Goal: Task Accomplishment & Management: Manage account settings

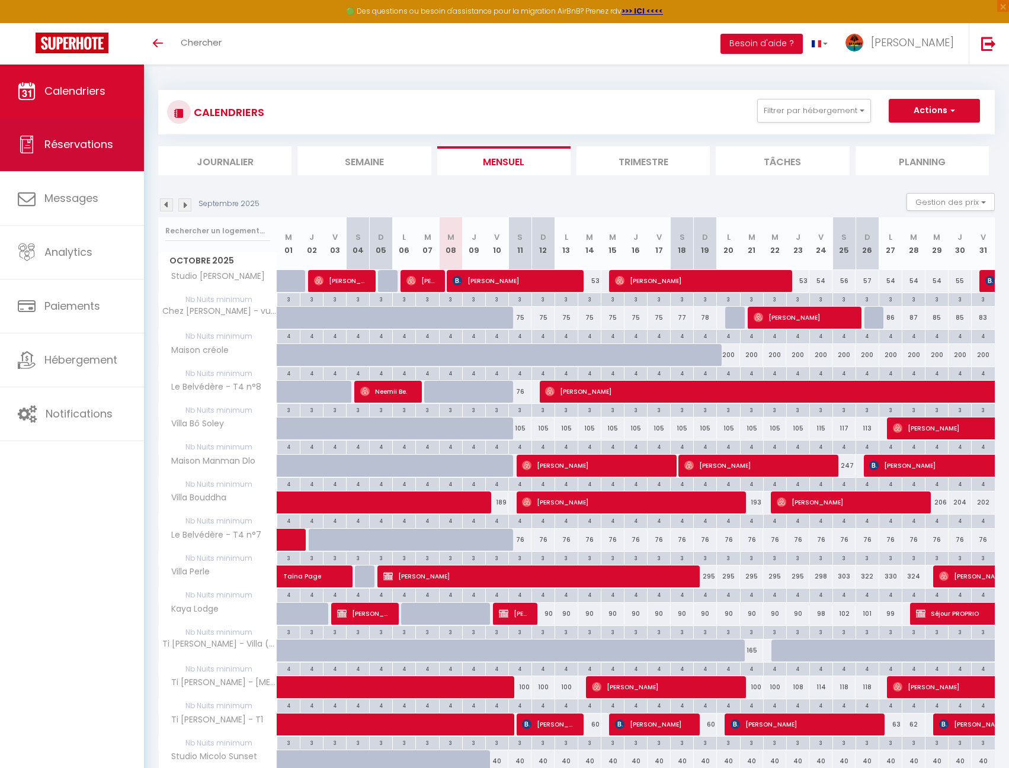
click at [91, 130] on link "Réservations" at bounding box center [72, 144] width 144 height 53
select select "not_cancelled"
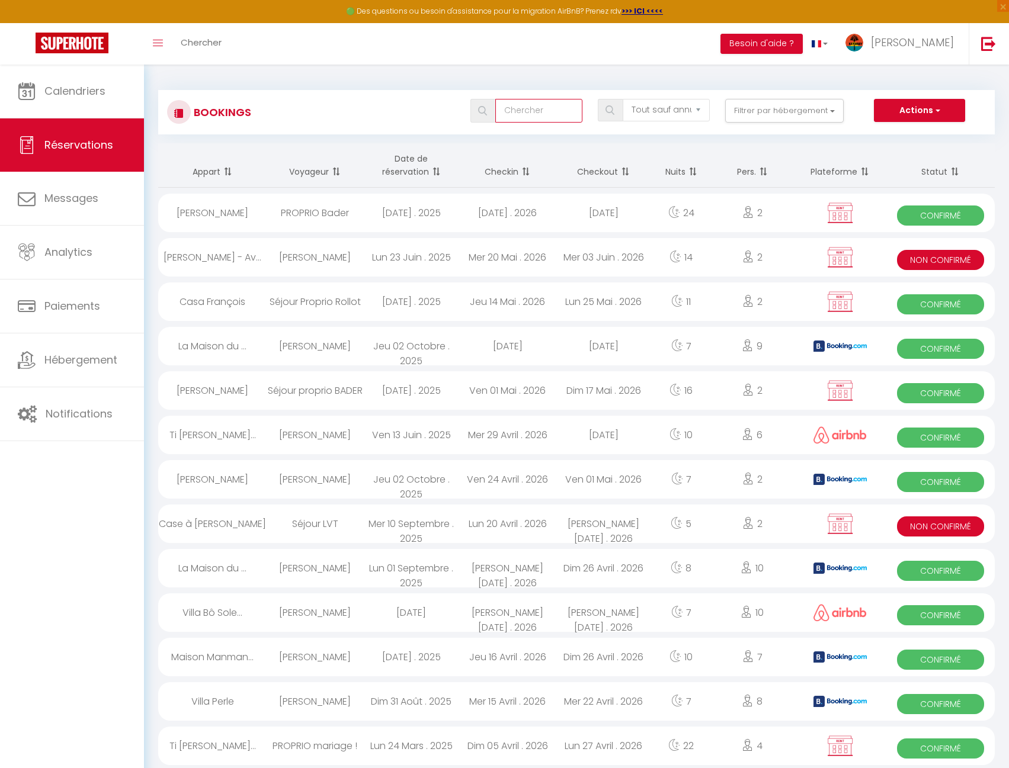
click at [534, 108] on input "text" at bounding box center [538, 111] width 87 height 24
type input "medina"
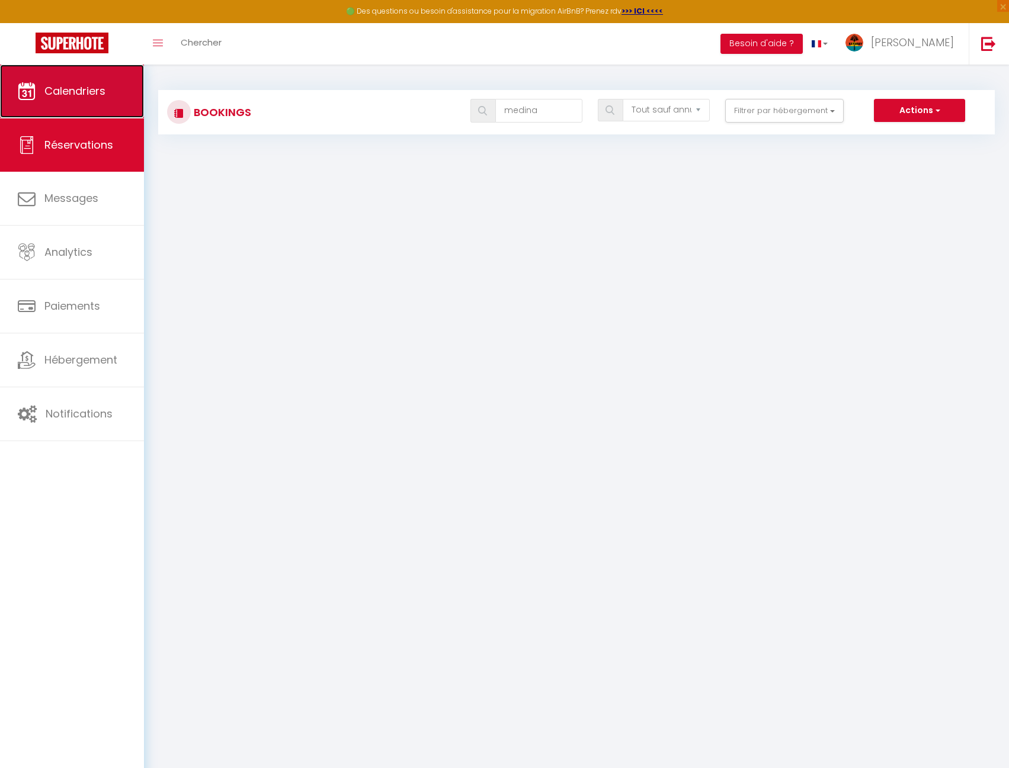
click at [108, 82] on link "Calendriers" at bounding box center [72, 91] width 144 height 53
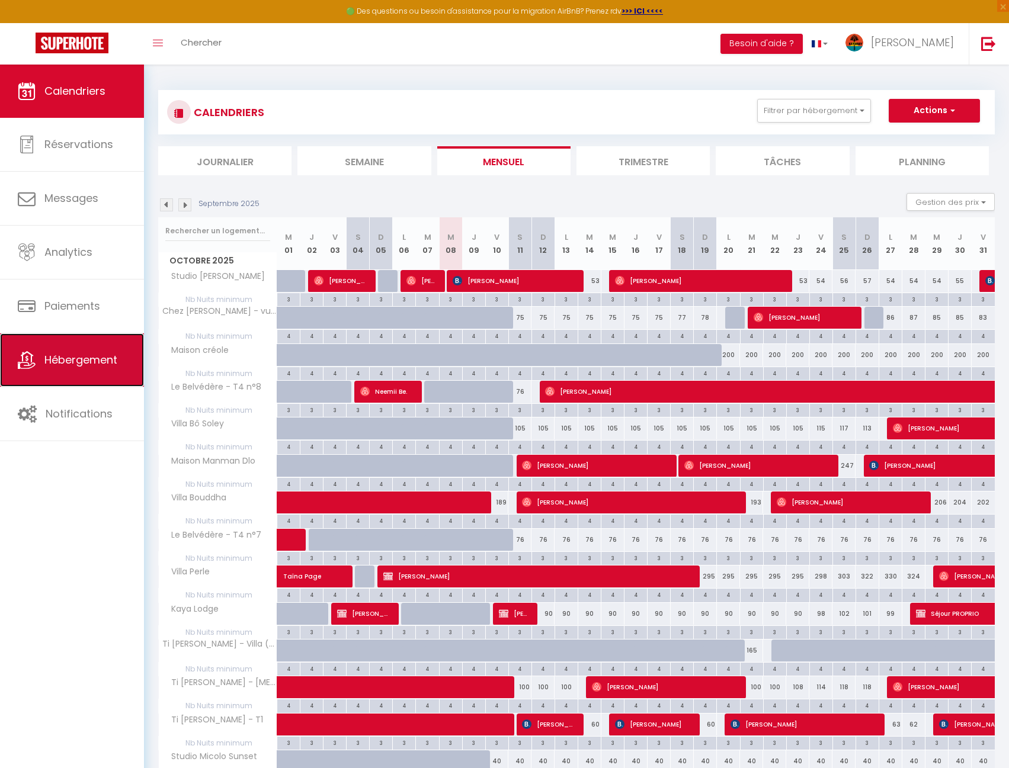
click at [49, 343] on link "Hébergement" at bounding box center [72, 360] width 144 height 53
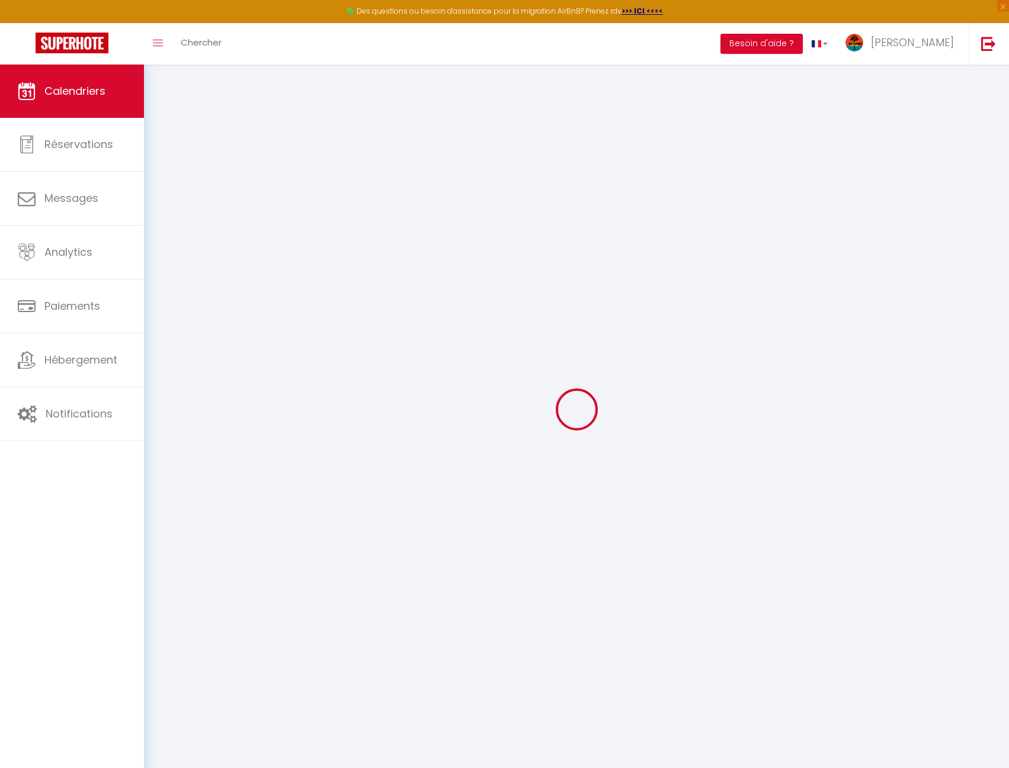
select select
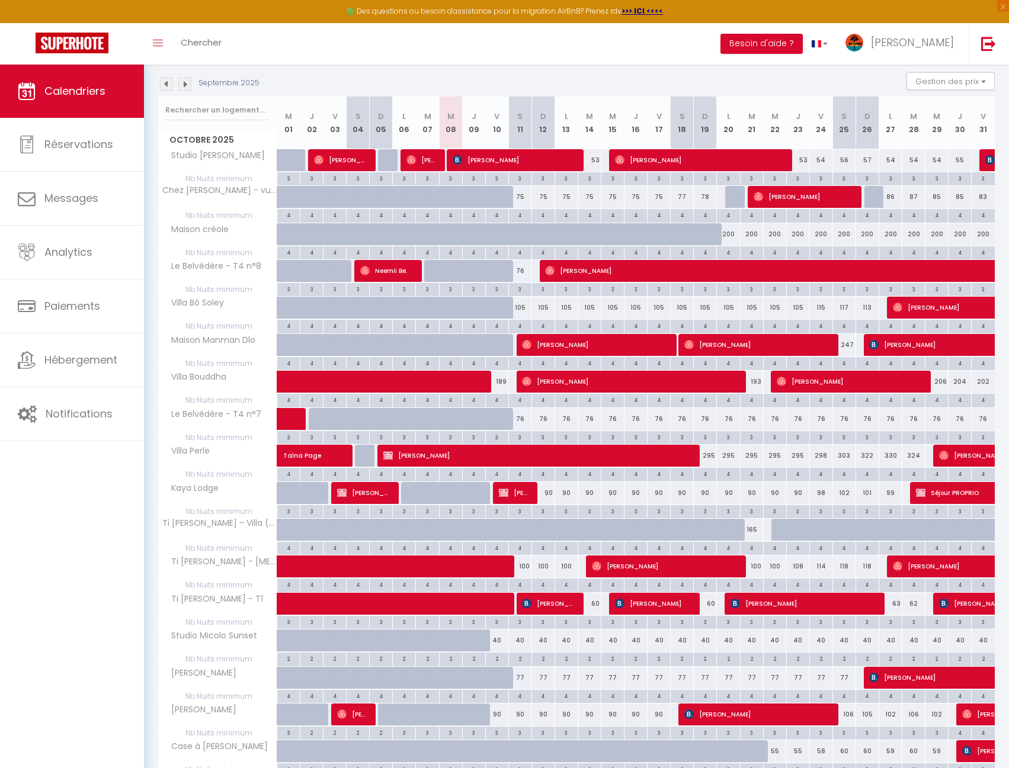
scroll to position [119, 0]
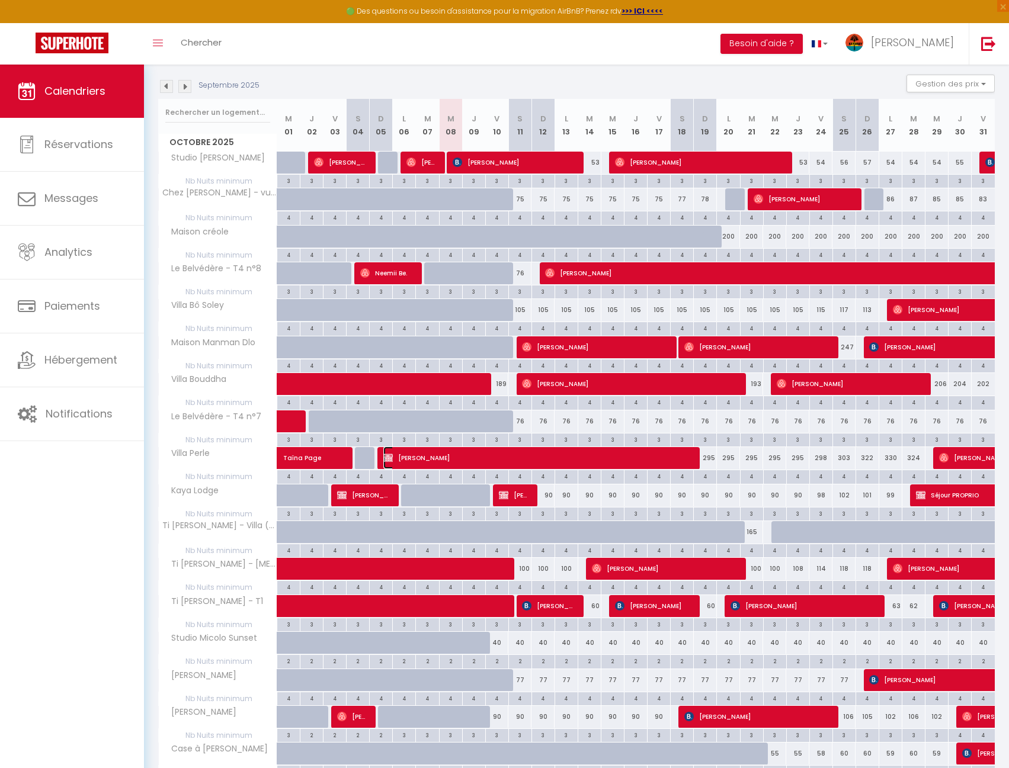
click at [618, 460] on span "[PERSON_NAME]" at bounding box center [537, 458] width 308 height 23
select select "OK"
select select "0"
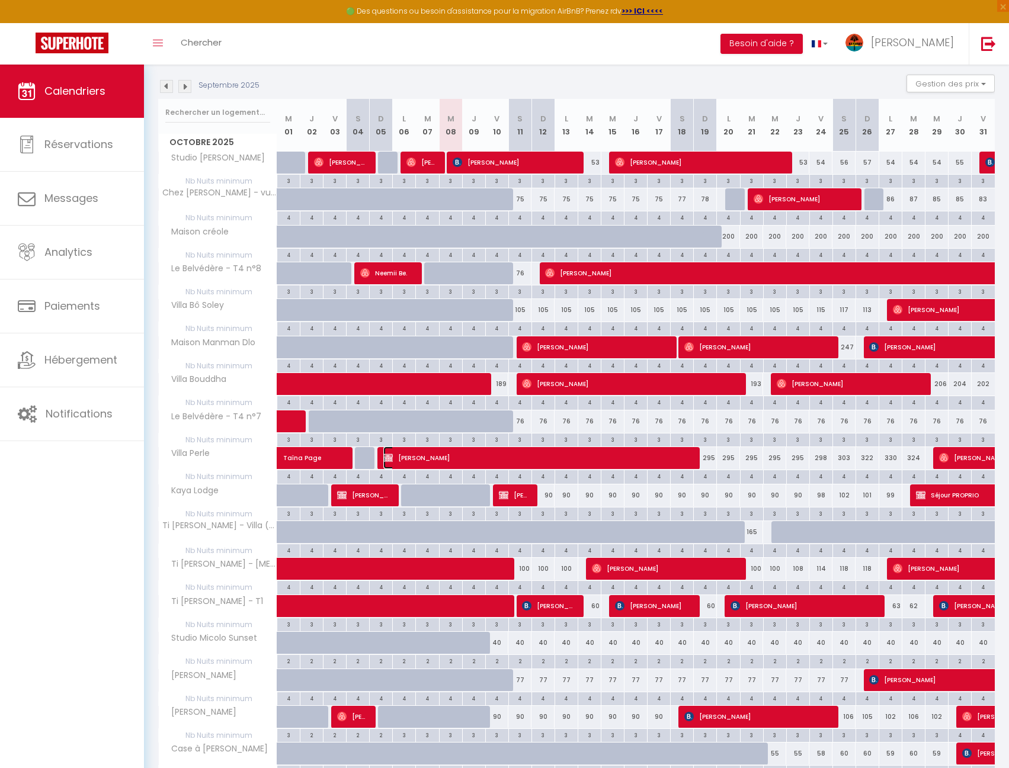
select select "1"
select select
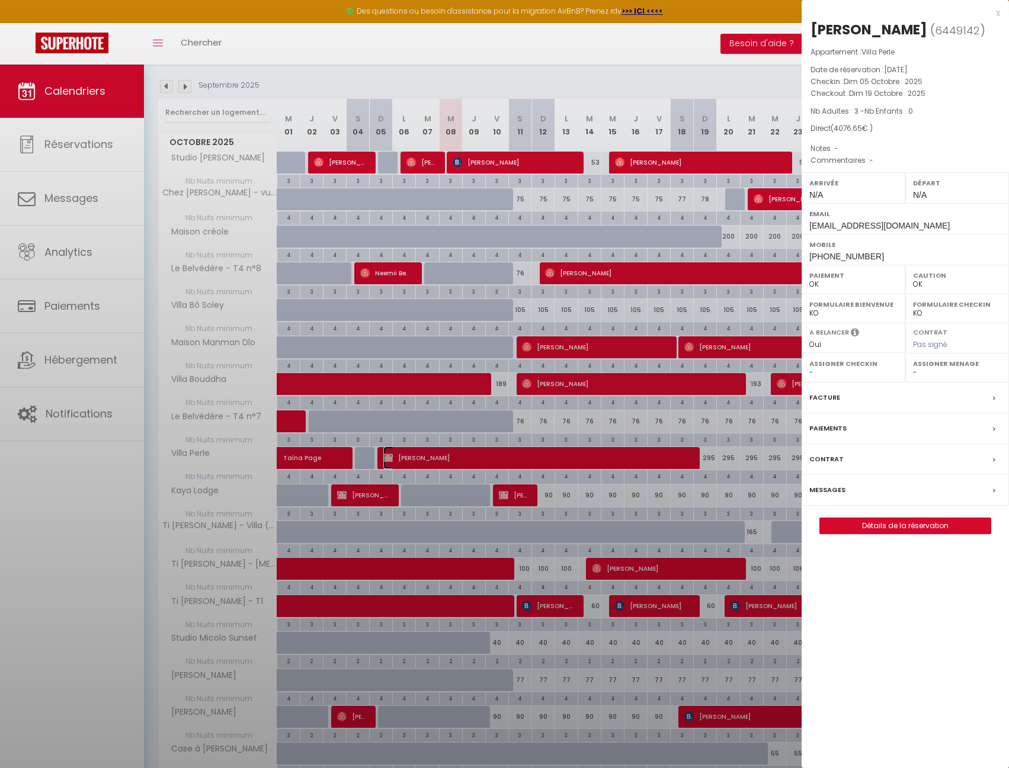
select select "14406"
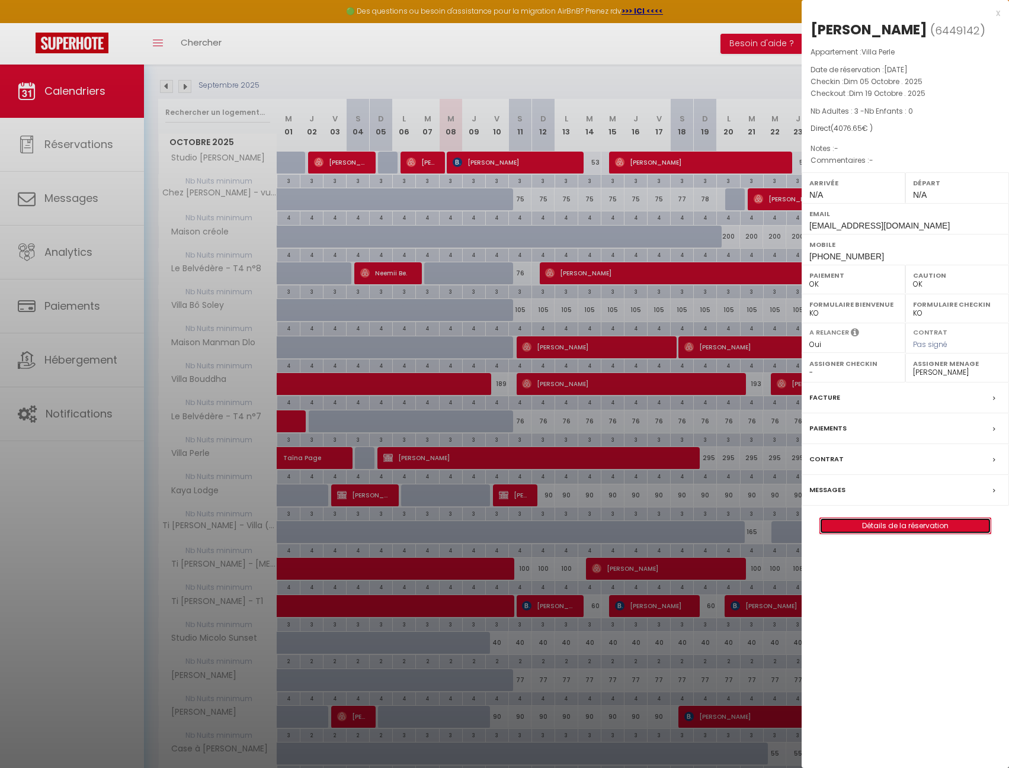
click at [897, 529] on link "Détails de la réservation" at bounding box center [905, 525] width 171 height 15
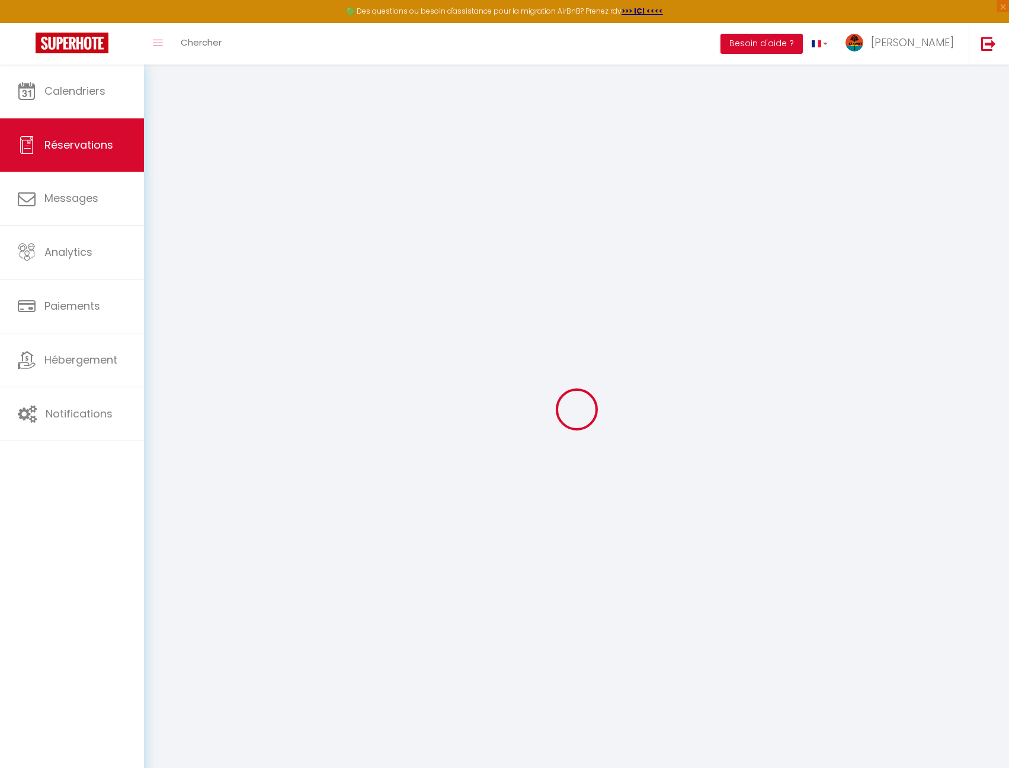
type input "[PERSON_NAME]"
type input "Piquion"
type input "[EMAIL_ADDRESS][DOMAIN_NAME]"
type input "[PHONE_NUMBER]"
select select "MQ"
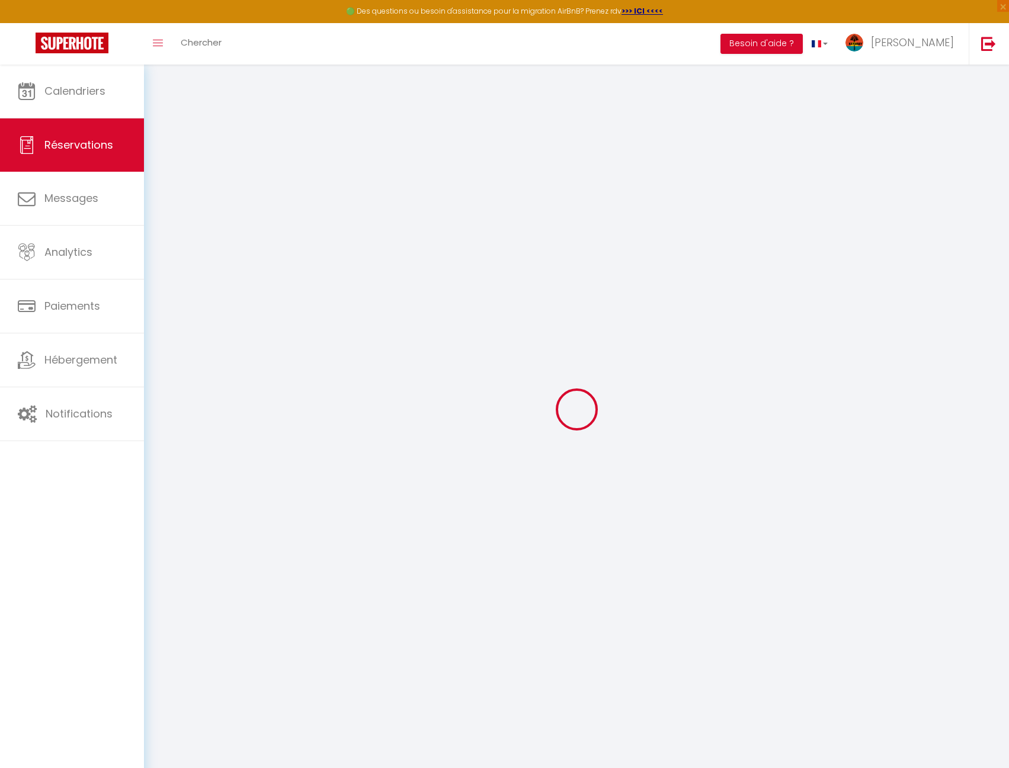
select select "62822"
select select "1"
type input "Dim 05 Octobre 2025"
select select
type input "Dim 19 Octobre 2025"
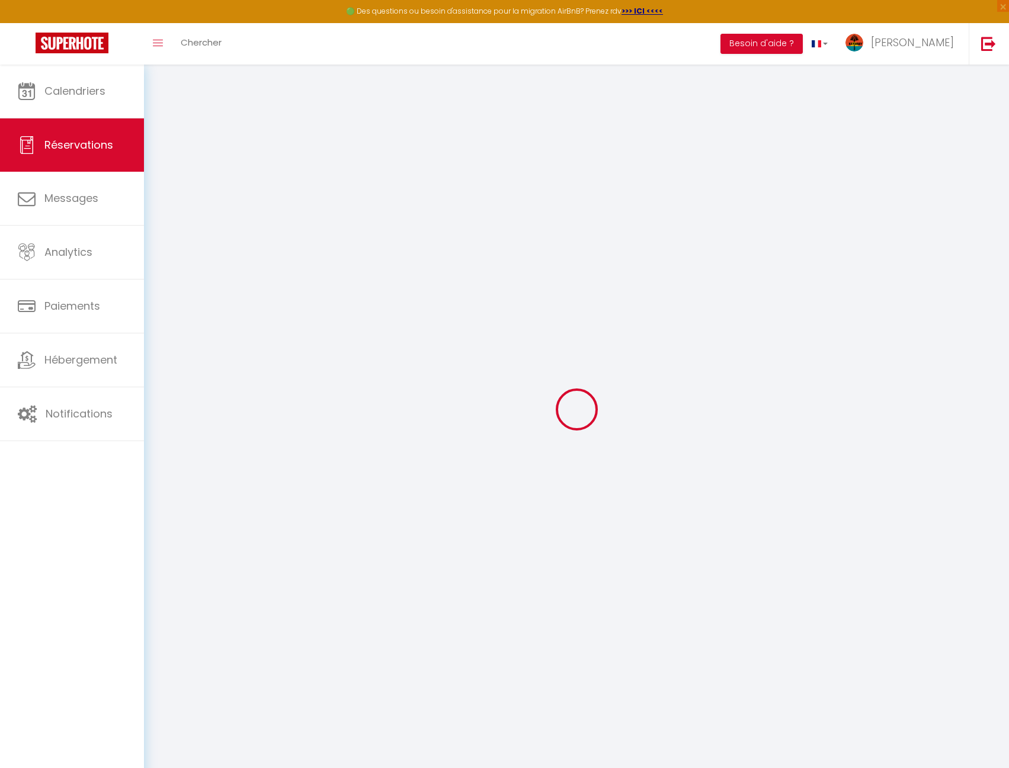
select select
type input "3"
select select "12"
select select "15"
type input "3733.5"
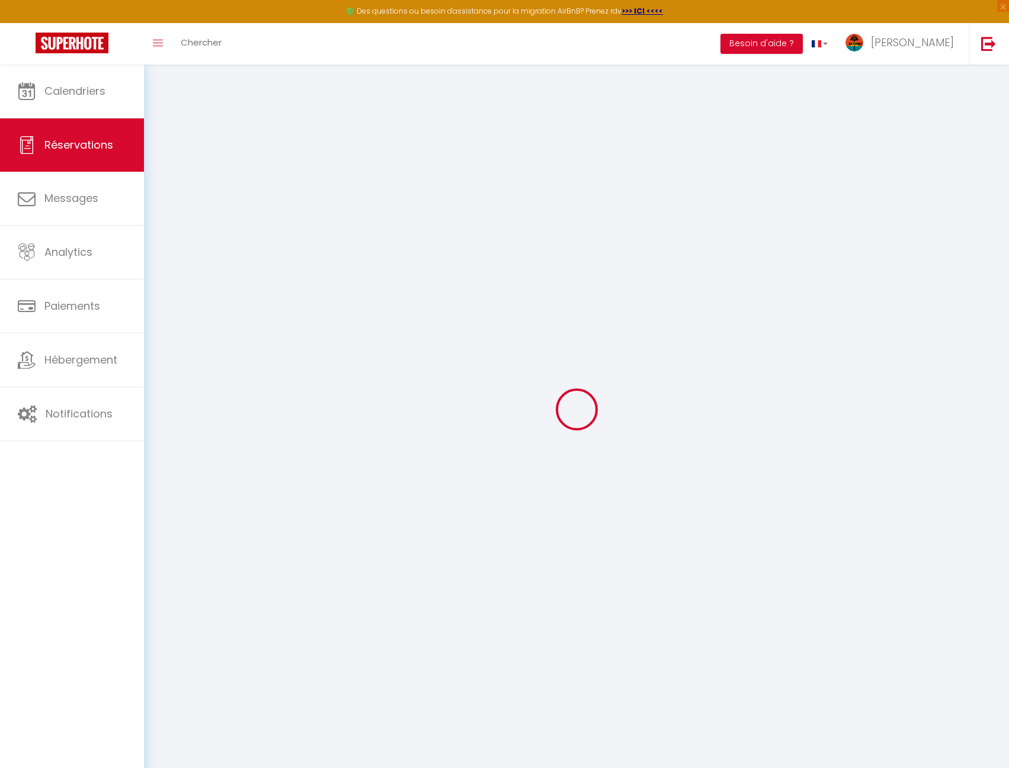
checkbox input "false"
type input "0"
type input "250"
type input "0"
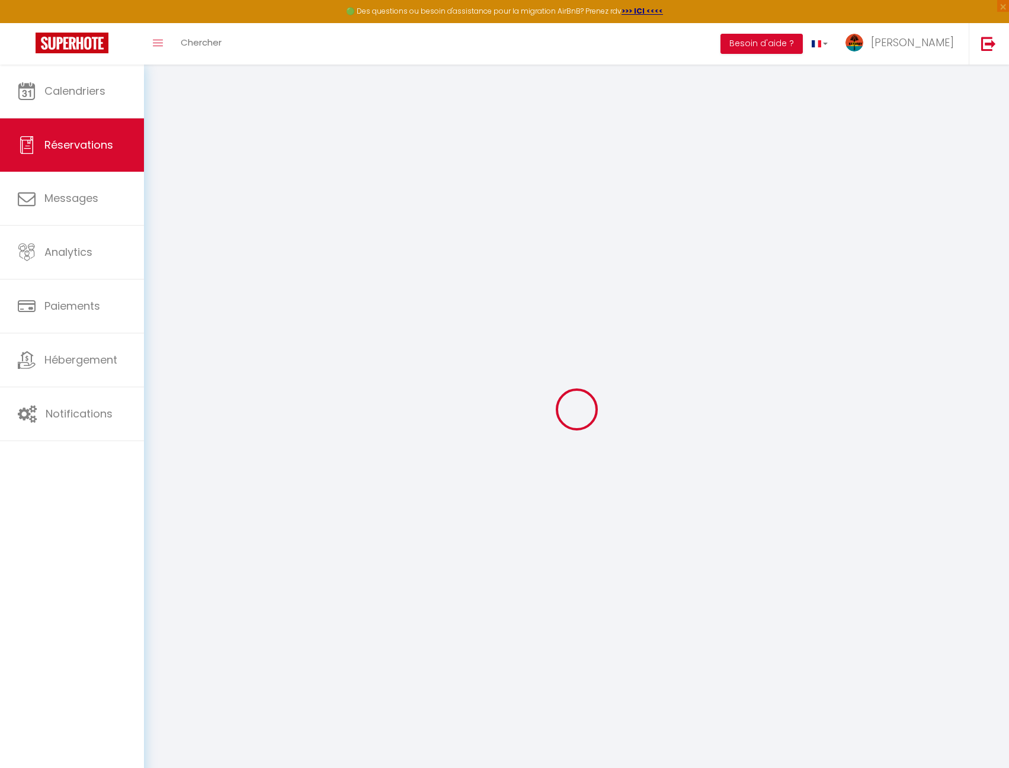
select index
select select
checkbox input "false"
select index
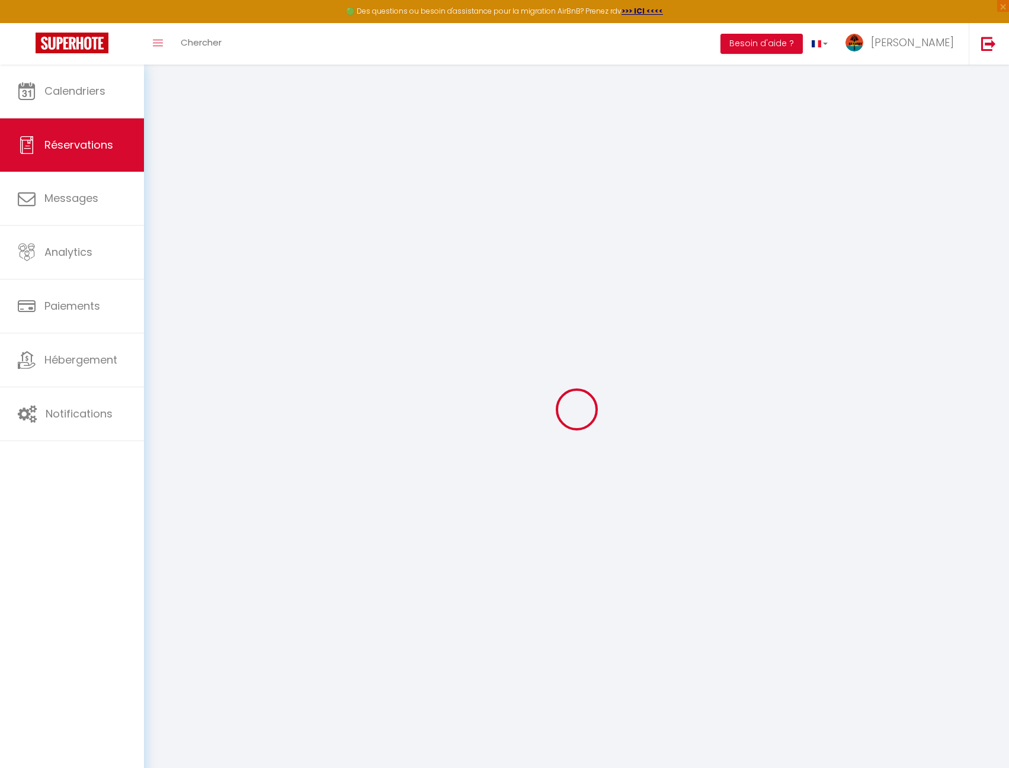
select select
checkbox input "false"
select index
select select
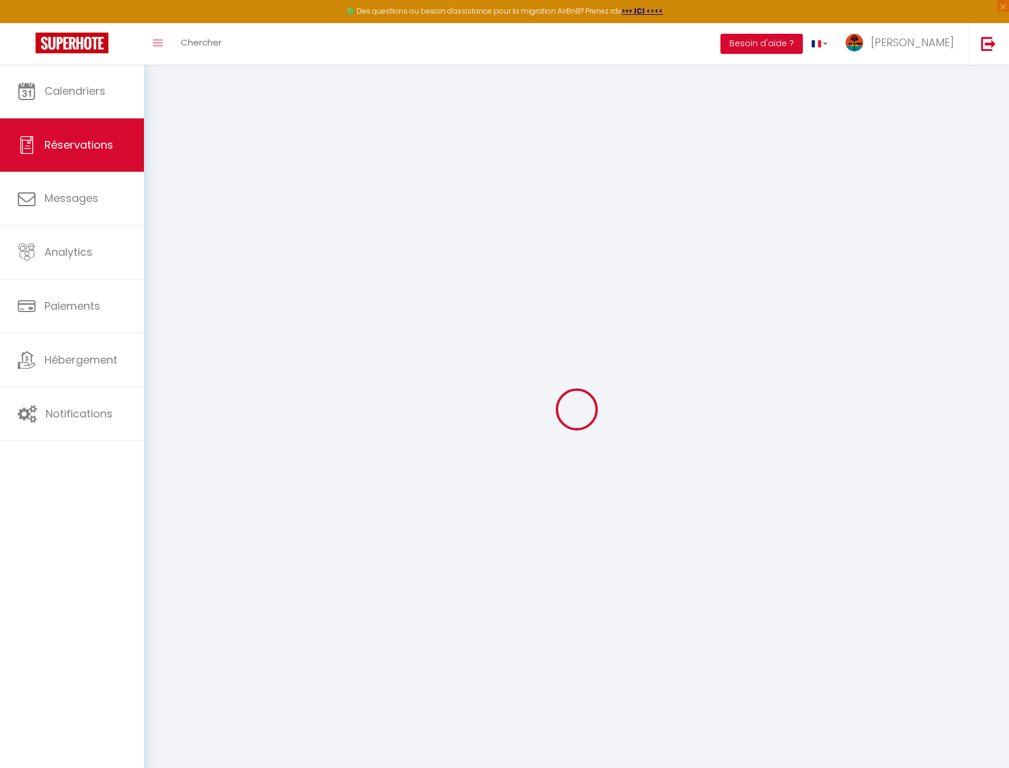
select select
checkbox input "false"
select index
select select
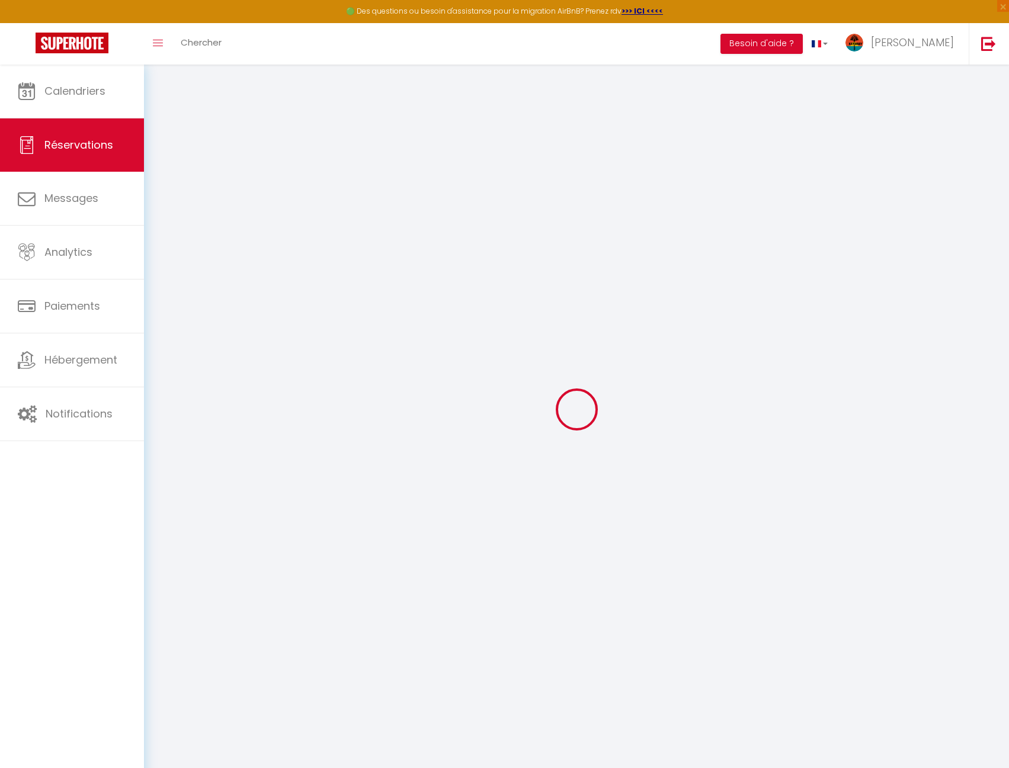
checkbox input "false"
select index
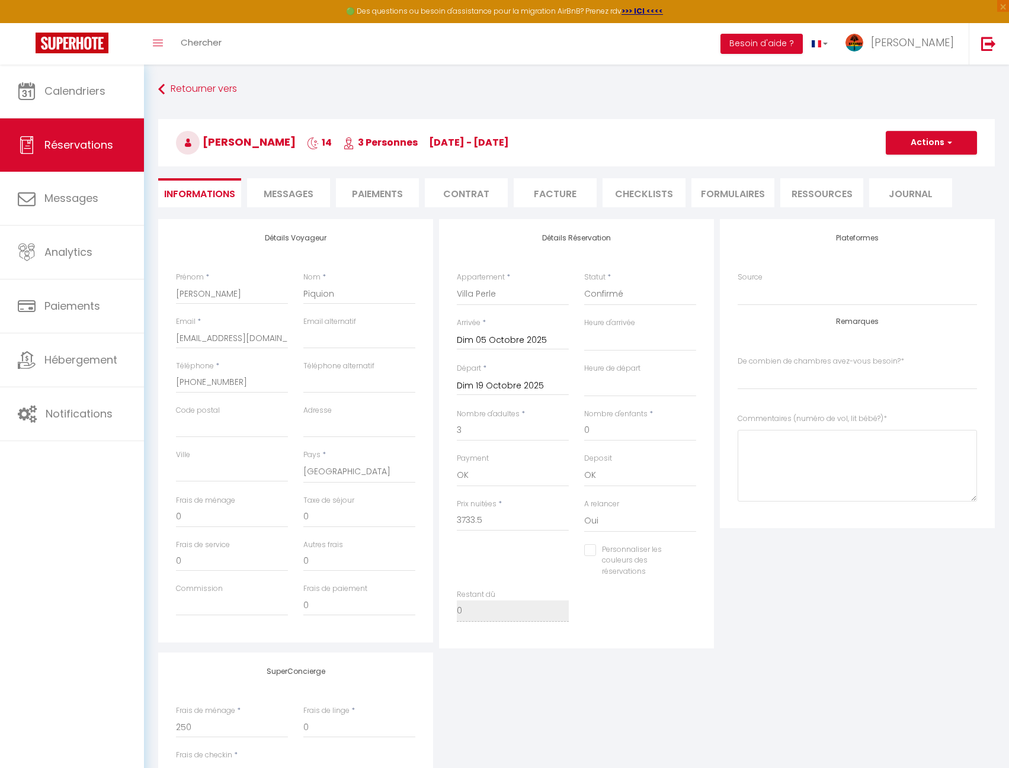
type input "250"
type input "93.15"
select select
checkbox input "false"
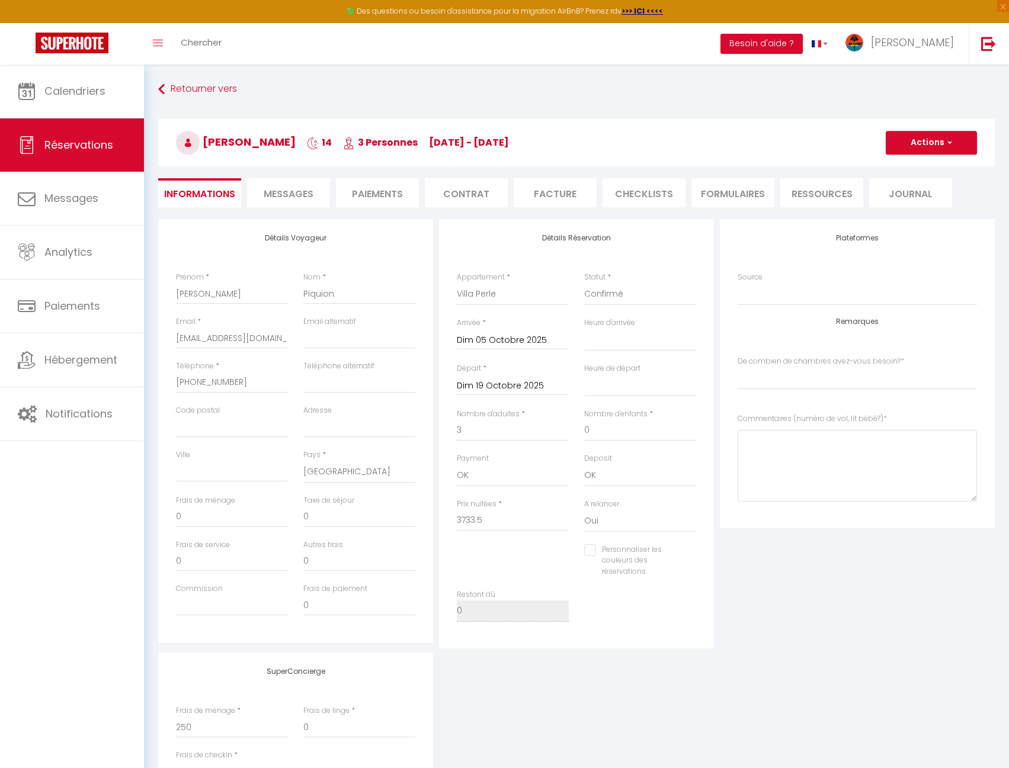
select index
checkbox input "false"
select index
select select
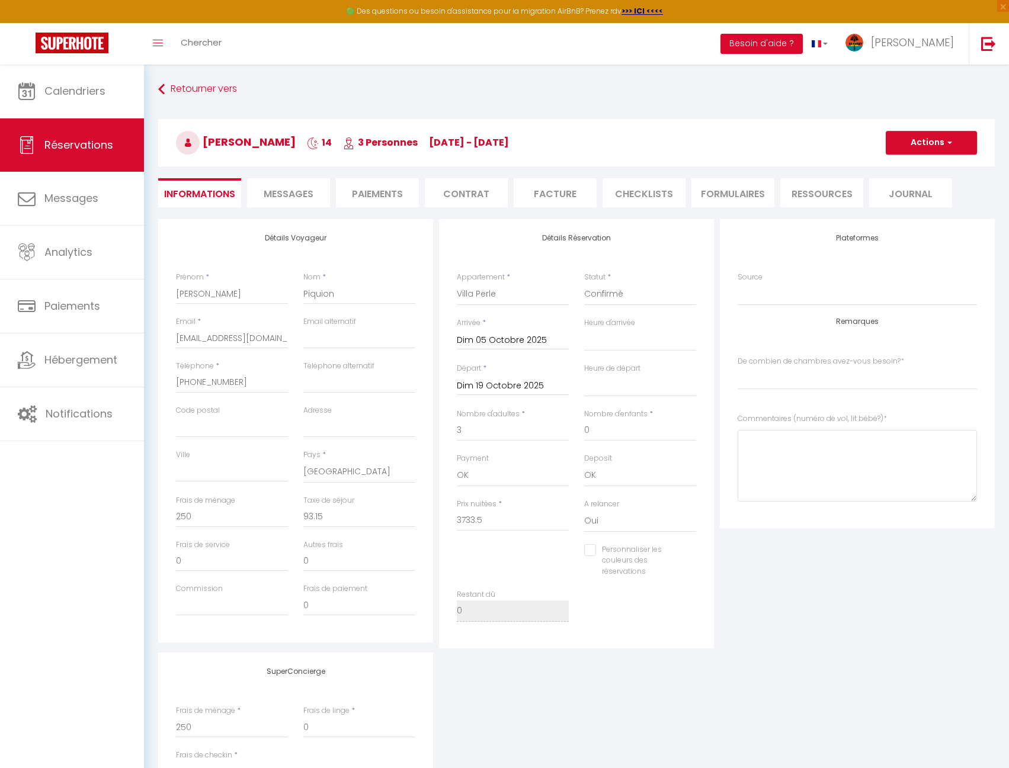
click at [371, 193] on li "Paiements" at bounding box center [377, 192] width 83 height 29
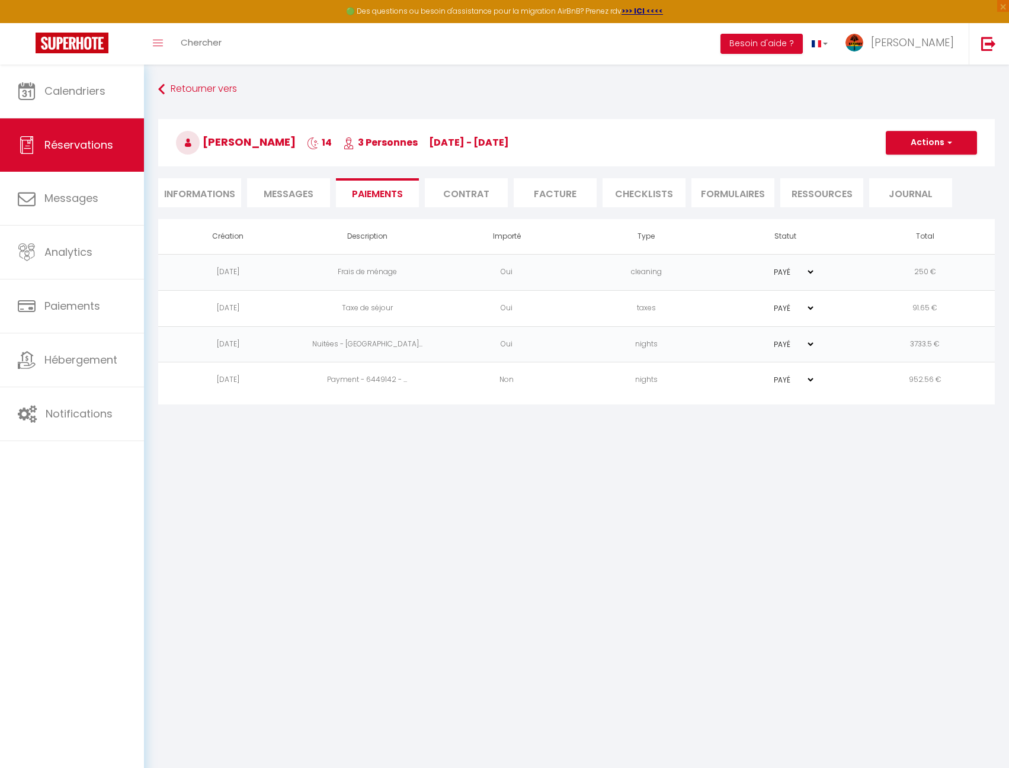
click at [213, 193] on li "Informations" at bounding box center [199, 192] width 83 height 29
select select
select index
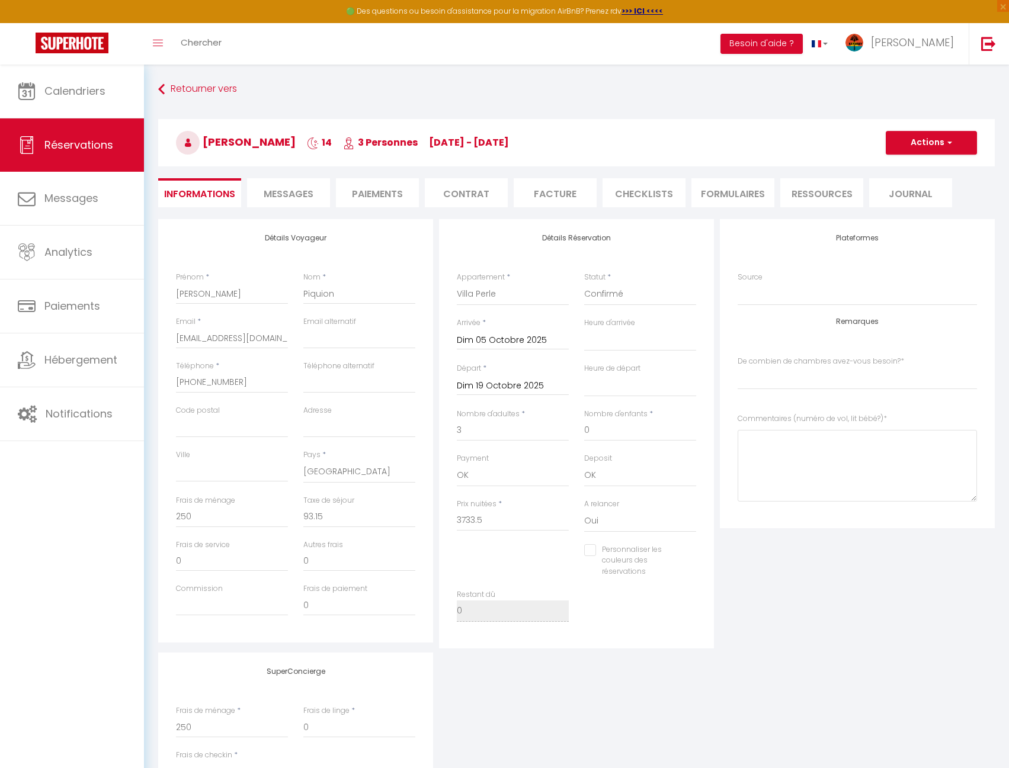
scroll to position [119, 0]
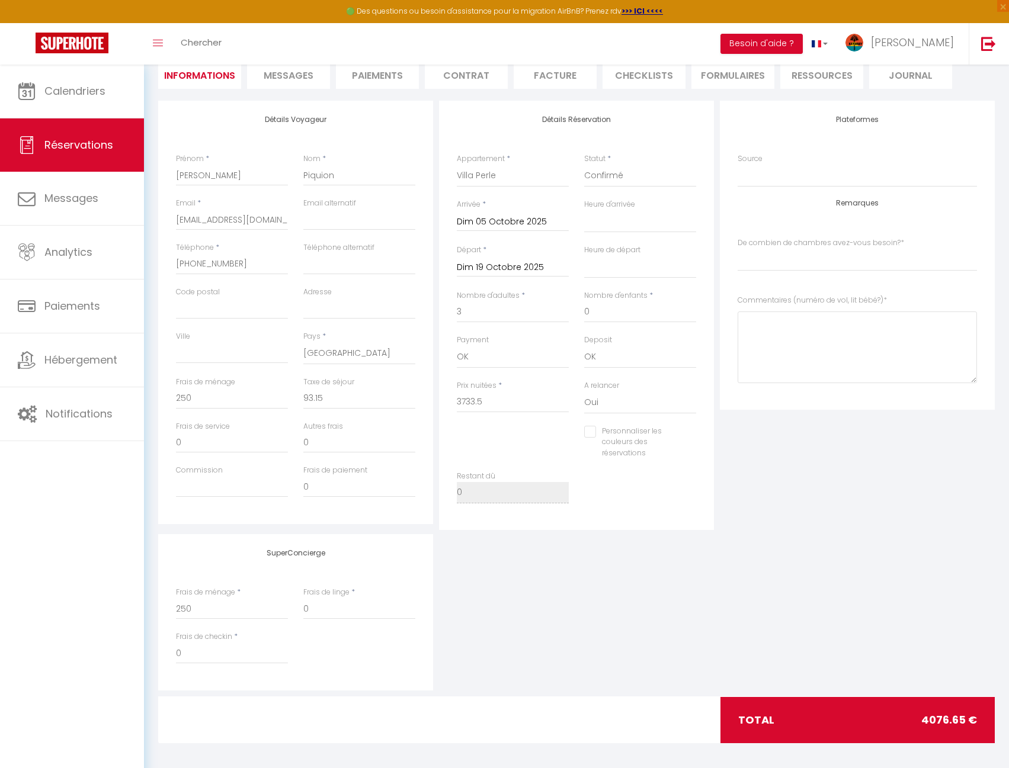
click at [498, 265] on input "Dim 19 Octobre 2025" at bounding box center [513, 267] width 112 height 15
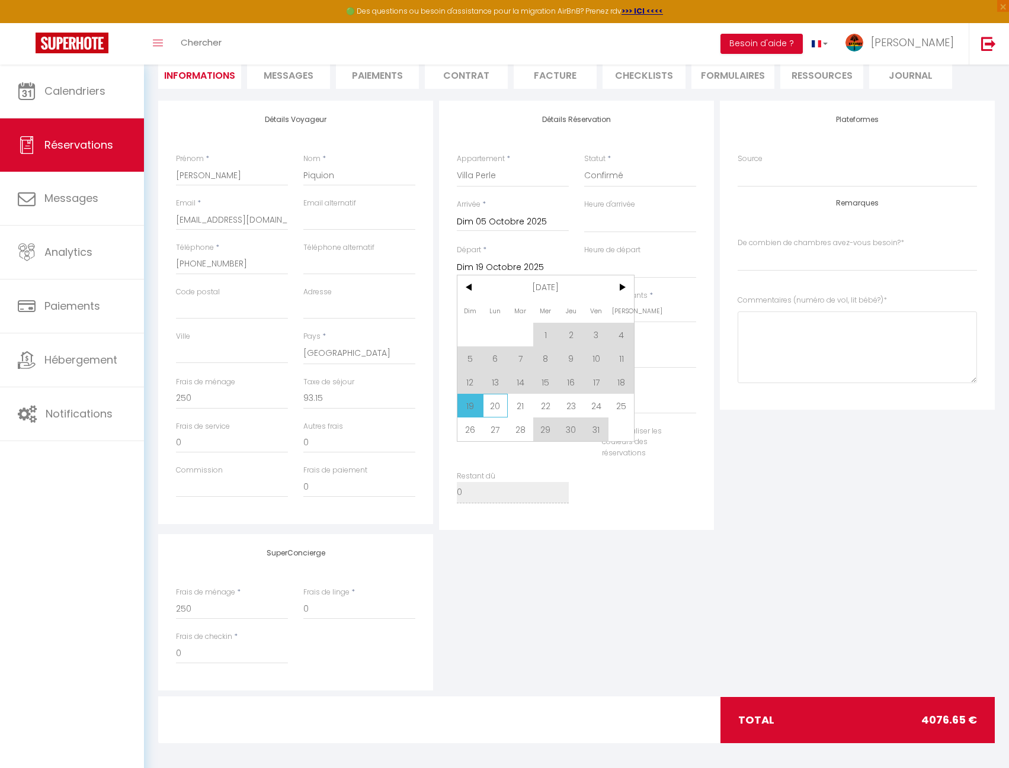
click at [500, 408] on span "20" at bounding box center [495, 406] width 25 height 24
select select
type input "Lun 20 Octobre 2025"
select select
select index
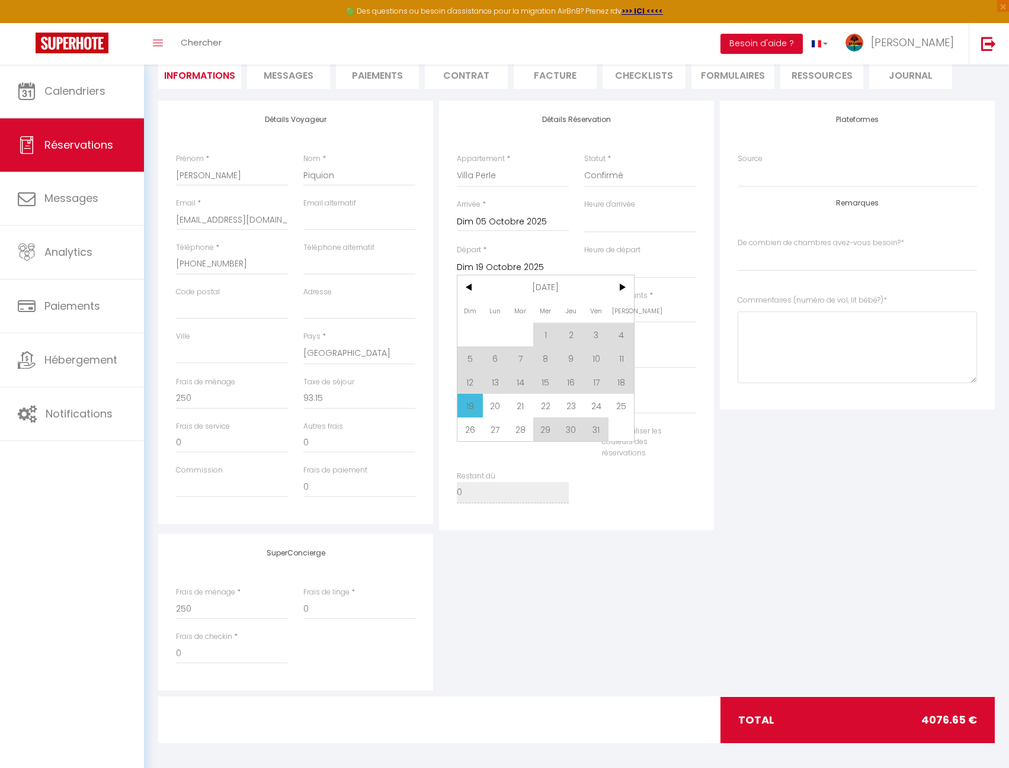
checkbox input "false"
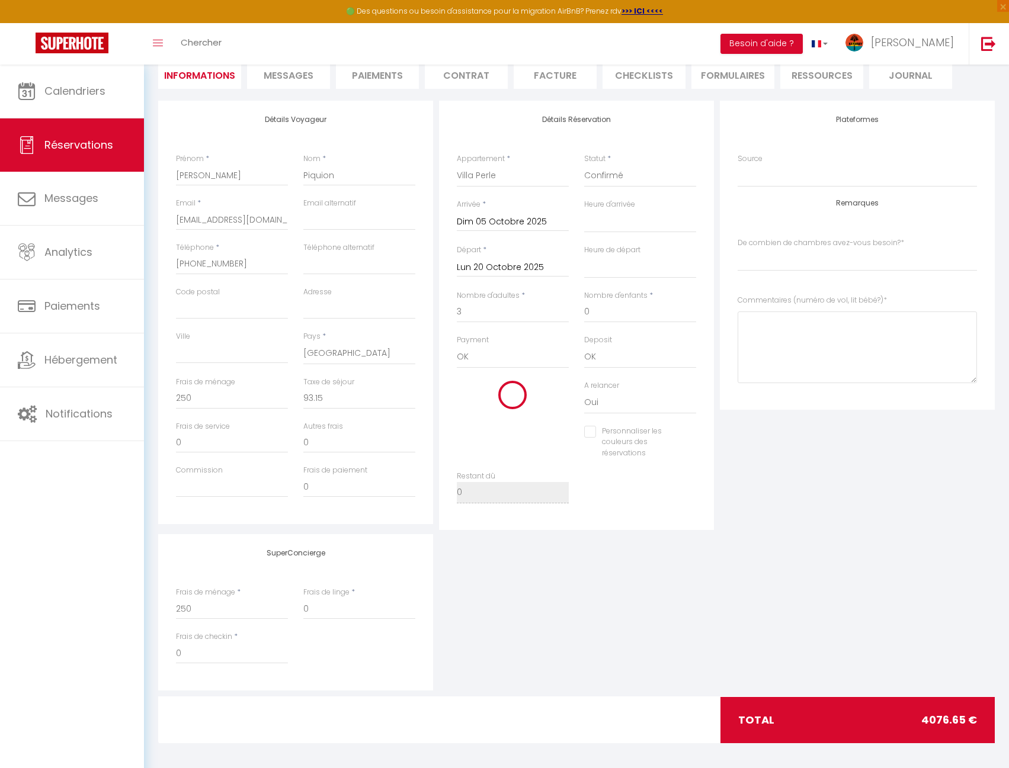
type input "98.7"
select select
select index
type input "3717"
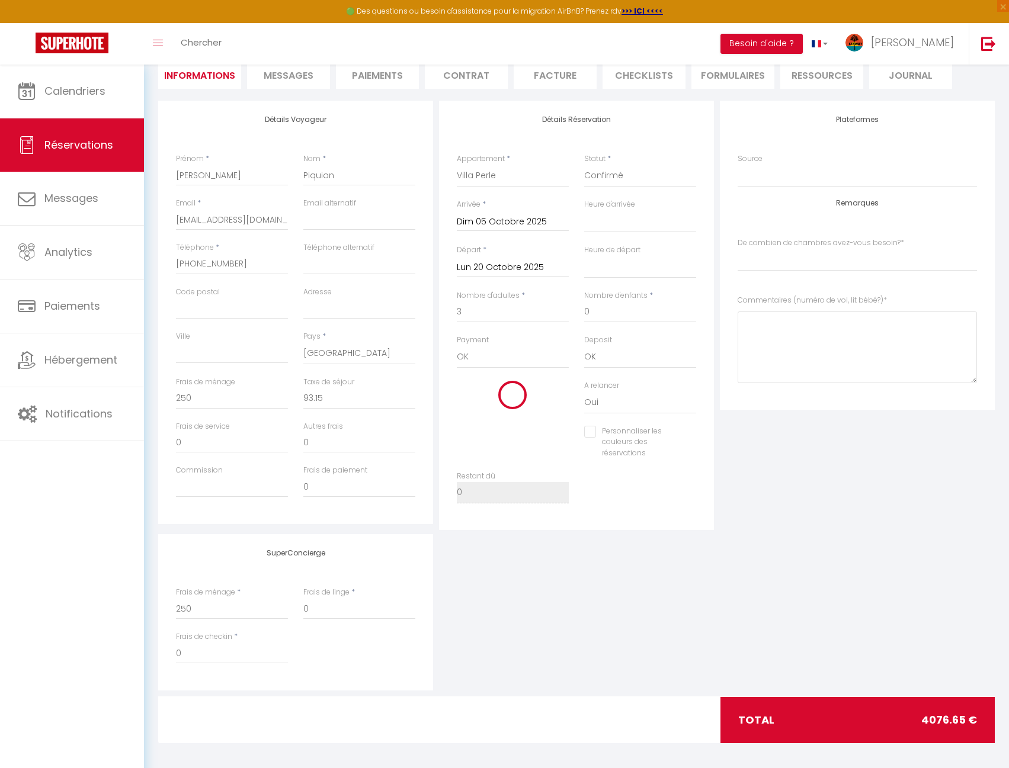
checkbox input "false"
click at [775, 536] on div "SuperConcierge Frais de ménage * 250 Frais de linge * 0 Frais de checkin * 0" at bounding box center [576, 612] width 843 height 156
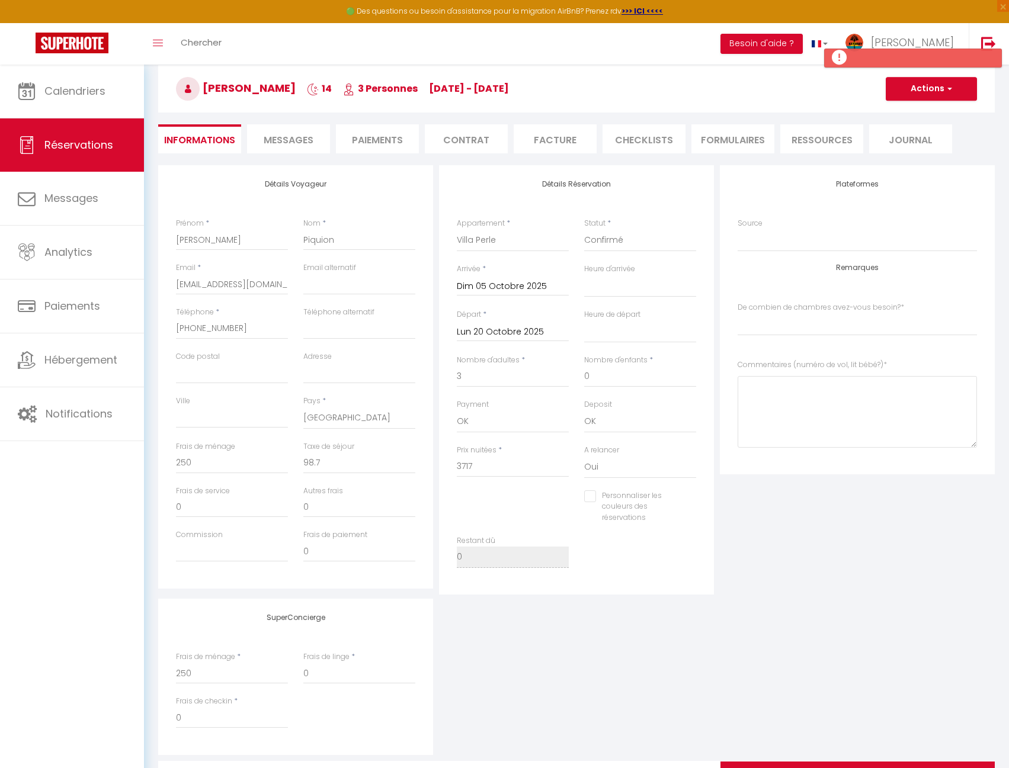
scroll to position [0, 0]
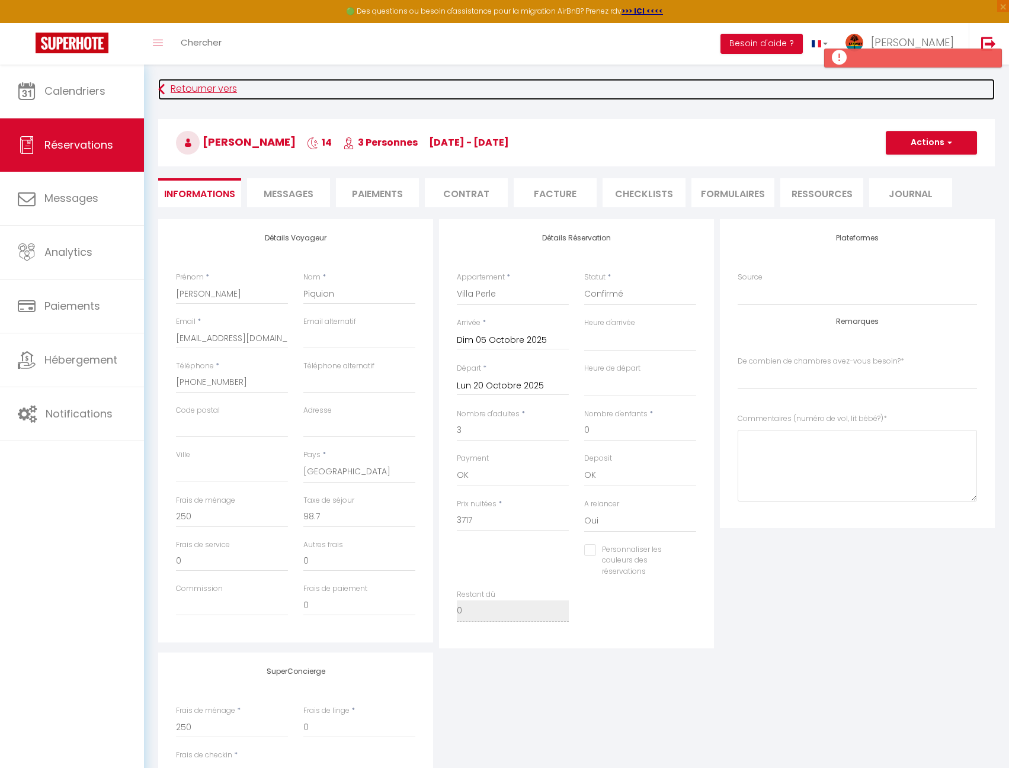
click at [241, 87] on link "Retourner vers" at bounding box center [576, 89] width 837 height 21
select select
select index
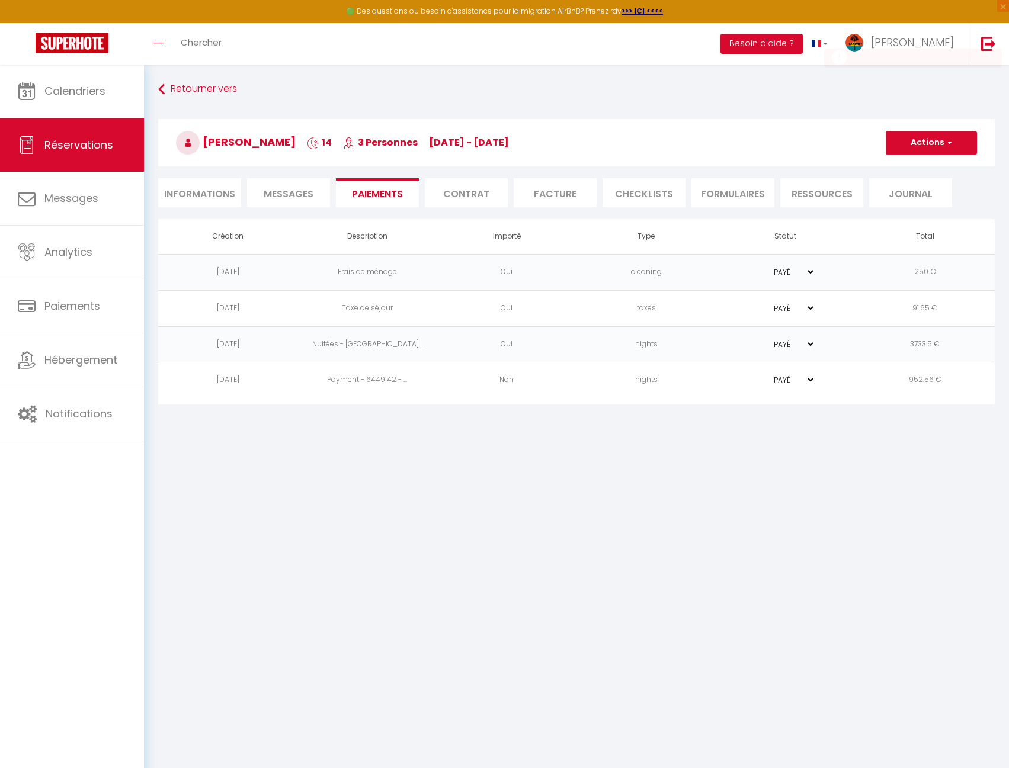
click at [185, 194] on li "Informations" at bounding box center [199, 192] width 83 height 29
select select
select index
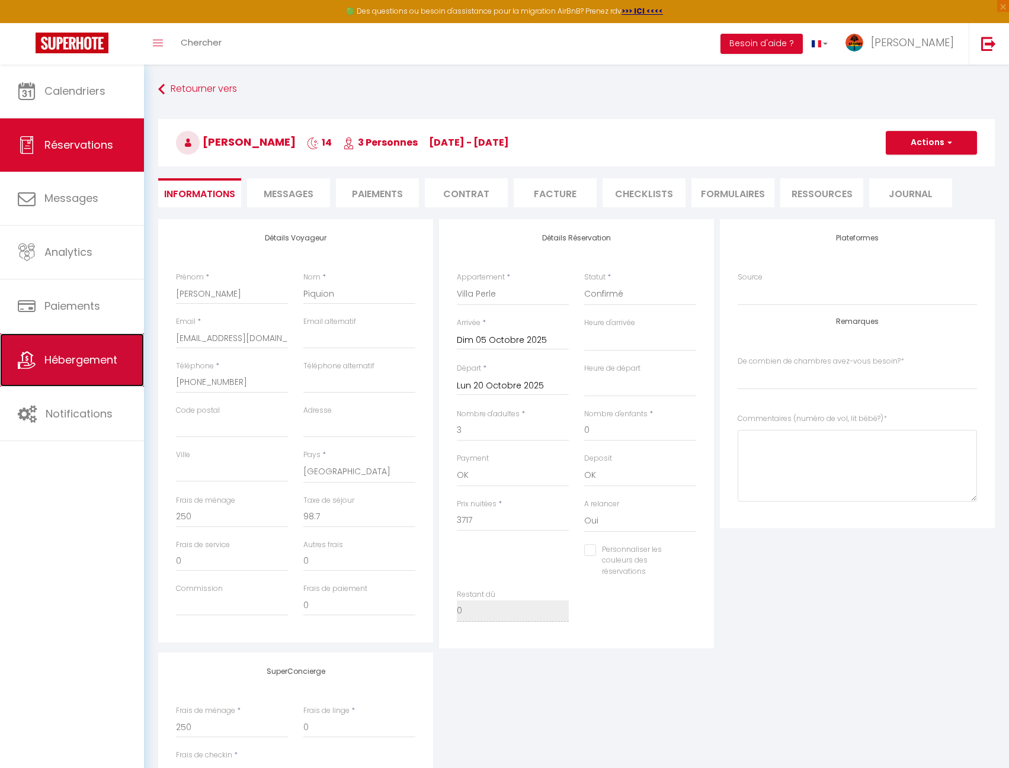
click at [126, 366] on link "Hébergement" at bounding box center [72, 360] width 144 height 53
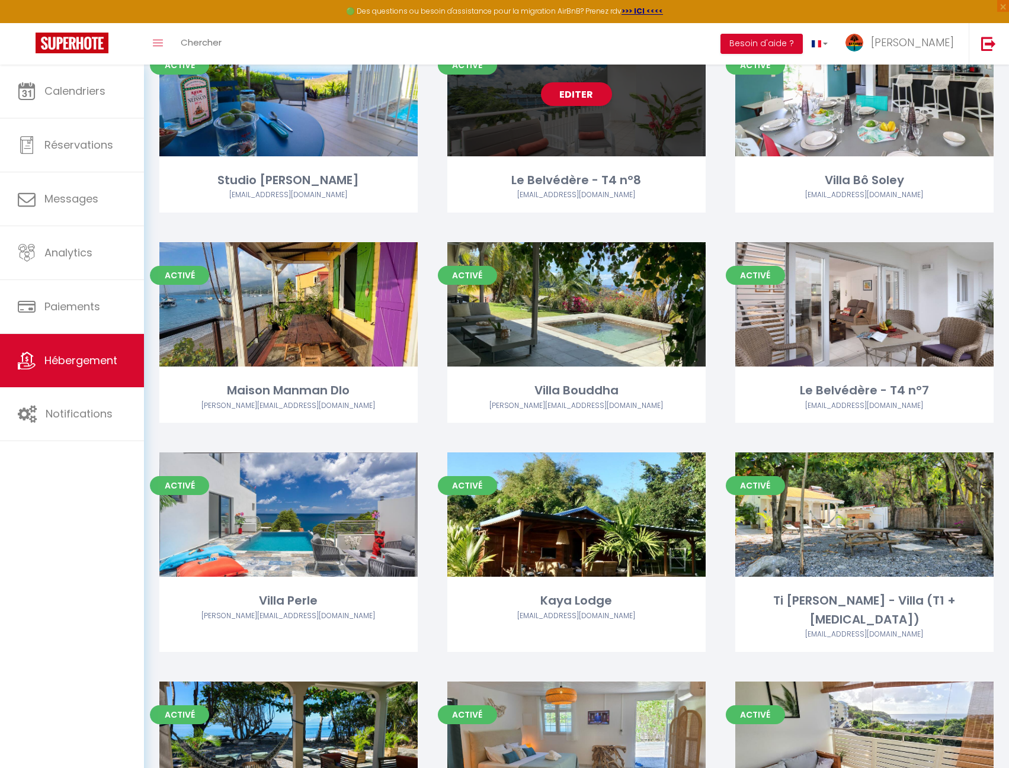
scroll to position [296, 0]
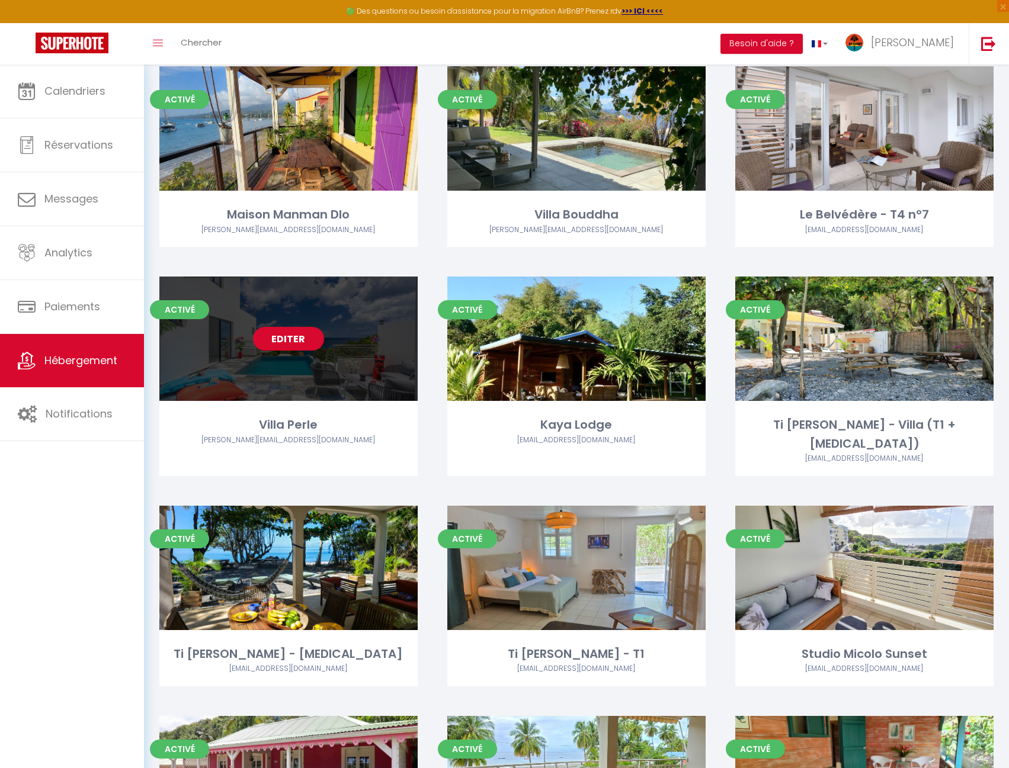
click at [287, 348] on link "Editer" at bounding box center [288, 339] width 71 height 24
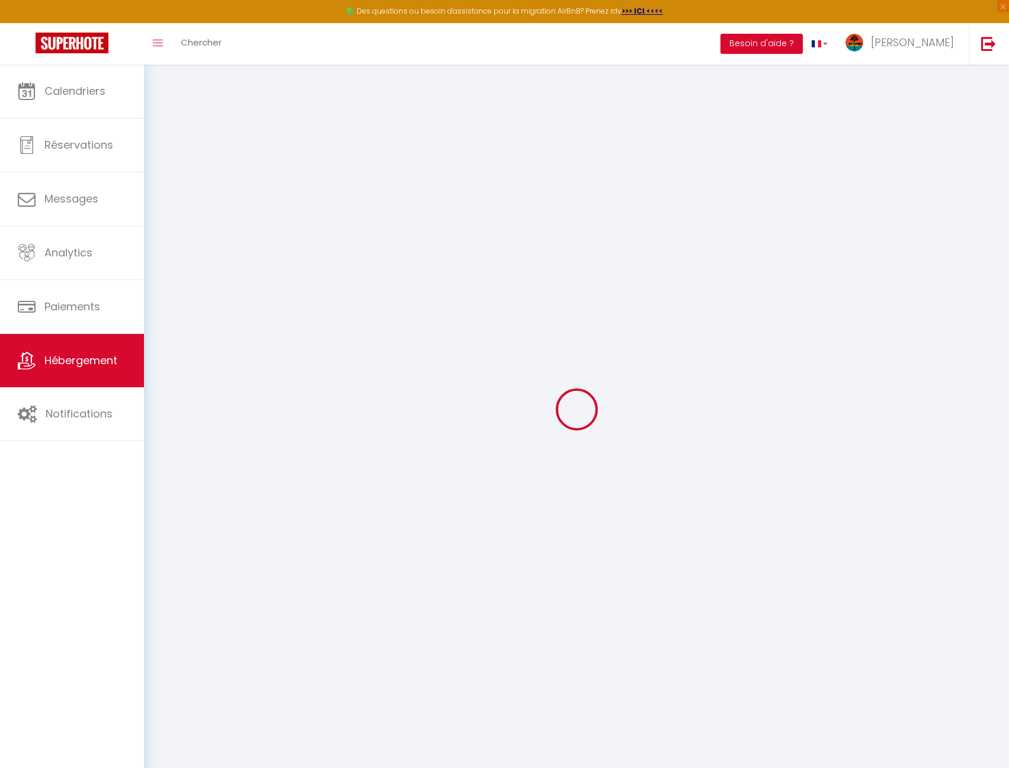
select select "15873-1196330138914333097"
select select "+ 20 %"
select select "+ 16 %"
select select "+ 3 %"
select select
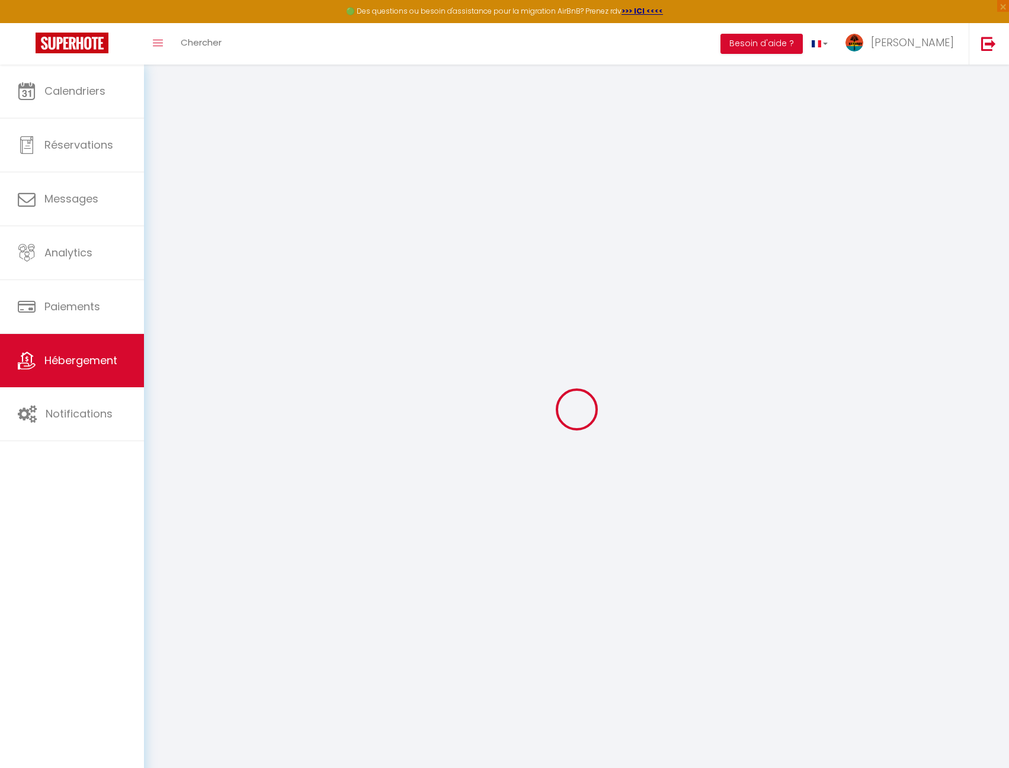
checkbox input "false"
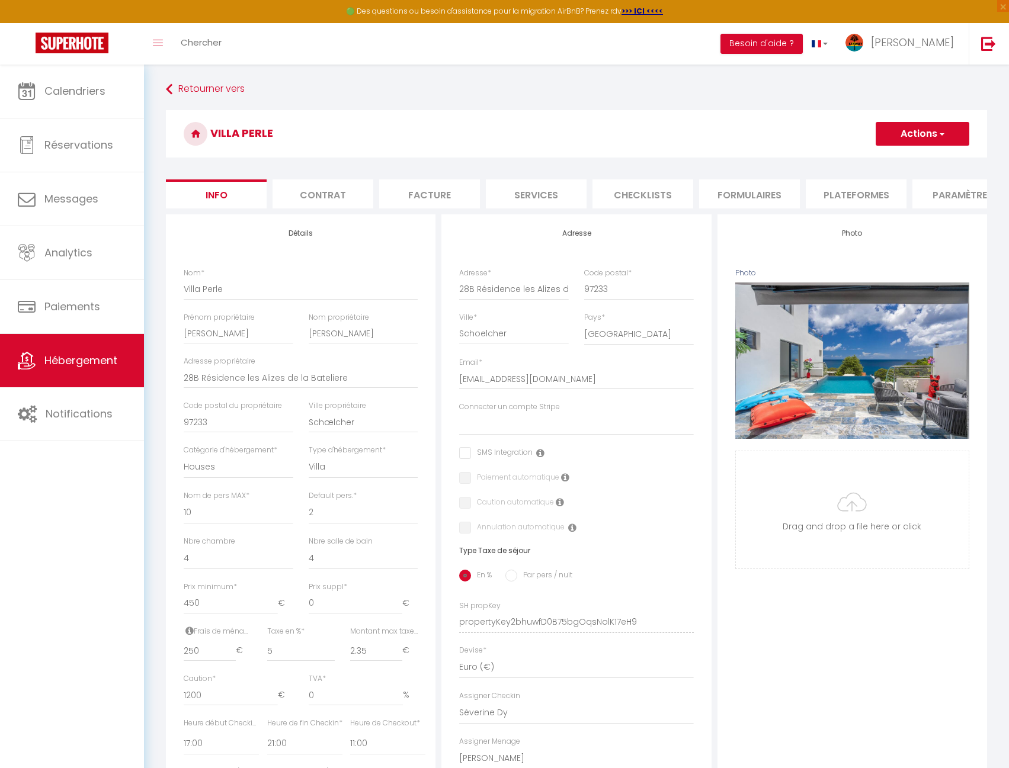
click at [954, 197] on li "Paramètres" at bounding box center [962, 194] width 101 height 29
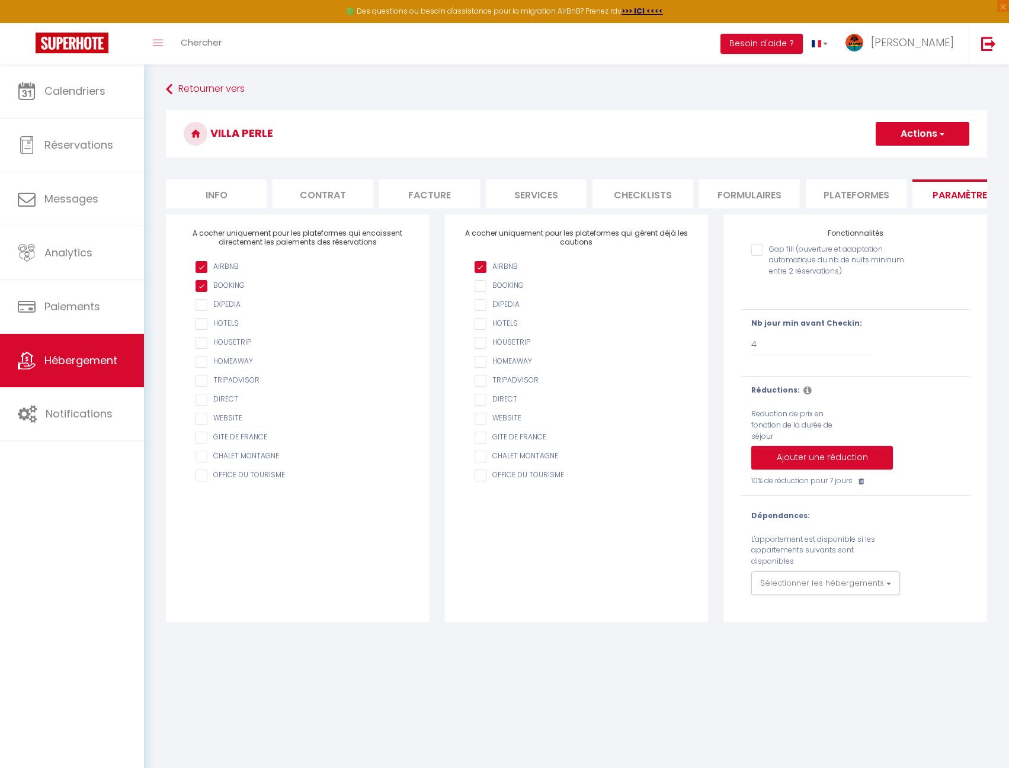
click at [849, 196] on li "Plateformes" at bounding box center [856, 194] width 101 height 29
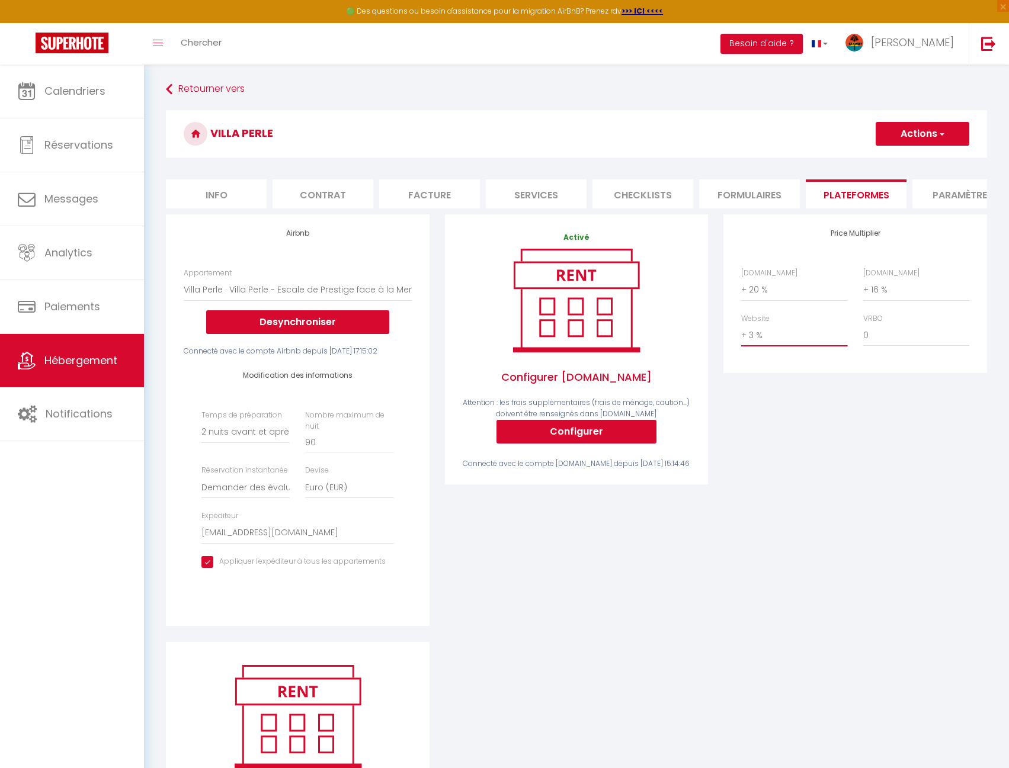
click at [789, 341] on select "0 + 1 % + 2 % + 3 % + 4 % + 5 % + 6 % + 7 % + 8 % + 9 %" at bounding box center [794, 335] width 106 height 23
select select "+ 5 %"
click at [741, 333] on select "0 + 1 % + 2 % + 3 % + 4 % + 5 % + 6 % + 7 % + 8 % + 9 %" at bounding box center [794, 335] width 106 height 23
click at [933, 134] on button "Actions" at bounding box center [923, 134] width 94 height 24
click at [907, 161] on link "Enregistrer" at bounding box center [922, 159] width 94 height 15
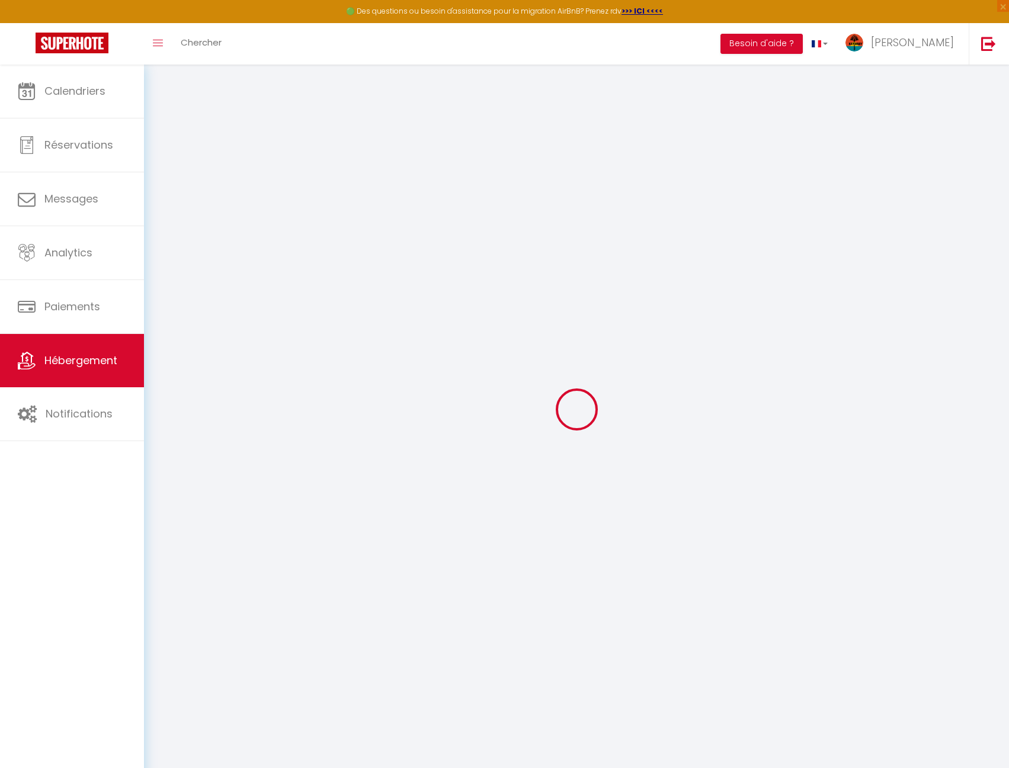
select select "2"
select select "well_reviewed_guests"
select select "EUR"
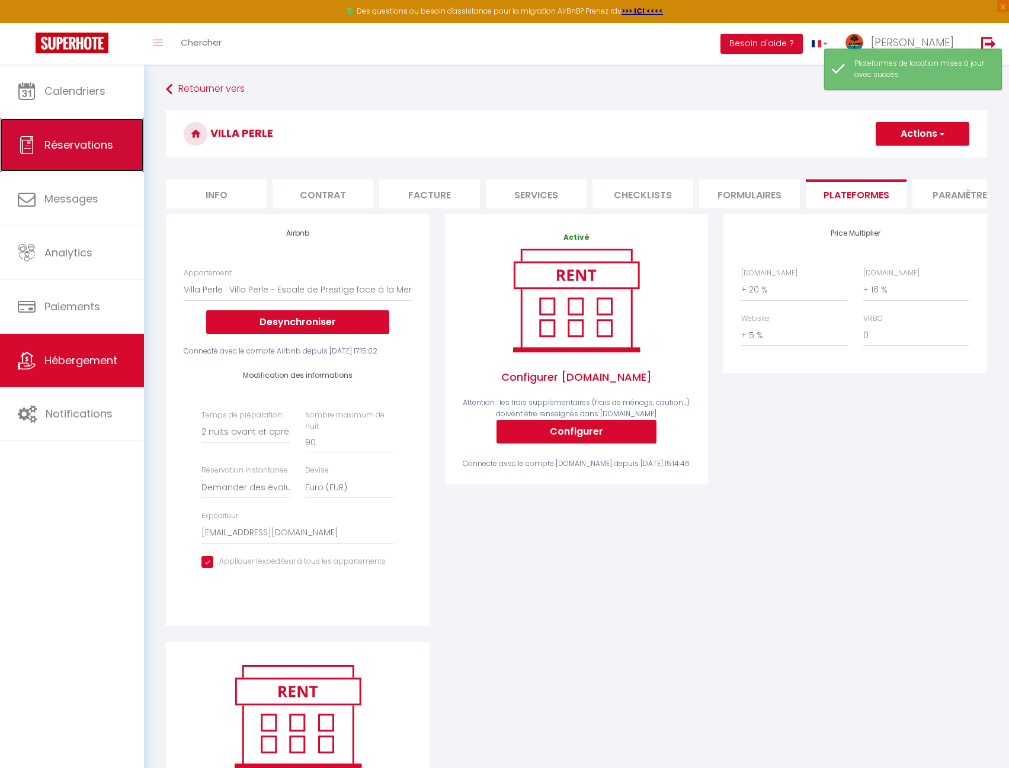
click at [101, 127] on link "Réservations" at bounding box center [72, 145] width 144 height 53
select select "not_cancelled"
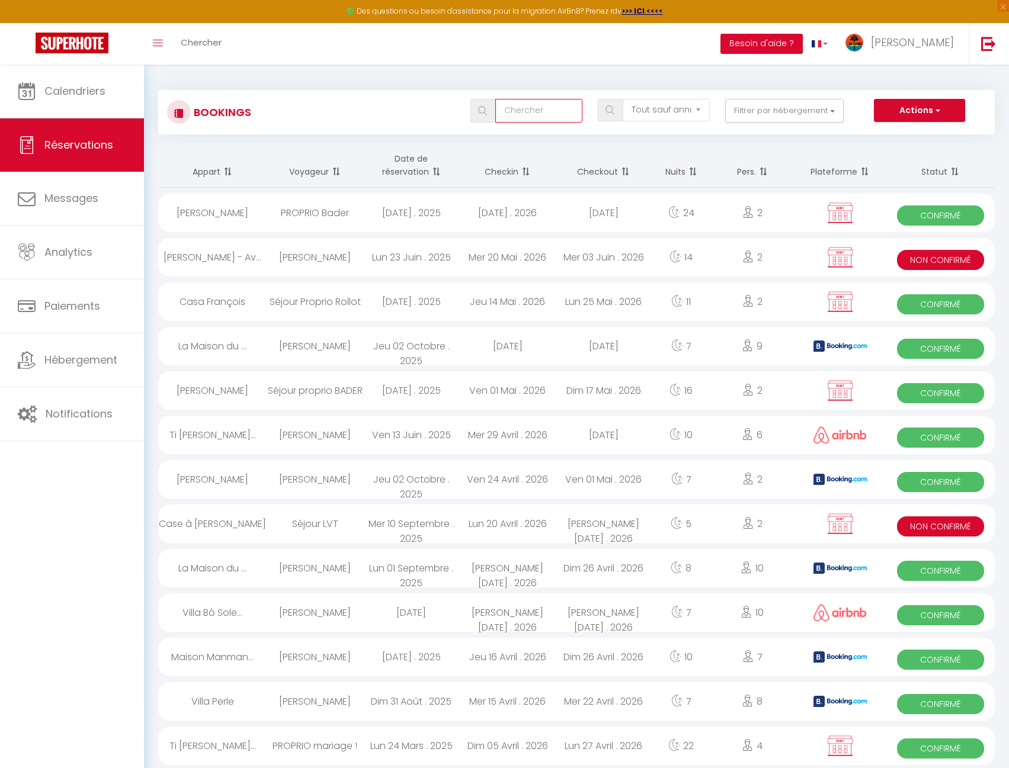
click at [523, 109] on input "text" at bounding box center [538, 111] width 87 height 24
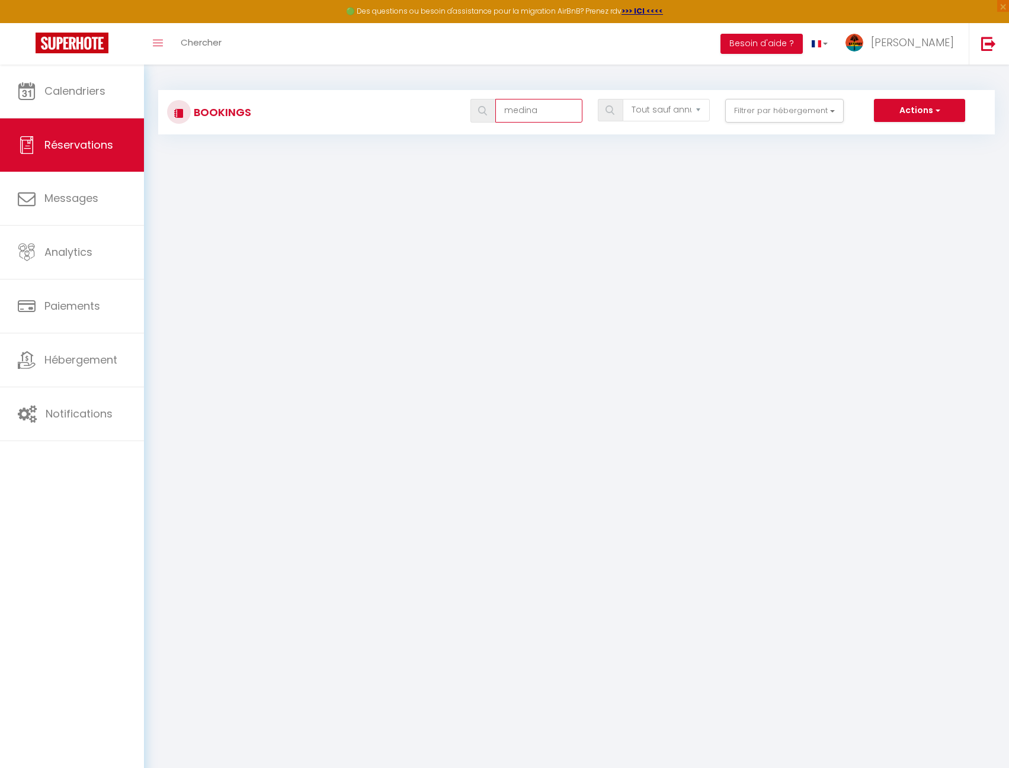
click at [518, 114] on input "medina" at bounding box center [538, 111] width 87 height 24
type input "médina"
click at [523, 159] on body "🟢 Des questions ou besoin d'assistance pour la migration AirBnB? Prenez rdv >>>…" at bounding box center [504, 449] width 1009 height 768
click at [700, 113] on select "Tous les statuts Annulé Confirmé Non Confirmé Tout sauf annulé No Show Request" at bounding box center [666, 110] width 87 height 23
click at [777, 115] on button "Filtrer par hébergement" at bounding box center [784, 111] width 119 height 24
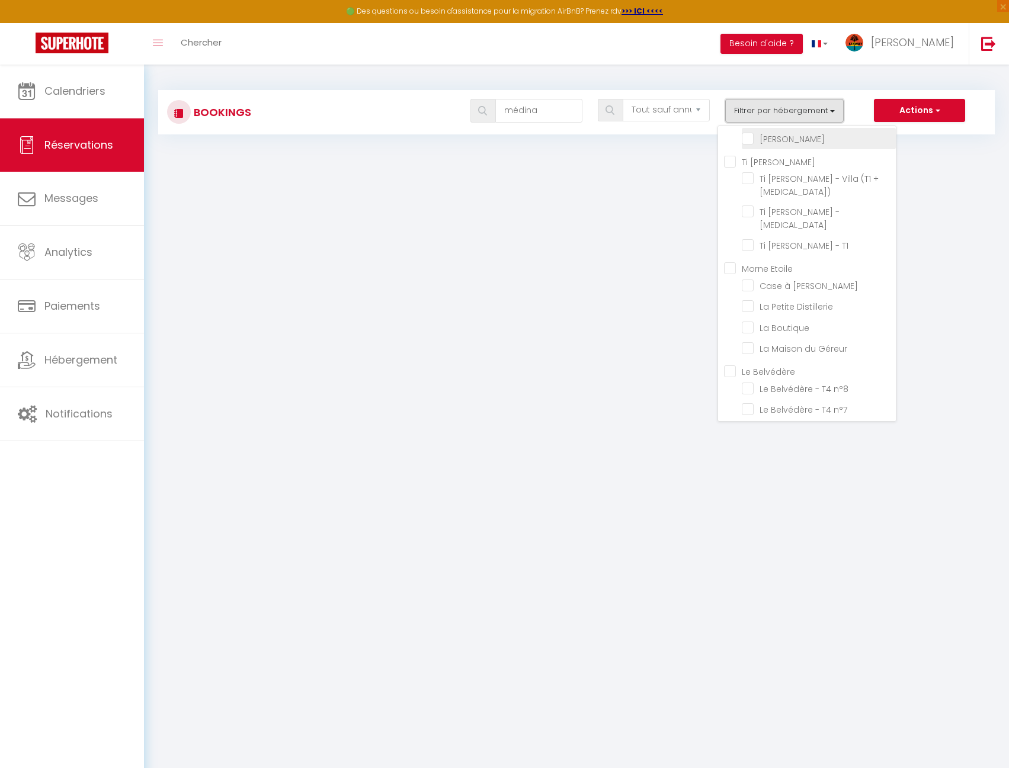
scroll to position [369, 0]
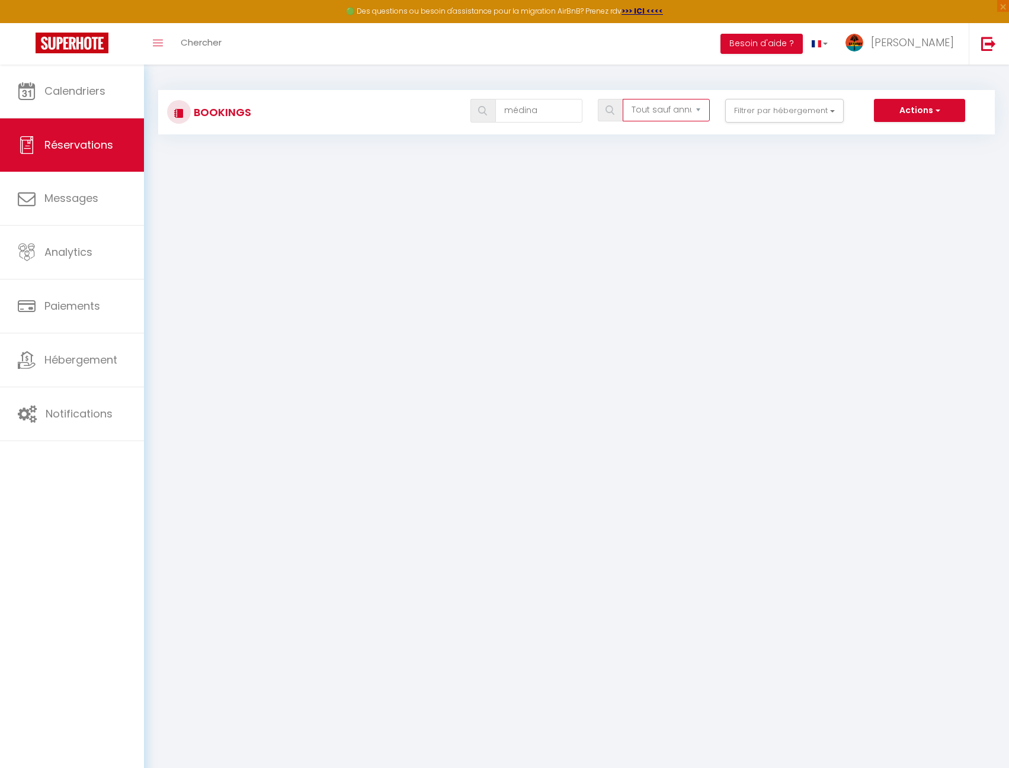
click at [680, 107] on select "Tous les statuts Annulé Confirmé Non Confirmé Tout sauf annulé No Show Request" at bounding box center [666, 110] width 87 height 23
select select "all"
click at [623, 99] on select "Tous les statuts Annulé Confirmé Non Confirmé Tout sauf annulé No Show Request" at bounding box center [666, 110] width 87 height 23
click at [540, 109] on input "médina" at bounding box center [538, 111] width 87 height 24
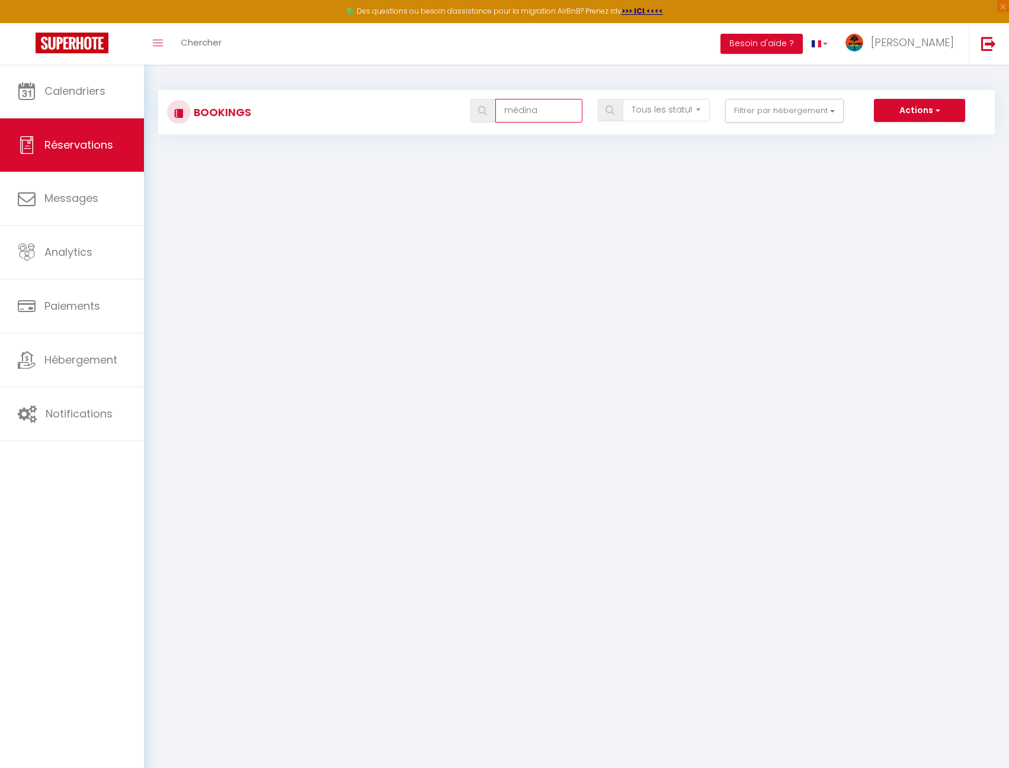
click at [518, 110] on input "médina" at bounding box center [538, 111] width 87 height 24
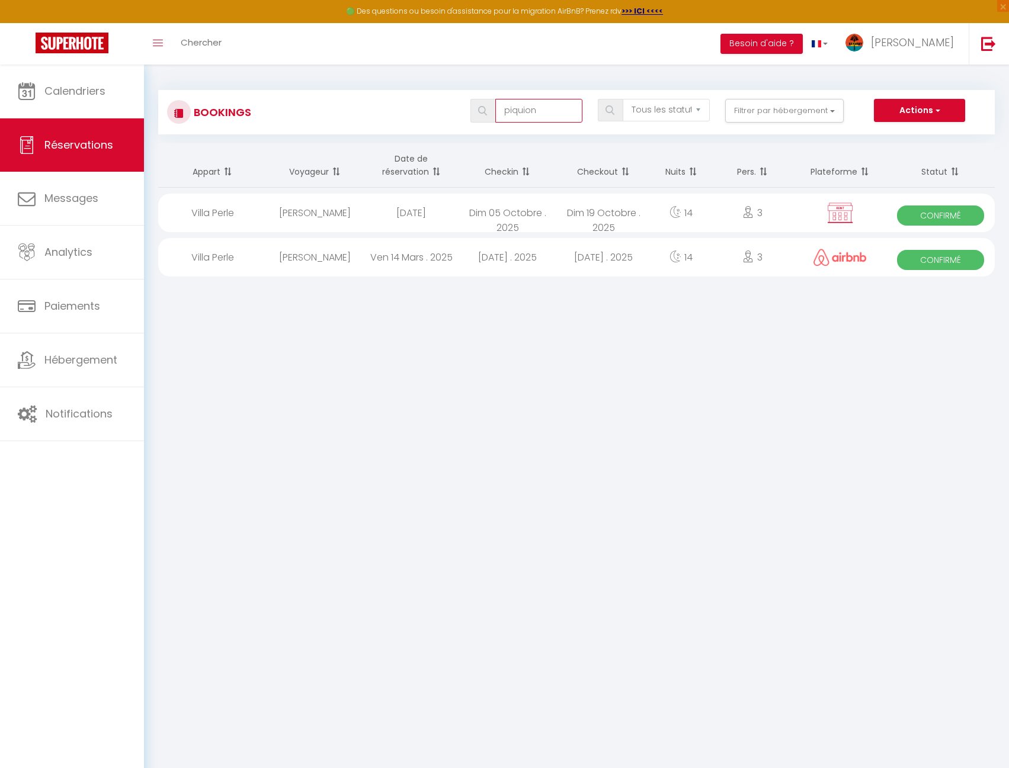
type input "piquion"
click at [539, 212] on div "Dim 05 Octobre . 2025" at bounding box center [507, 213] width 96 height 39
select select "OK"
select select "0"
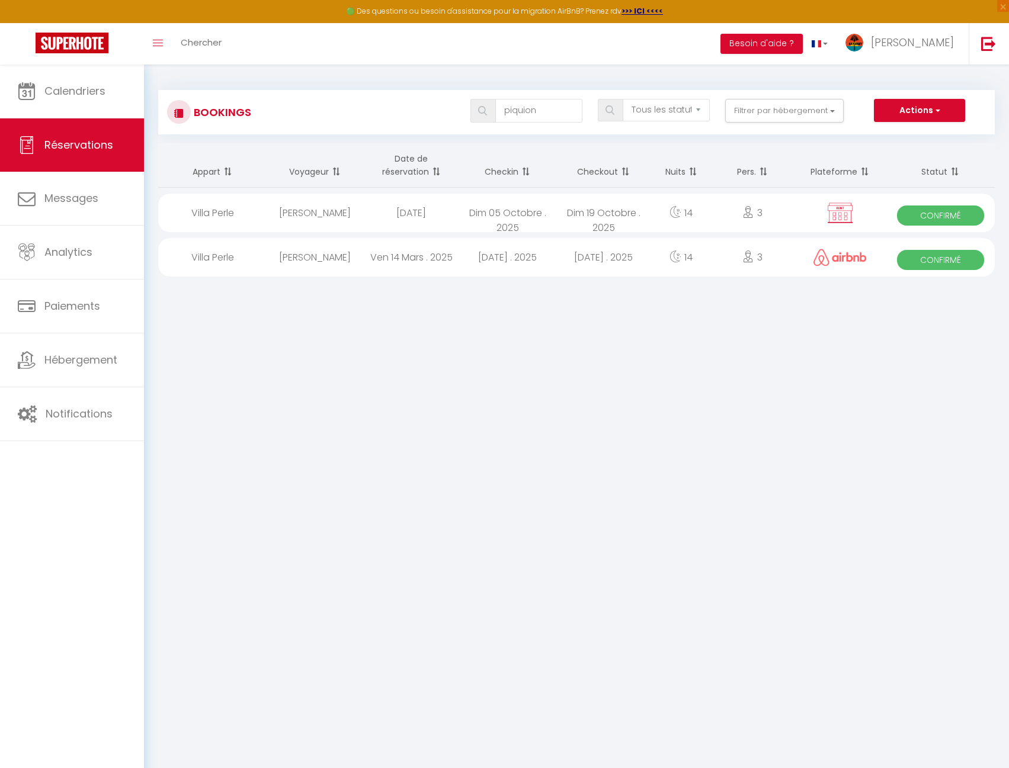
select select "0"
select select "1"
select select
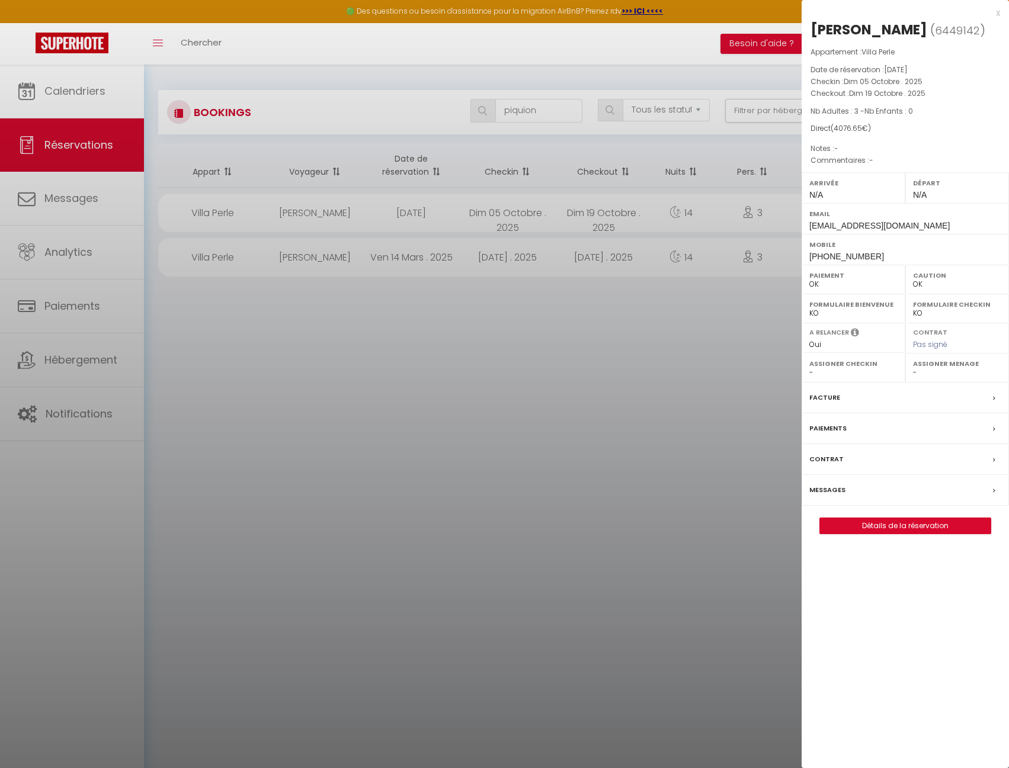
select select "14406"
click at [902, 534] on button "Détails de la réservation" at bounding box center [905, 526] width 172 height 17
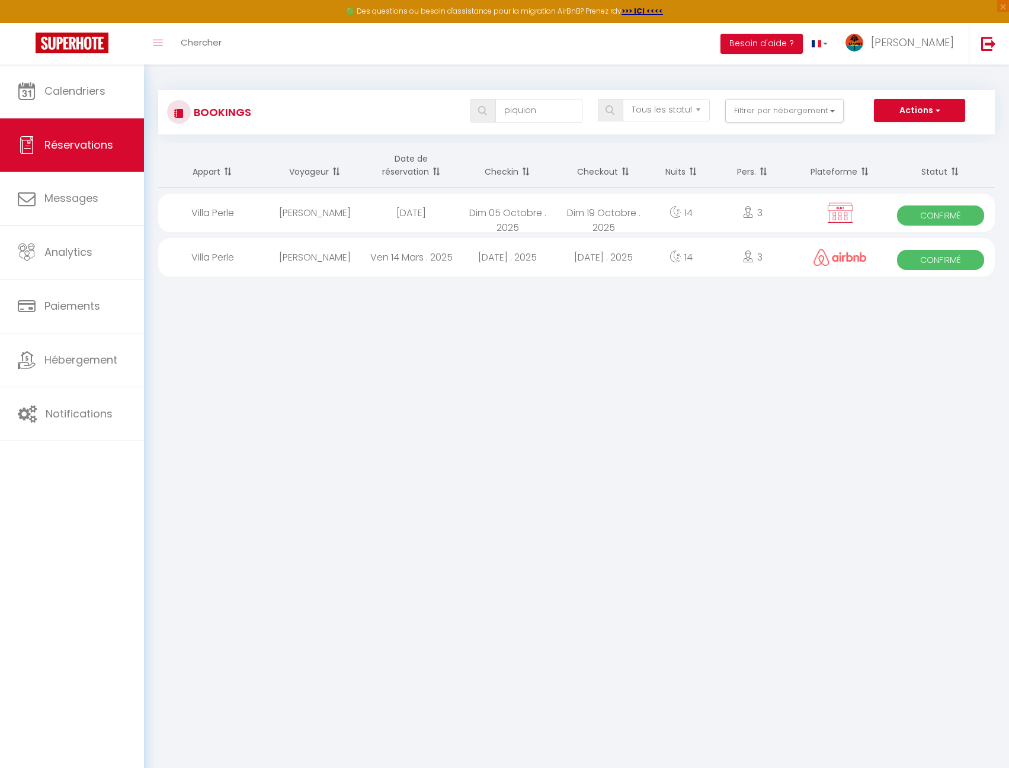
click at [739, 213] on div "3" at bounding box center [752, 213] width 84 height 39
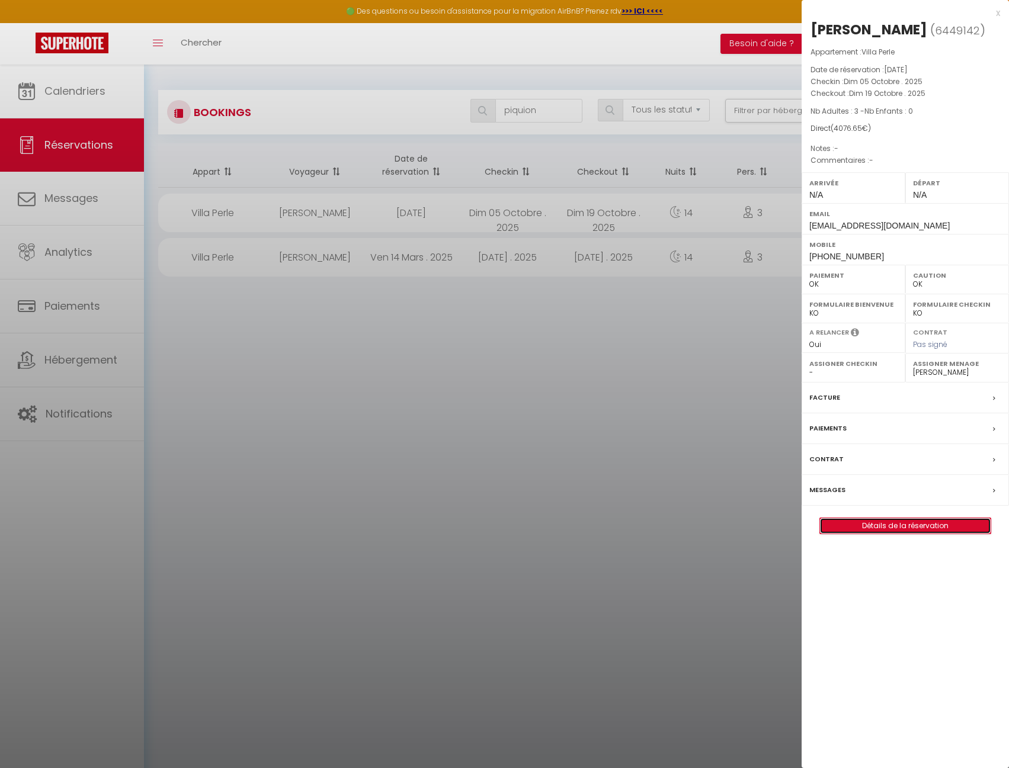
click at [920, 532] on link "Détails de la réservation" at bounding box center [905, 525] width 171 height 15
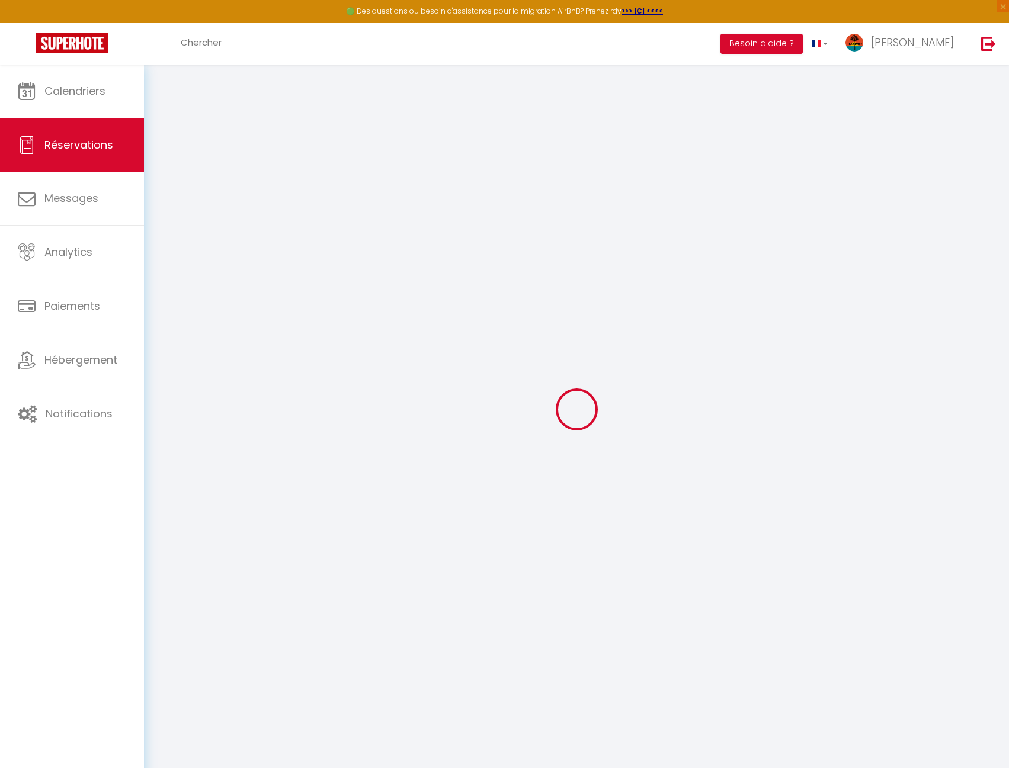
type input "[PERSON_NAME]"
type input "Piquion"
type input "[EMAIL_ADDRESS][DOMAIN_NAME]"
type input "[PHONE_NUMBER]"
select select "MQ"
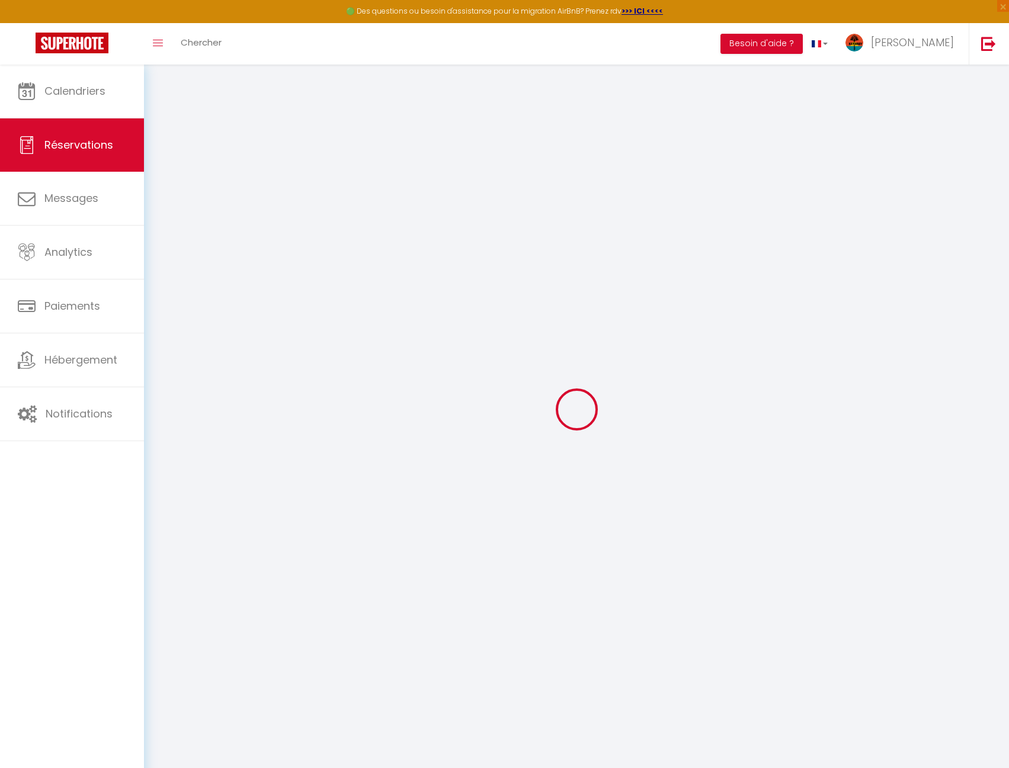
select select "62822"
select select "1"
type input "Dim 05 Octobre 2025"
select select
type input "Dim 19 Octobre 2025"
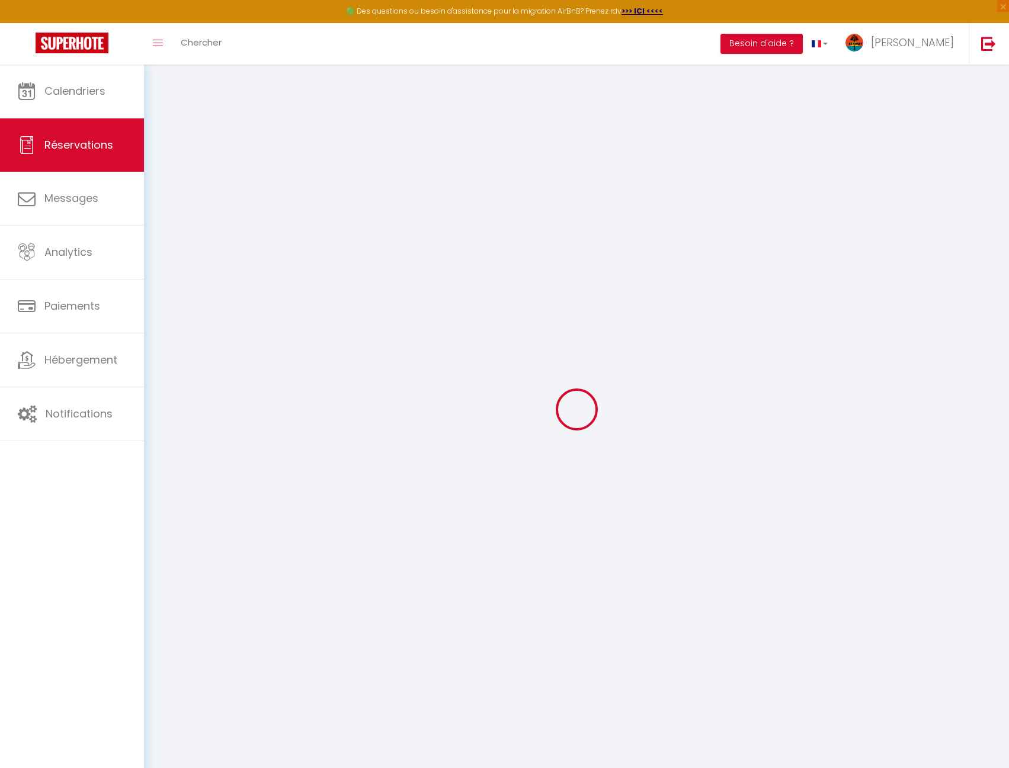
select select
type input "3"
select select "12"
select select "15"
type input "3733.5"
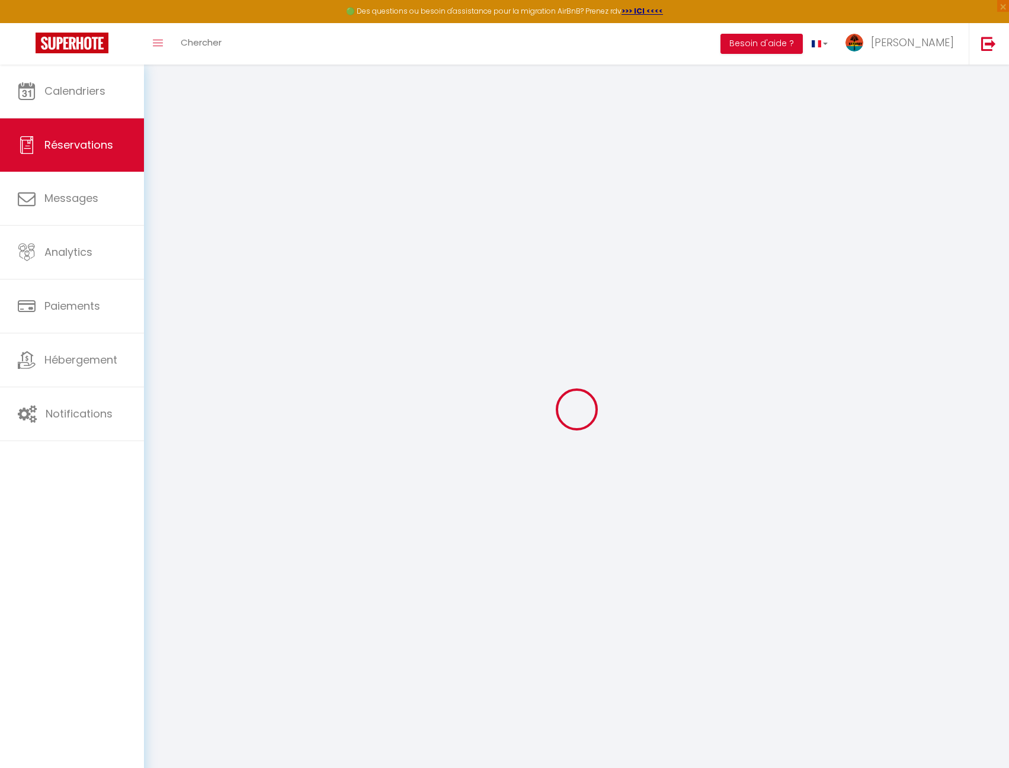
checkbox input "false"
type input "0"
type input "250"
type input "0"
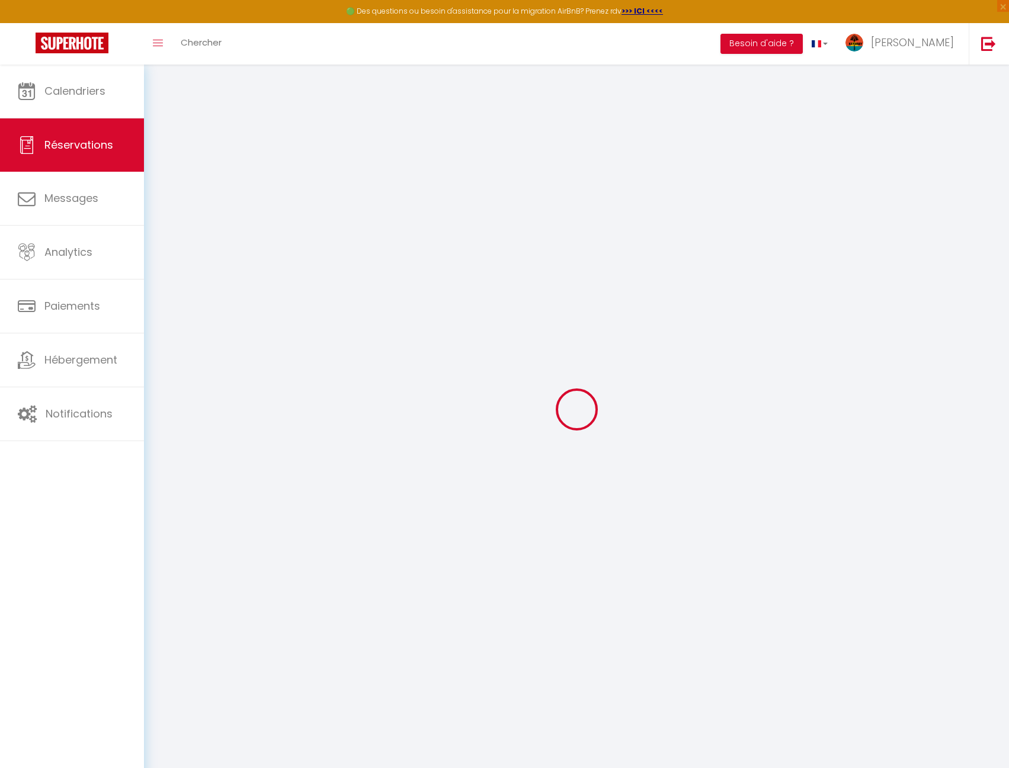
select index
select select
checkbox input "false"
select index
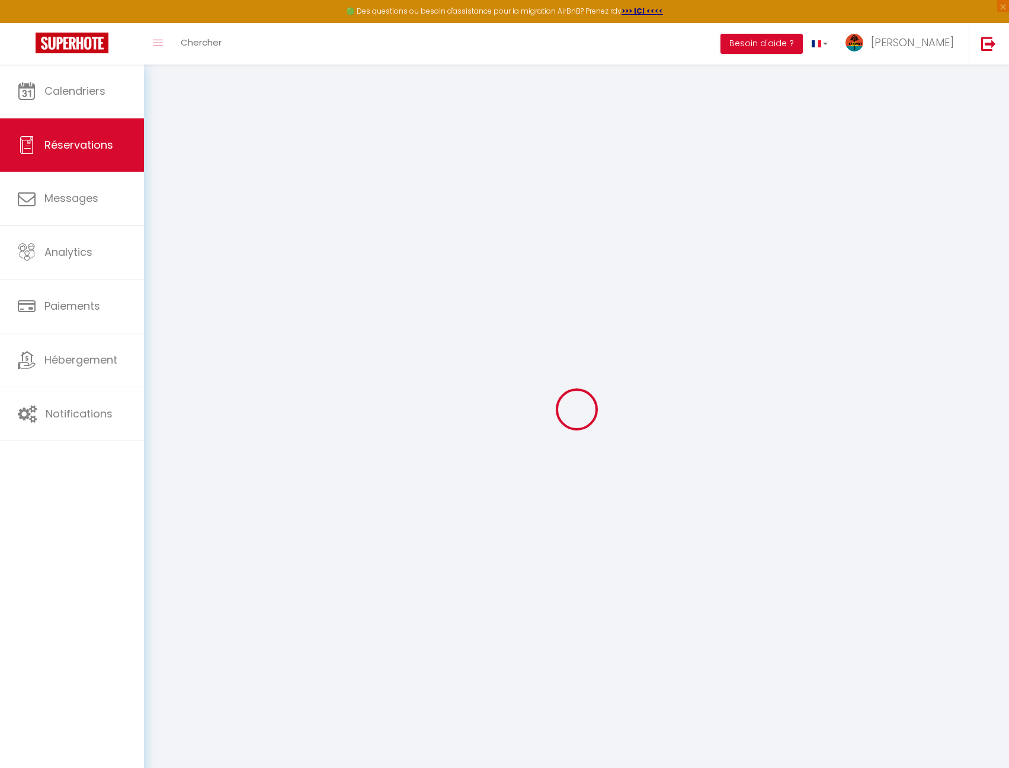
select select
checkbox input "false"
select index
select select
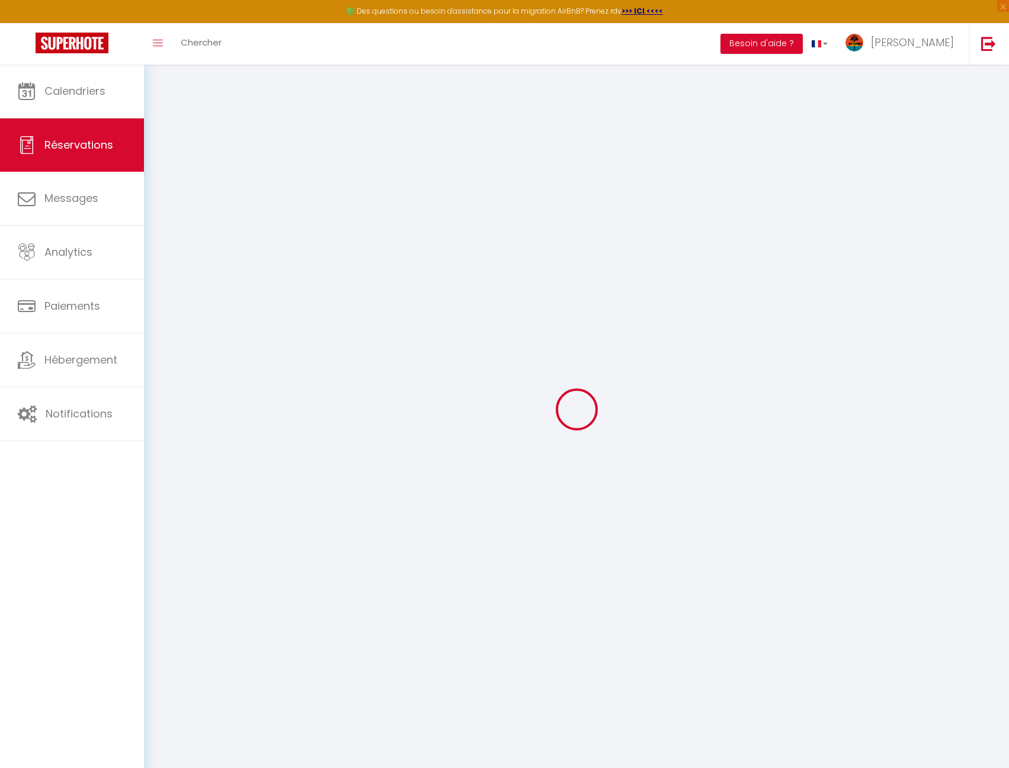
select select
checkbox input "false"
select index
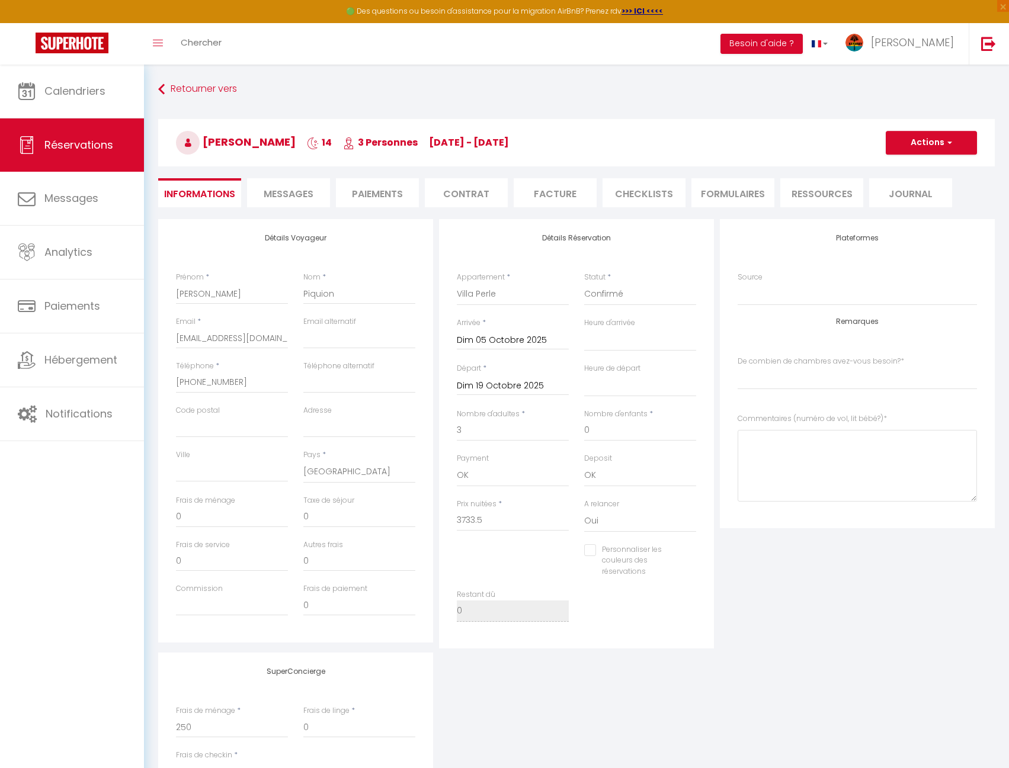
type input "250"
type input "93.15"
select select
checkbox input "false"
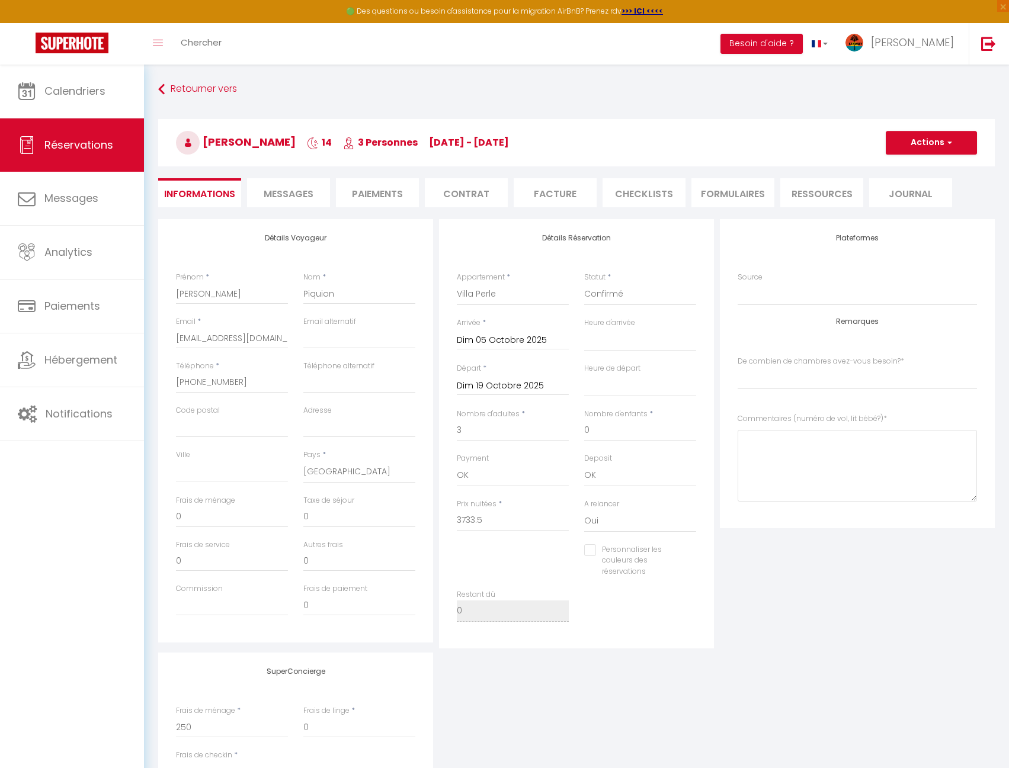
select index
checkbox input "false"
select index
select select
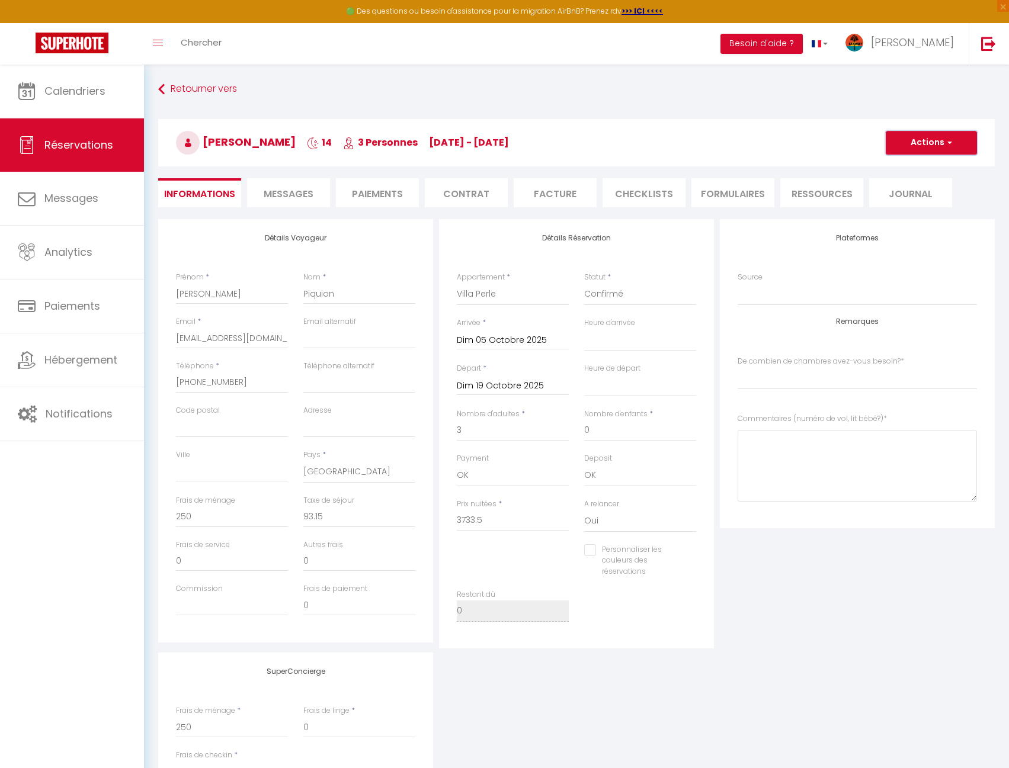
click at [896, 142] on button "Actions" at bounding box center [931, 143] width 91 height 24
click at [824, 141] on h3 "[PERSON_NAME] 14 3 Personnes [DATE] - [DATE]" at bounding box center [576, 142] width 837 height 47
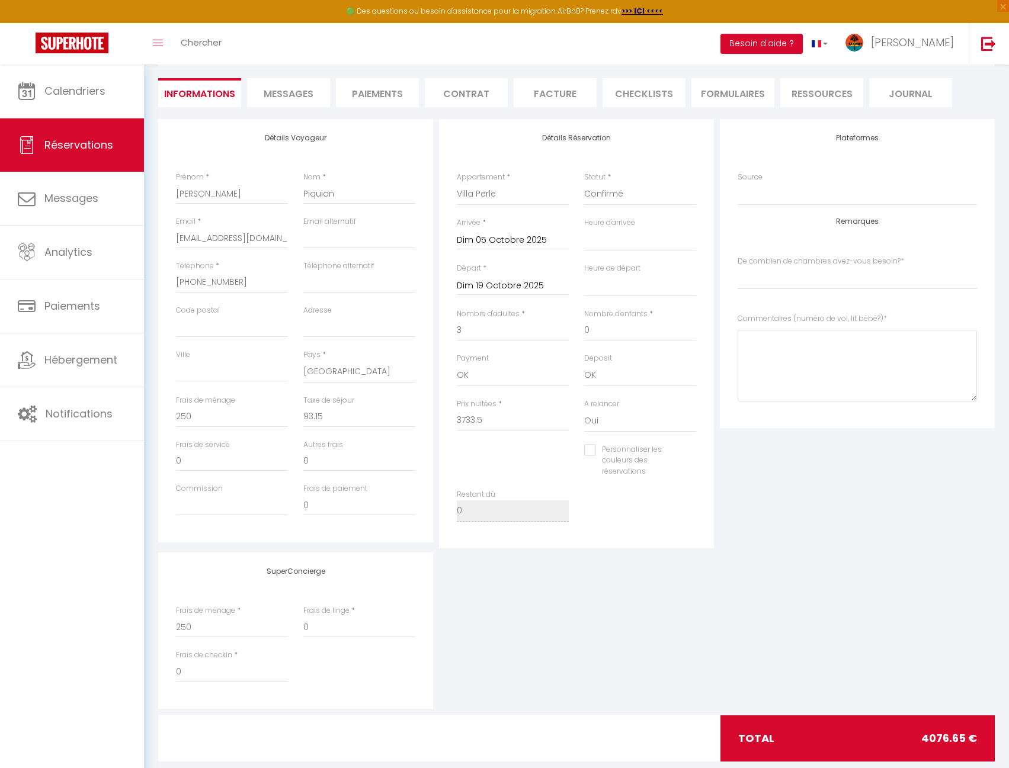
scroll to position [124, 0]
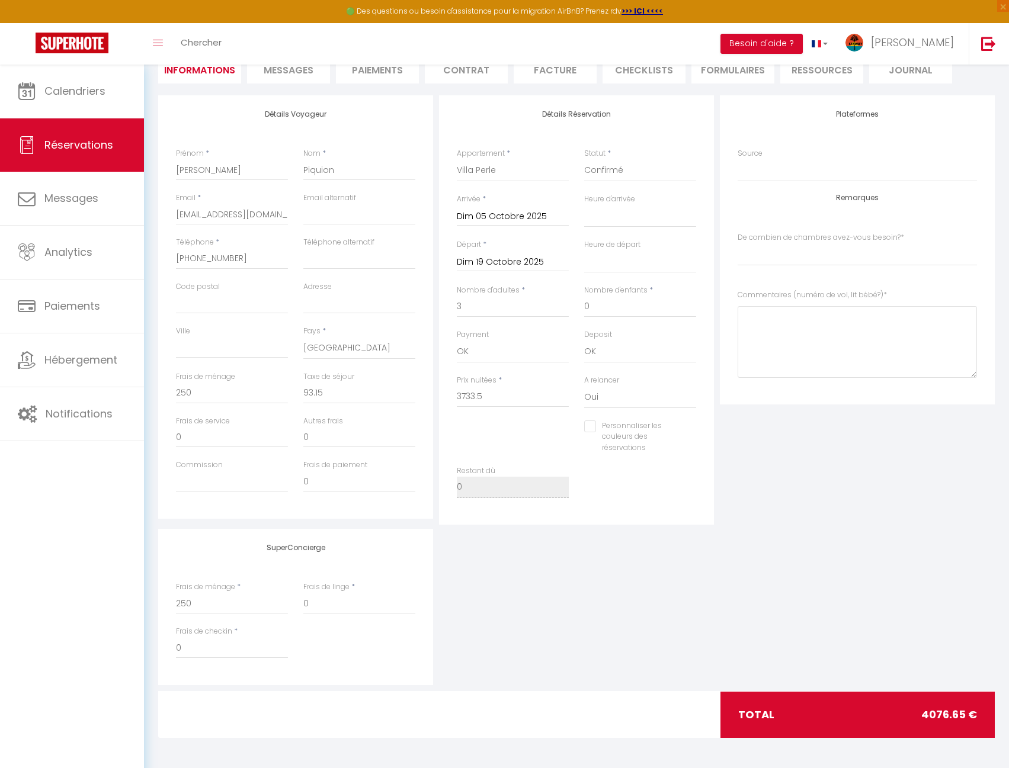
click at [537, 257] on input "Dim 19 Octobre 2025" at bounding box center [513, 262] width 112 height 15
click at [752, 424] on div "Plateformes Source Direct [DOMAIN_NAME] [DOMAIN_NAME] Chalet montagne Expedia G…" at bounding box center [857, 310] width 281 height 430
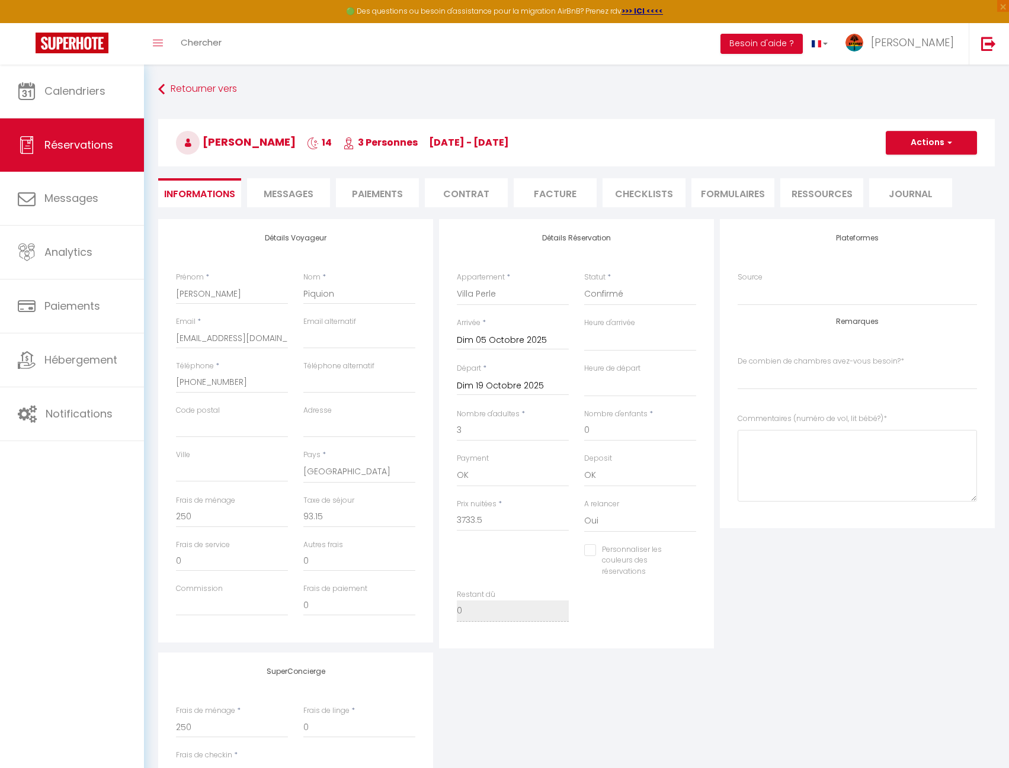
scroll to position [59, 0]
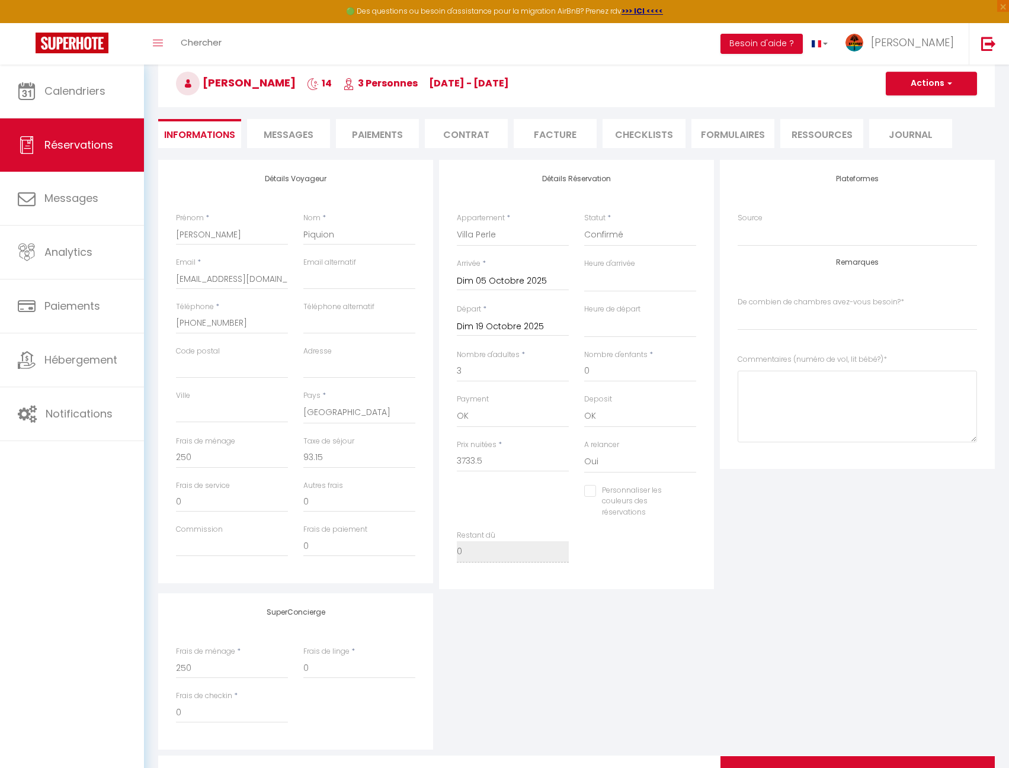
click at [377, 139] on li "Paiements" at bounding box center [377, 133] width 83 height 29
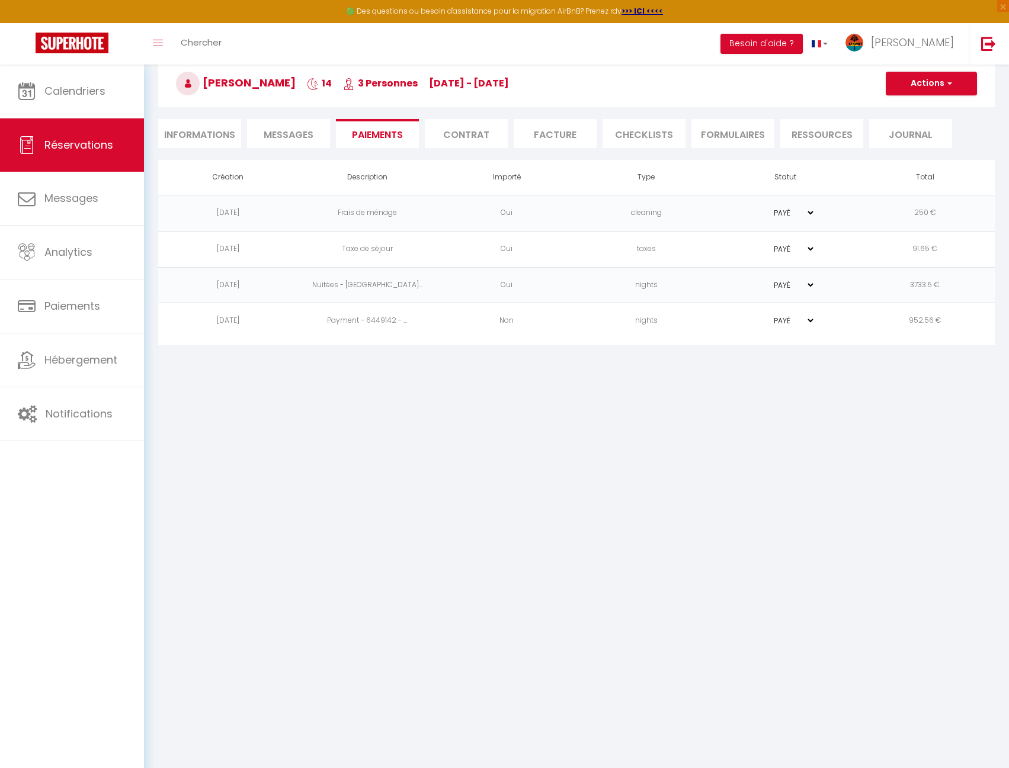
click at [228, 134] on li "Informations" at bounding box center [199, 133] width 83 height 29
select select
select index
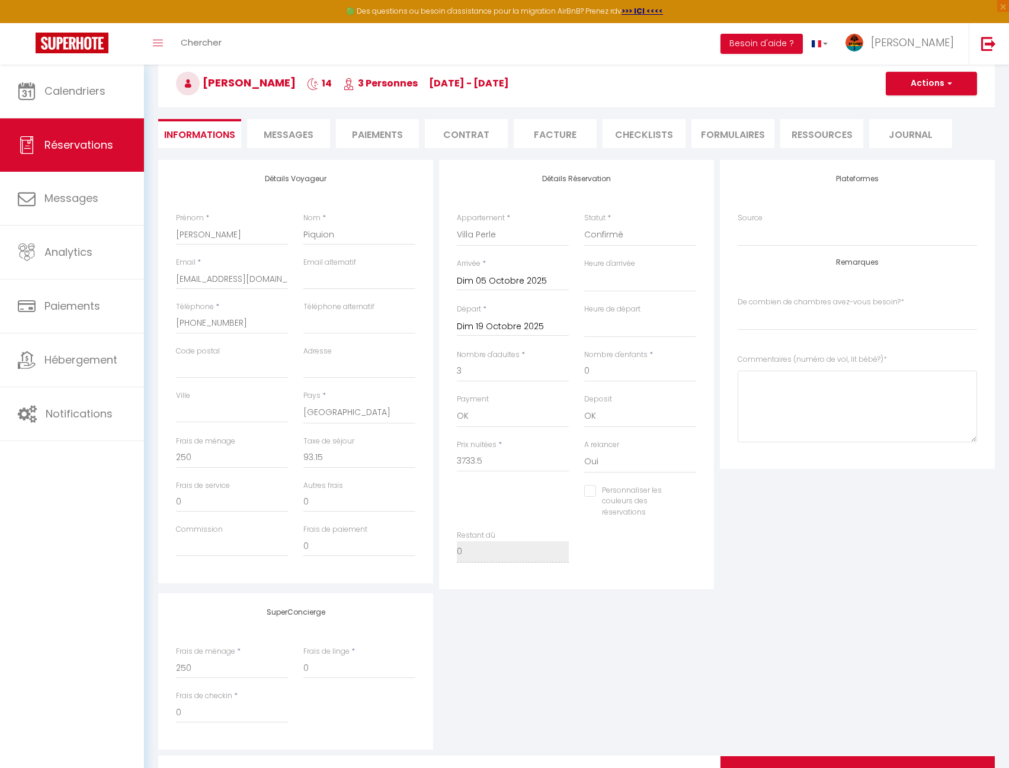
click at [537, 324] on input "Dim 19 Octobre 2025" at bounding box center [513, 326] width 112 height 15
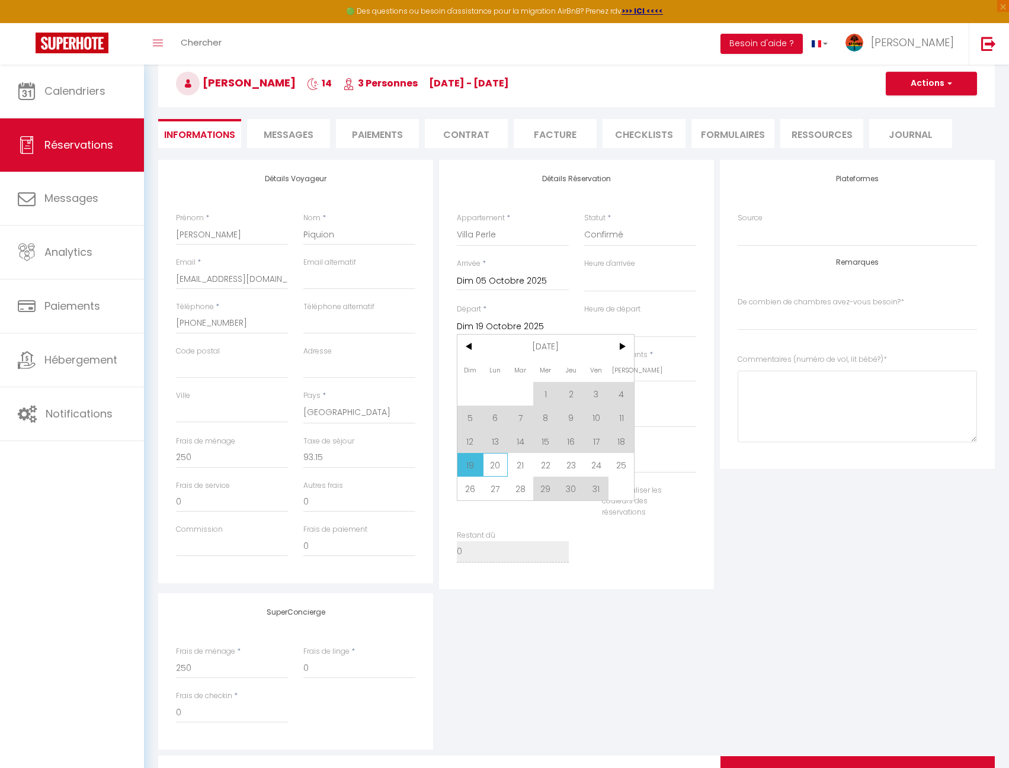
click at [502, 463] on span "20" at bounding box center [495, 465] width 25 height 24
select select
type input "Lun 20 Octobre 2025"
select select
select index
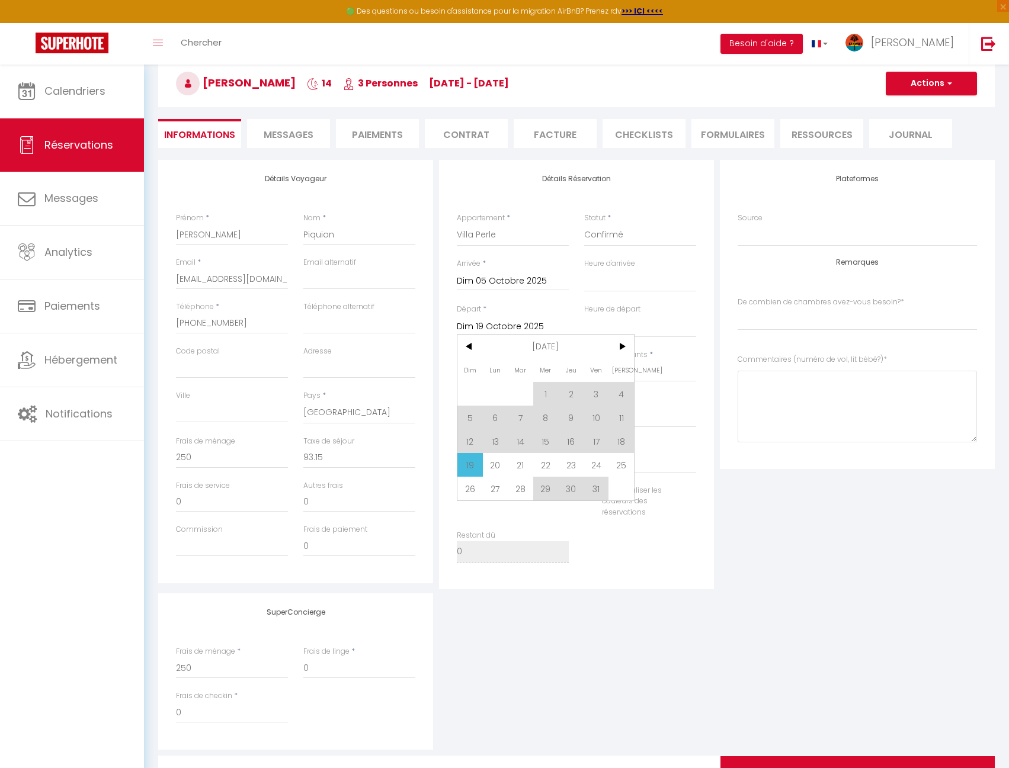
checkbox input "false"
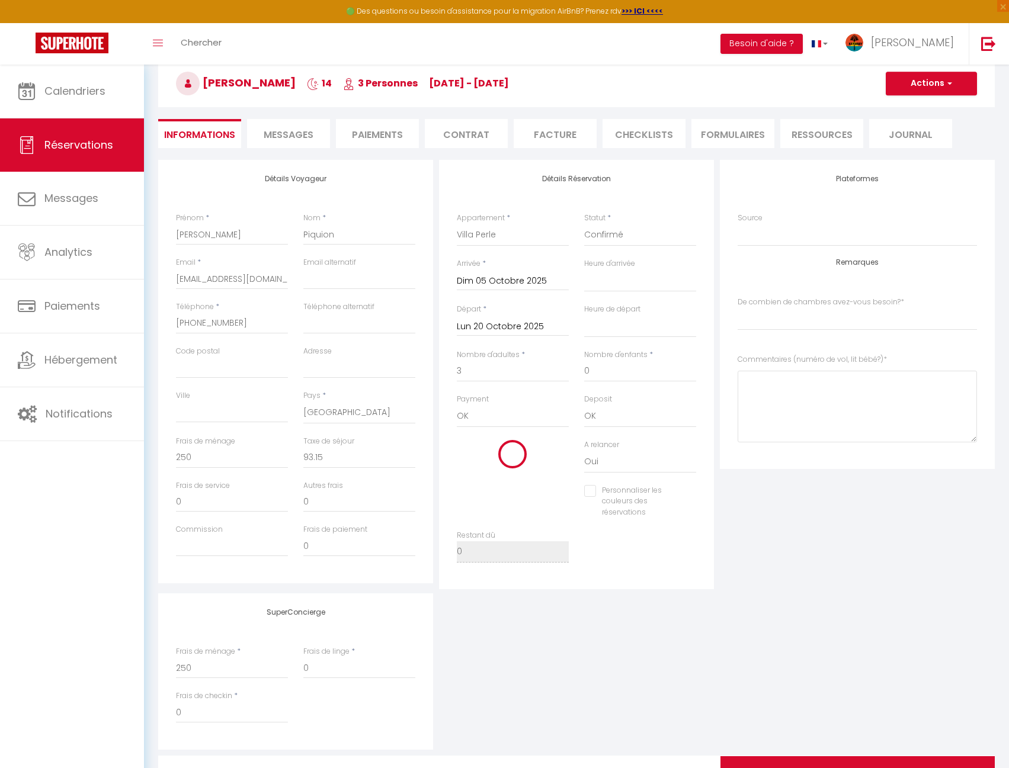
type input "98.7"
select select
select index
type input "3717"
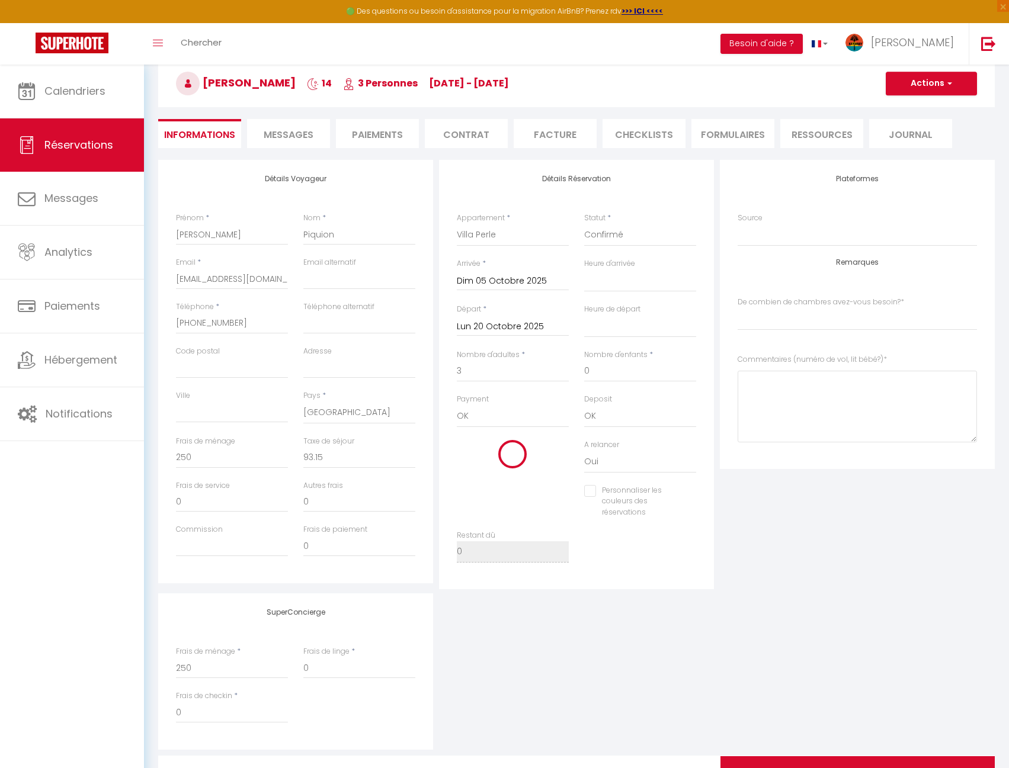
checkbox input "false"
click at [815, 388] on bébé\?\)1 at bounding box center [857, 407] width 239 height 72
type bébé\?\)1 "Modif le 08/10 ajout d'une nuit supplémentaire départ le 20 à 17h"
click at [625, 331] on select "00:00 00:30 01:00 01:30 02:00 02:30 03:00 03:30 04:00 04:30 05:00 05:30 06:00 0…" at bounding box center [640, 326] width 112 height 23
select select "17:00"
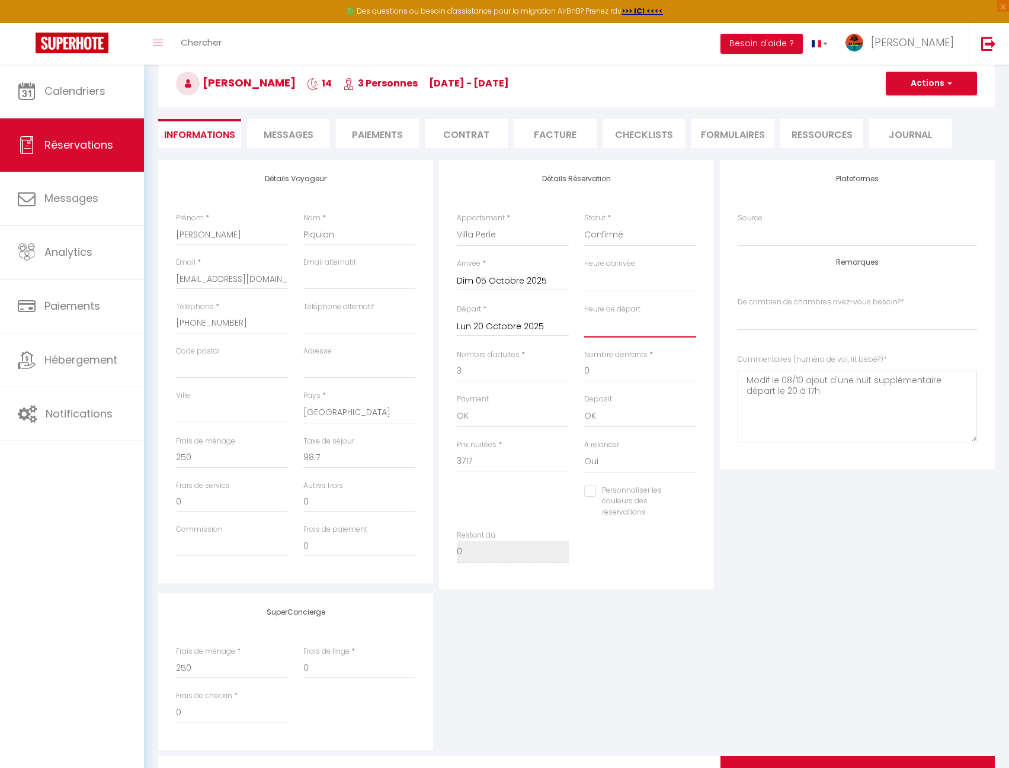
click at [584, 315] on select "00:00 00:30 01:00 01:30 02:00 02:30 03:00 03:30 04:00 04:30 05:00 05:30 06:00 0…" at bounding box center [640, 326] width 112 height 23
select select
select index
checkbox input "false"
click at [543, 499] on div "Personnaliser les couleurs des réservations #D7092E" at bounding box center [576, 508] width 255 height 46
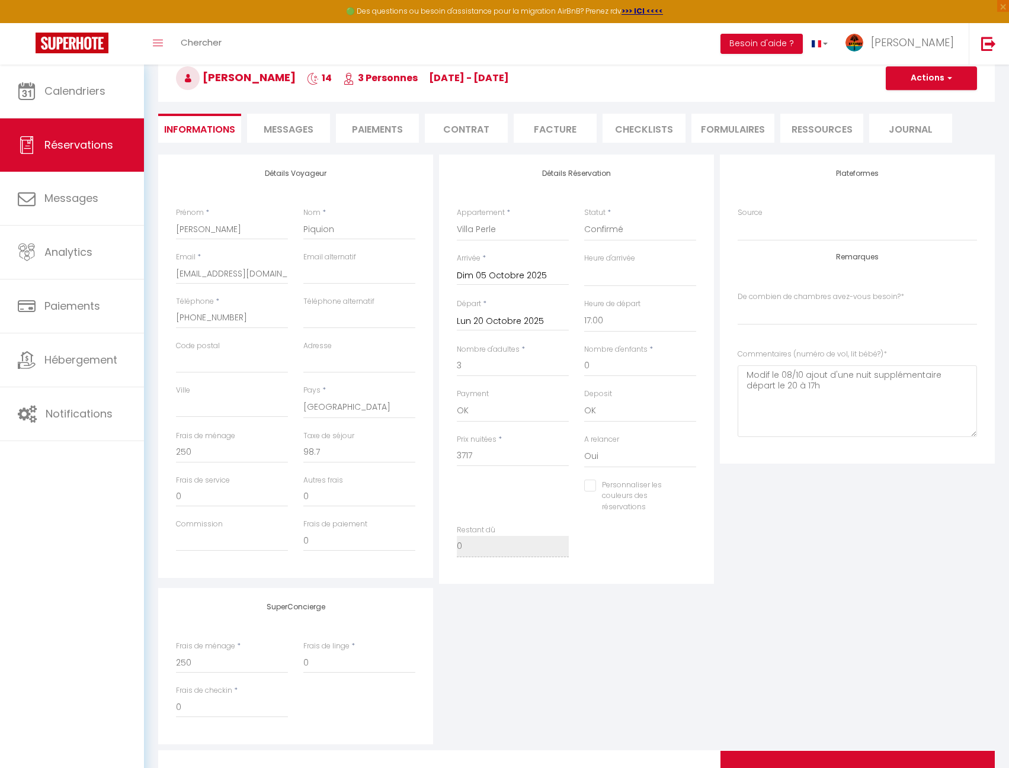
scroll to position [124, 0]
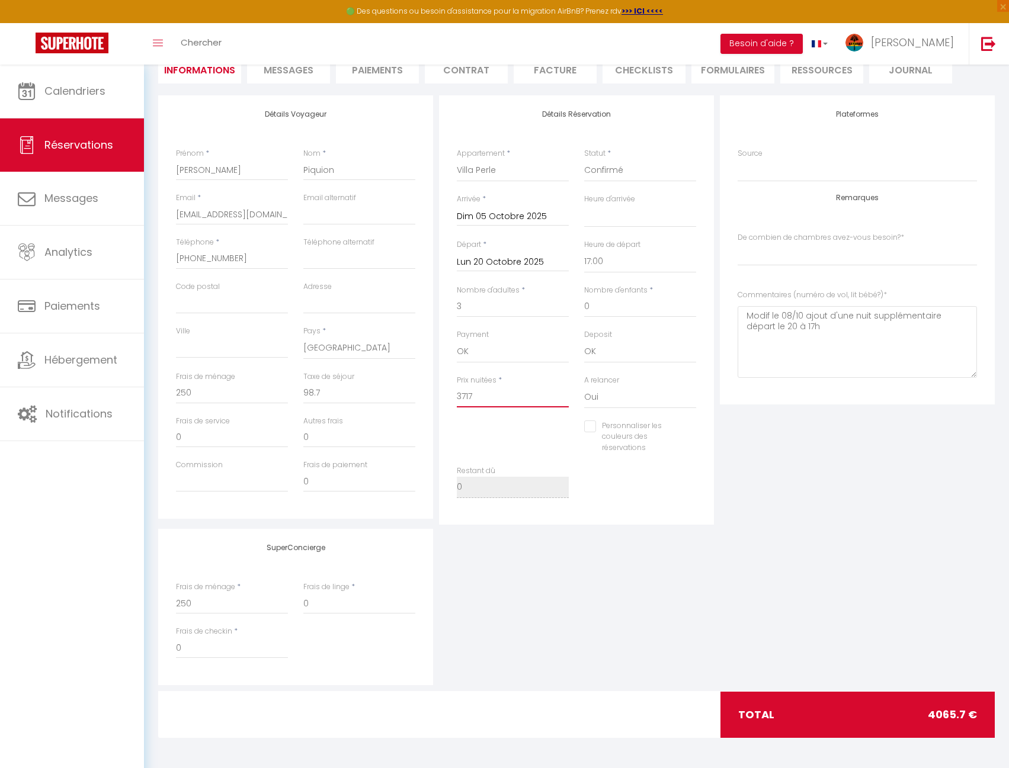
click at [492, 401] on input "3717" at bounding box center [513, 396] width 112 height 21
click at [492, 389] on input "3717" at bounding box center [513, 396] width 112 height 21
type input "3"
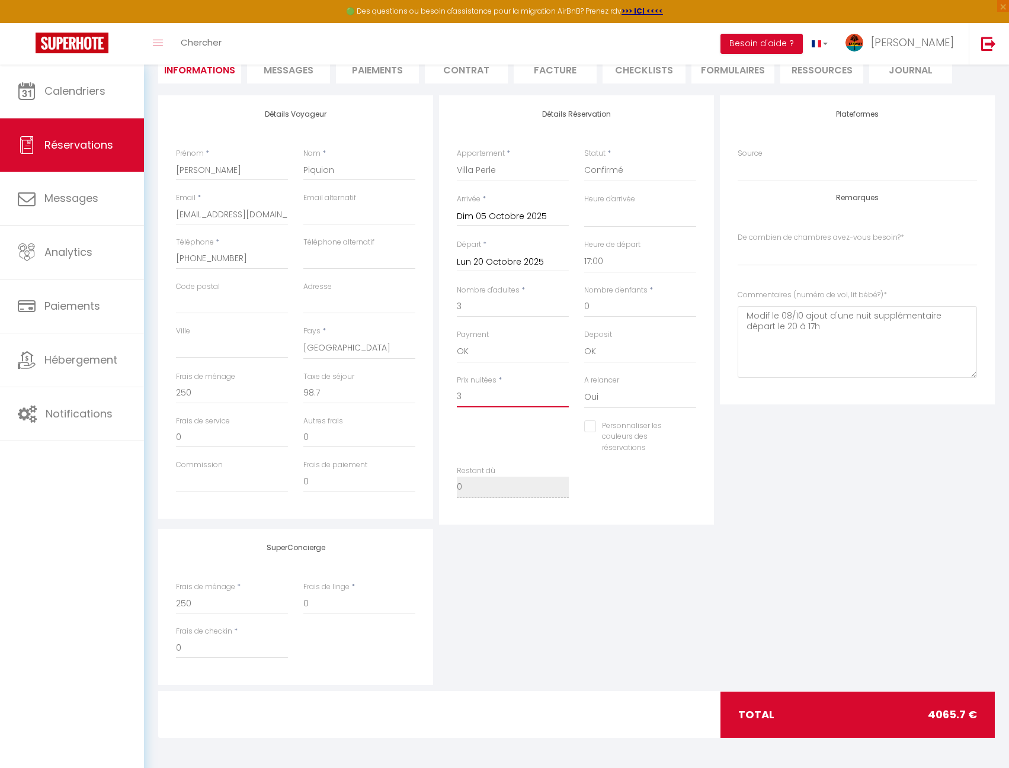
select select
select index
checkbox input "false"
type input "39"
select select
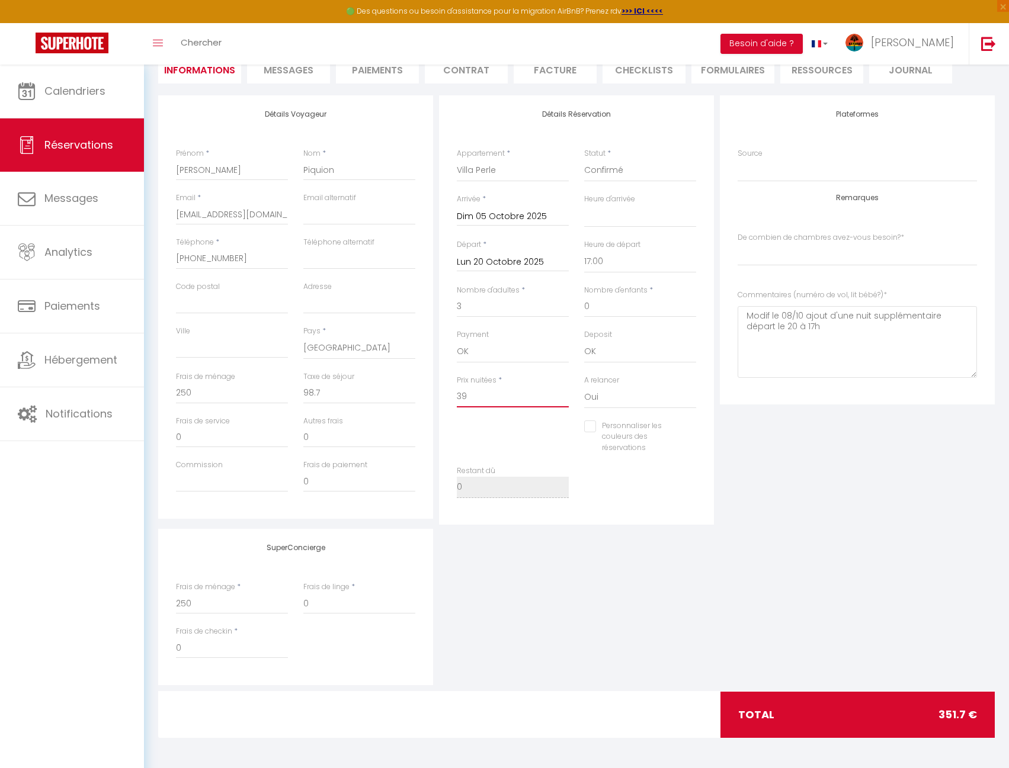
select index
checkbox input "false"
type input "399"
select select
select index
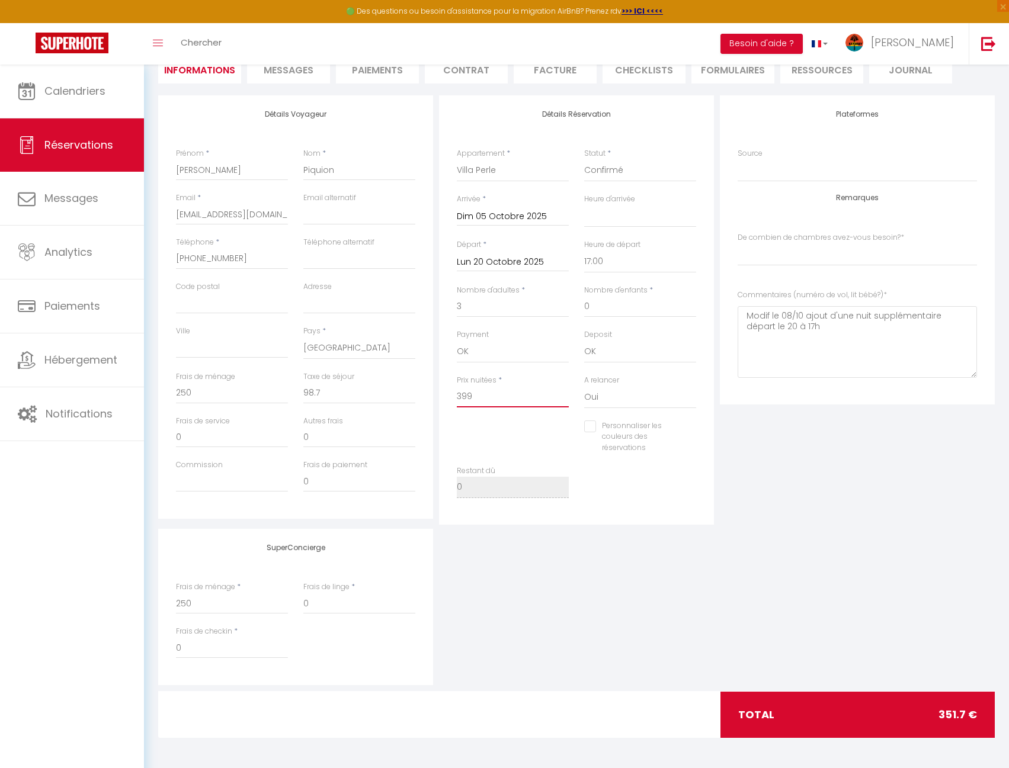
checkbox input "false"
type input "3999"
select select
select index
checkbox input "false"
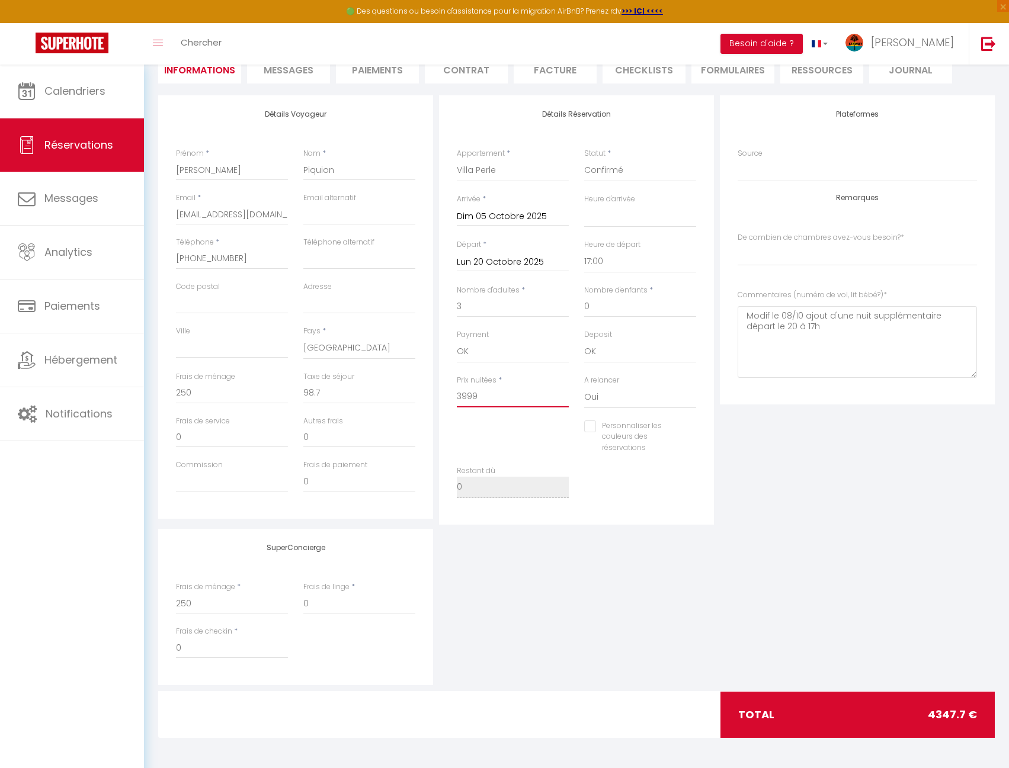
type input "3999"
type input "0"
select select
select index
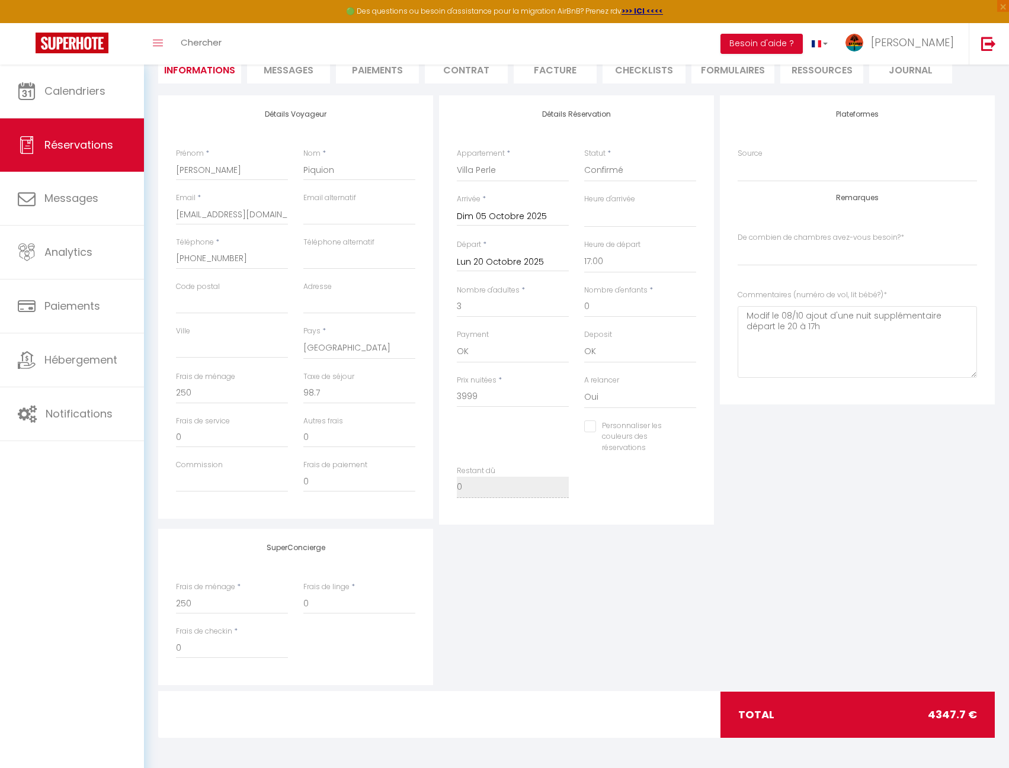
checkbox input "false"
click at [337, 393] on input "0" at bounding box center [359, 393] width 112 height 21
type input "9"
select select
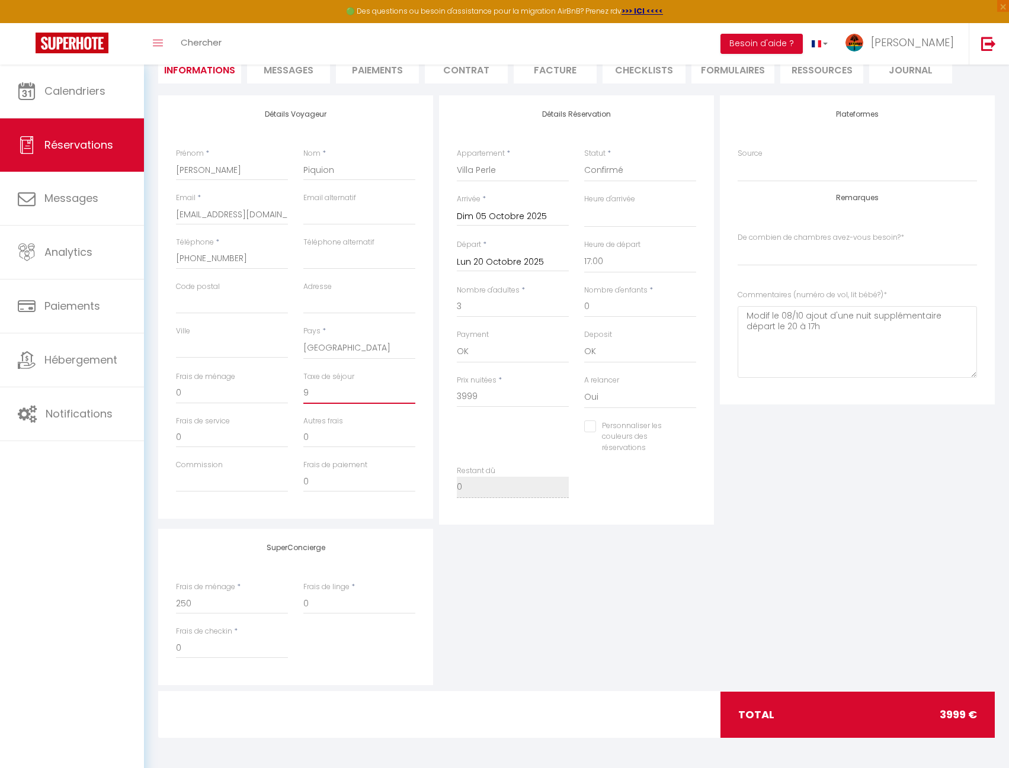
select index
checkbox input "false"
type input "99"
select select
select index
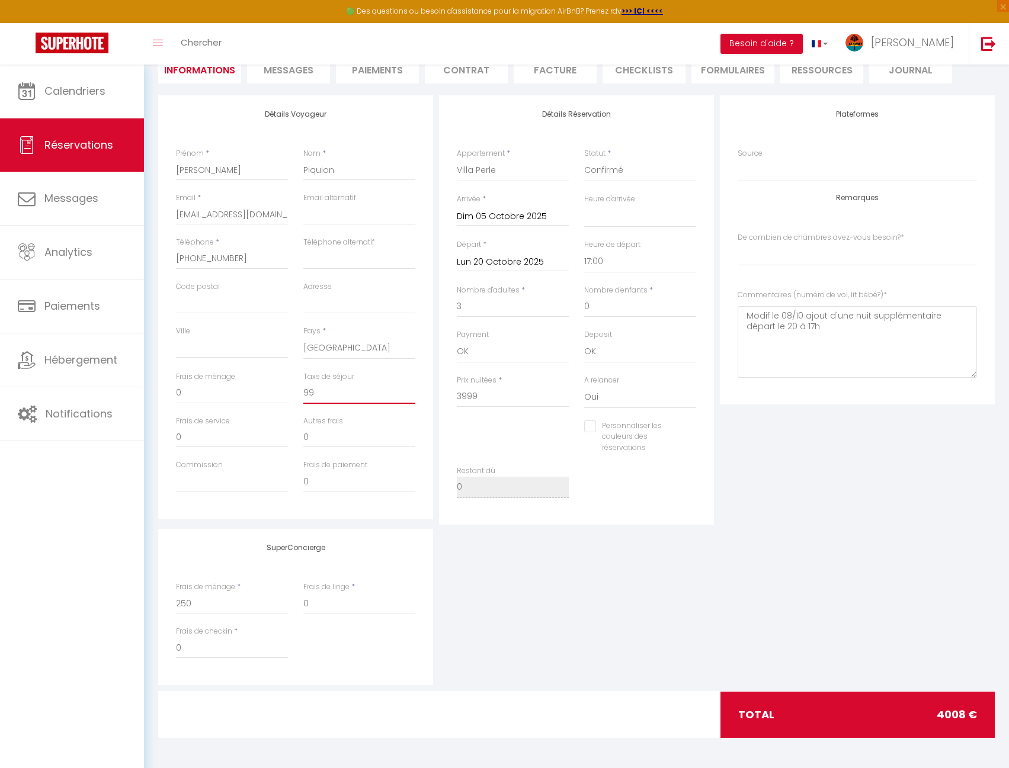
checkbox input "false"
type input "99"
click at [219, 393] on input "0" at bounding box center [232, 393] width 112 height 21
type input "2"
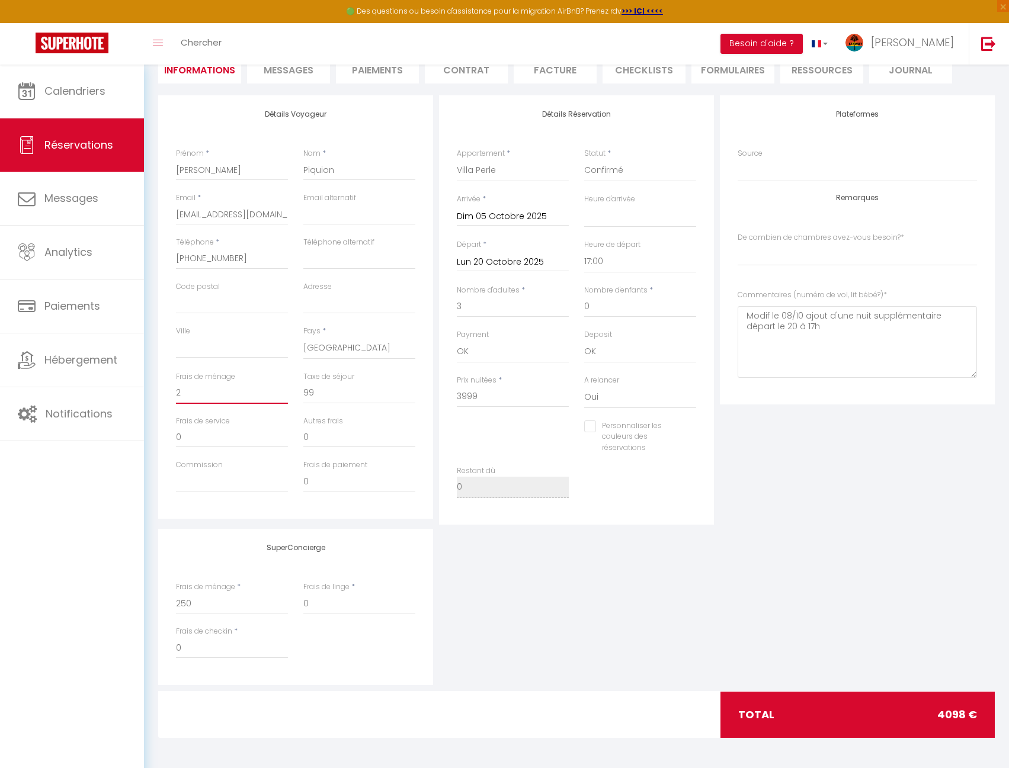
select select
click at [772, 464] on div "Plateformes Source Direct [DOMAIN_NAME] [DOMAIN_NAME] Chalet montagne Expedia G…" at bounding box center [857, 310] width 281 height 430
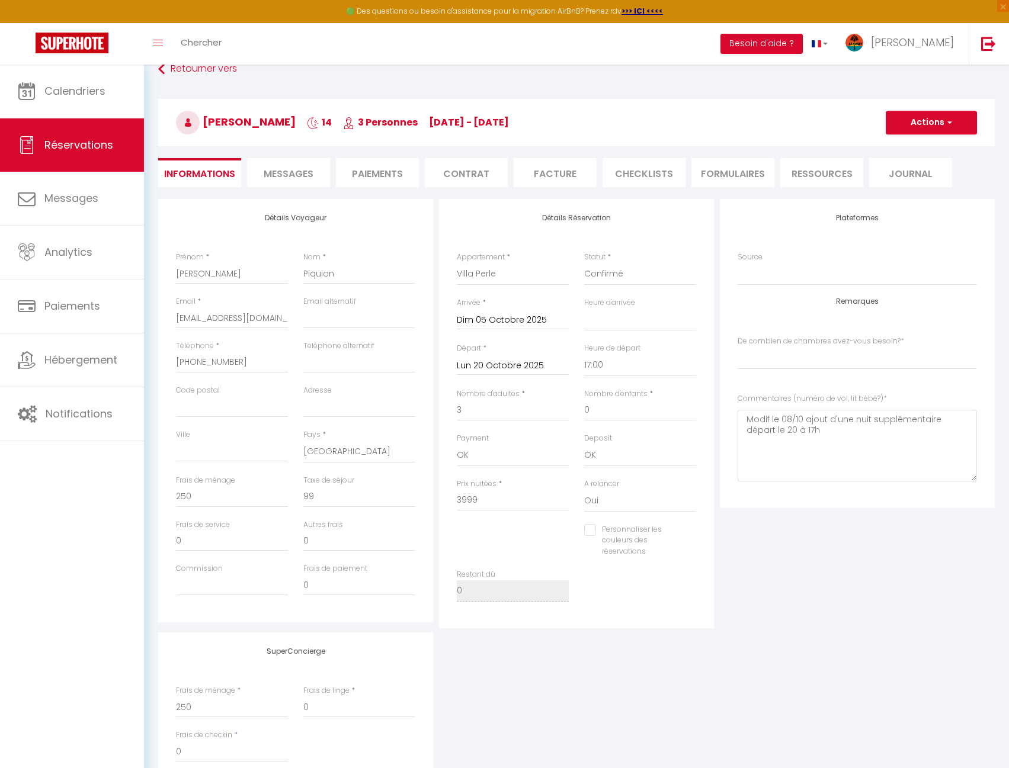
scroll to position [5, 0]
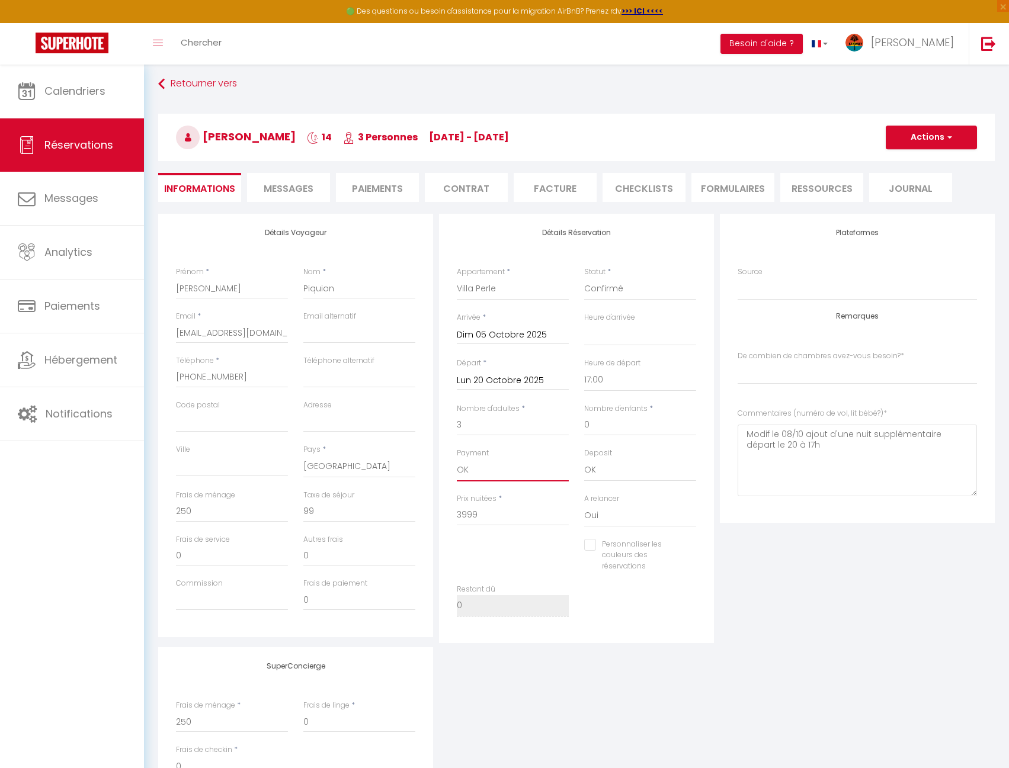
click at [555, 481] on select "OK KO" at bounding box center [513, 470] width 112 height 23
click at [457, 459] on select "OK KO" at bounding box center [513, 470] width 112 height 23
click at [569, 574] on div "Personnaliser les couleurs des réservations #D7092E" at bounding box center [576, 562] width 255 height 46
click at [526, 471] on select "OK KO" at bounding box center [513, 470] width 112 height 23
click at [457, 459] on select "OK KO" at bounding box center [513, 470] width 112 height 23
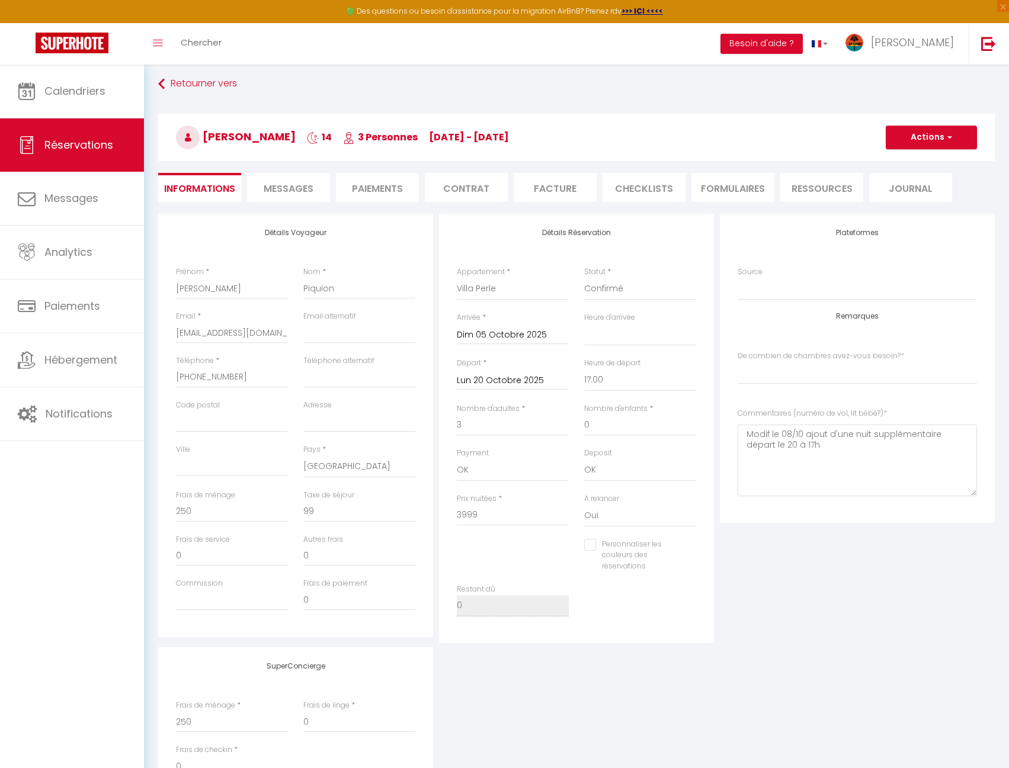
click at [536, 546] on div "Personnaliser les couleurs des réservations #D7092E" at bounding box center [576, 562] width 255 height 46
click at [928, 146] on button "Actions" at bounding box center [931, 138] width 91 height 24
click at [920, 162] on link "Enregistrer" at bounding box center [920, 163] width 94 height 15
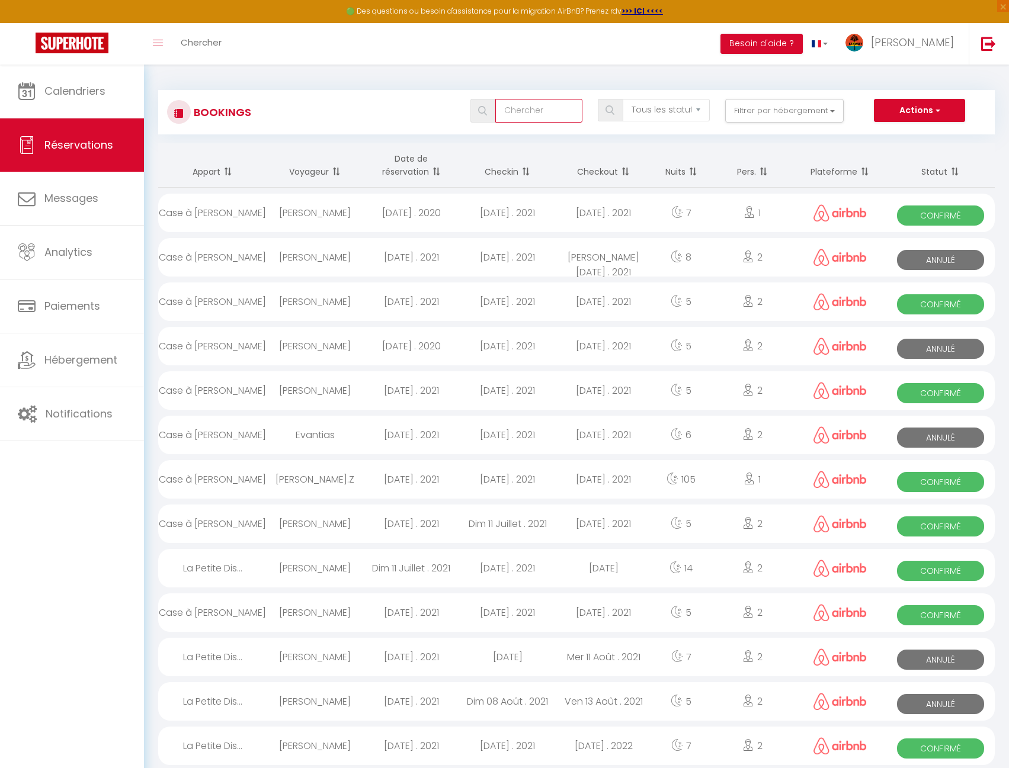
click at [511, 108] on input "text" at bounding box center [538, 111] width 87 height 24
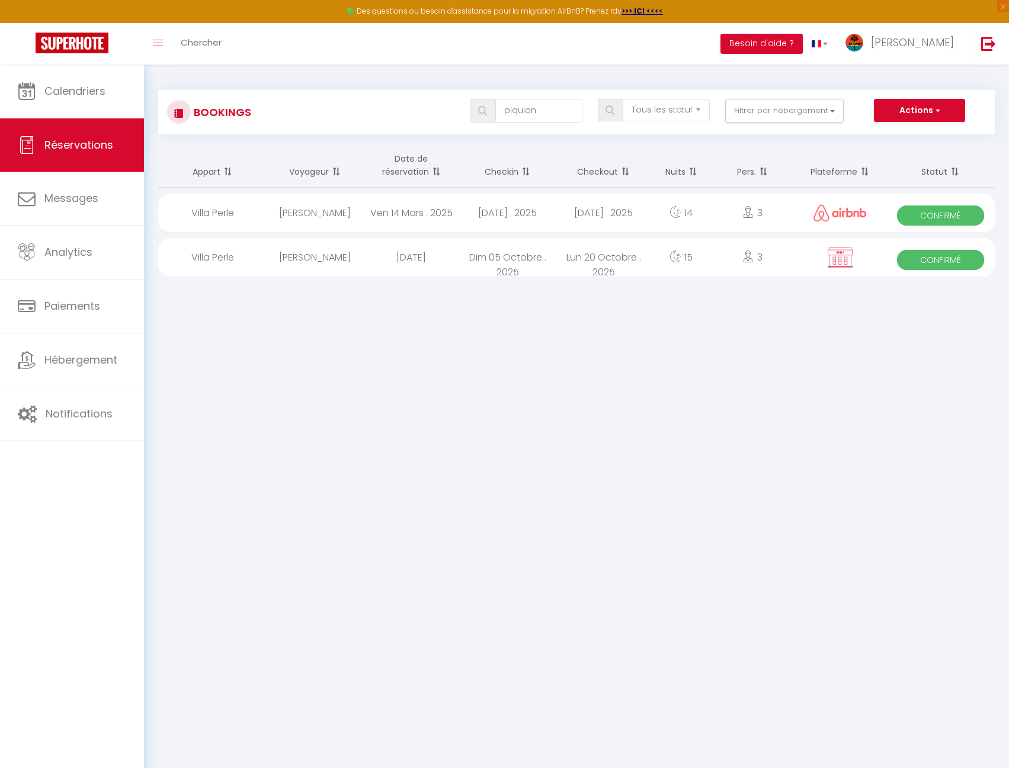
click at [532, 267] on div "Dim 05 Octobre . 2025" at bounding box center [507, 257] width 96 height 39
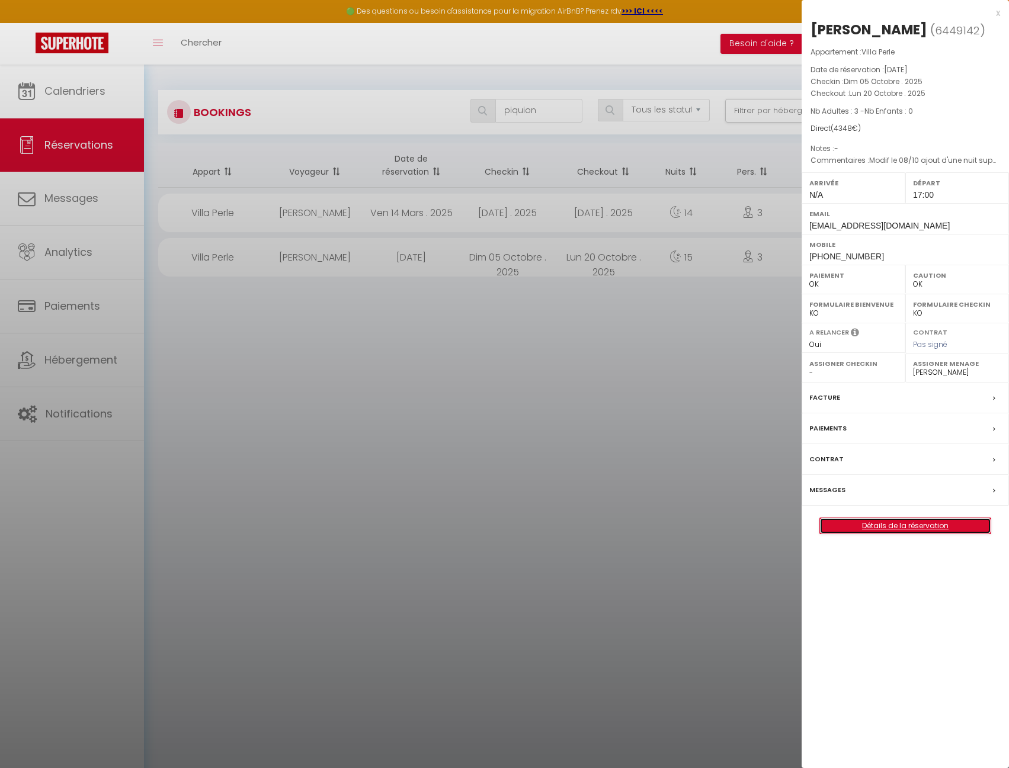
click at [876, 527] on link "Détails de la réservation" at bounding box center [905, 525] width 171 height 15
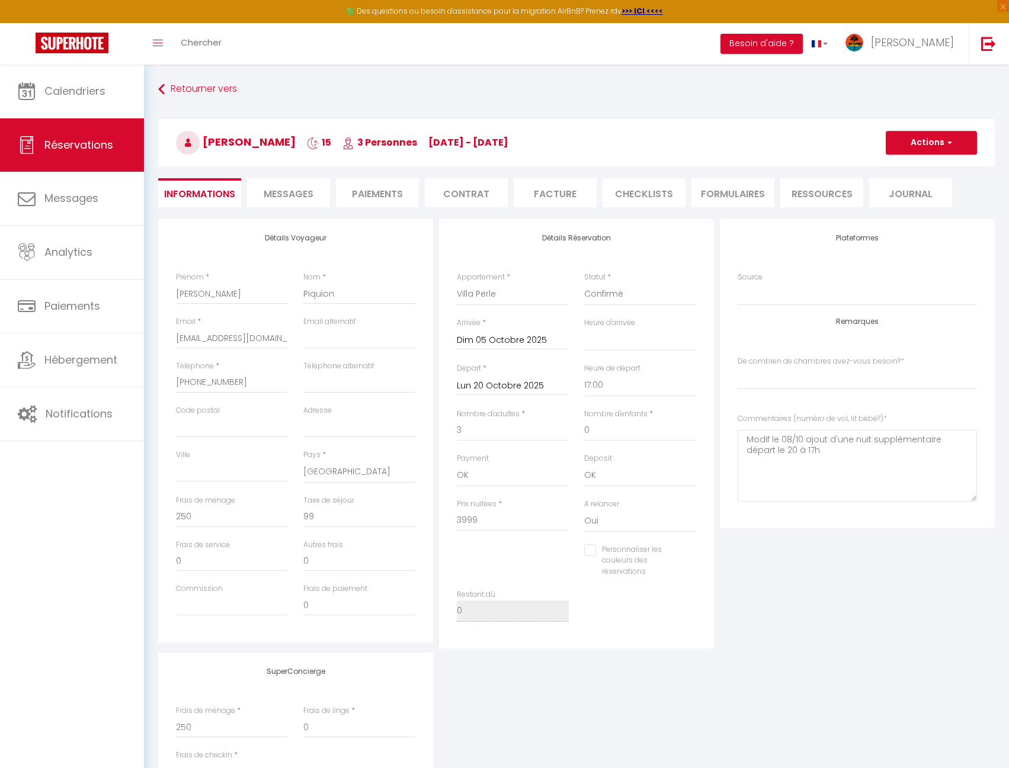
click at [378, 200] on li "Paiements" at bounding box center [377, 192] width 83 height 29
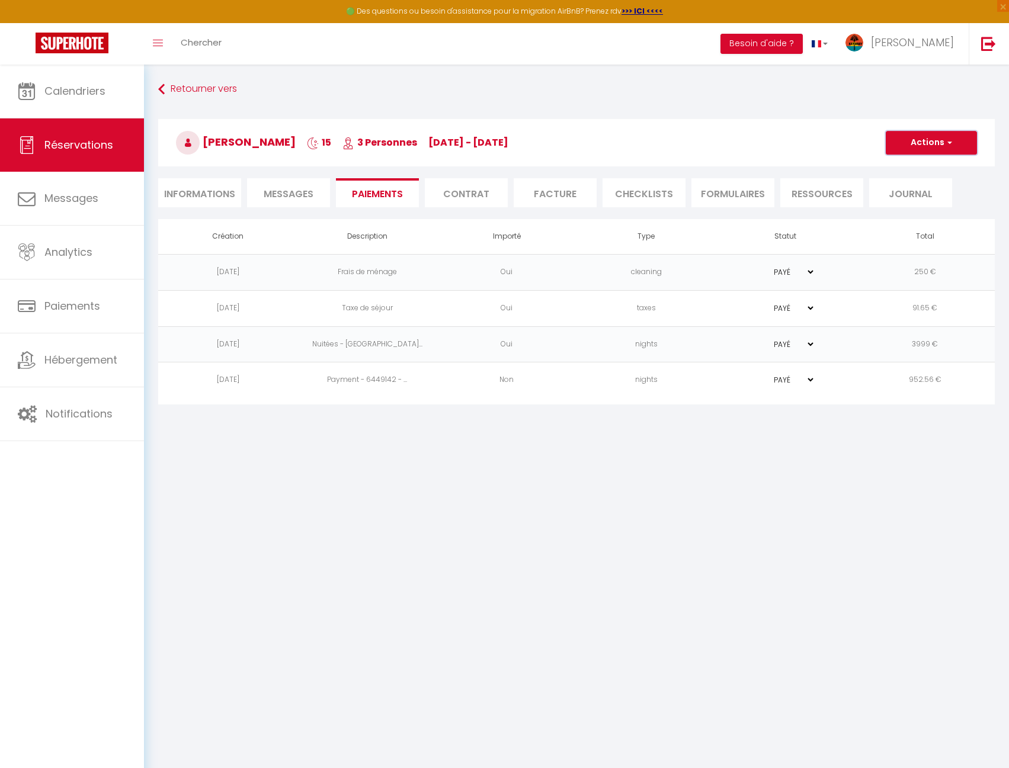
click at [941, 143] on button "Actions" at bounding box center [931, 143] width 91 height 24
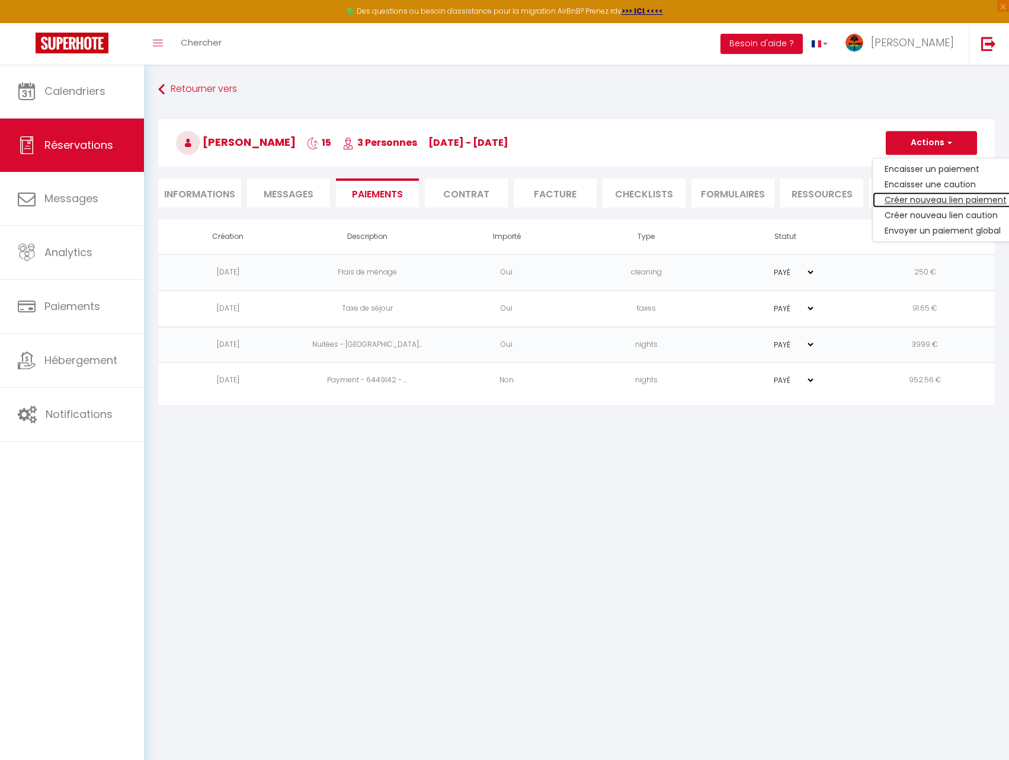
click at [947, 193] on link "Créer nouveau lien paiement" at bounding box center [946, 199] width 146 height 15
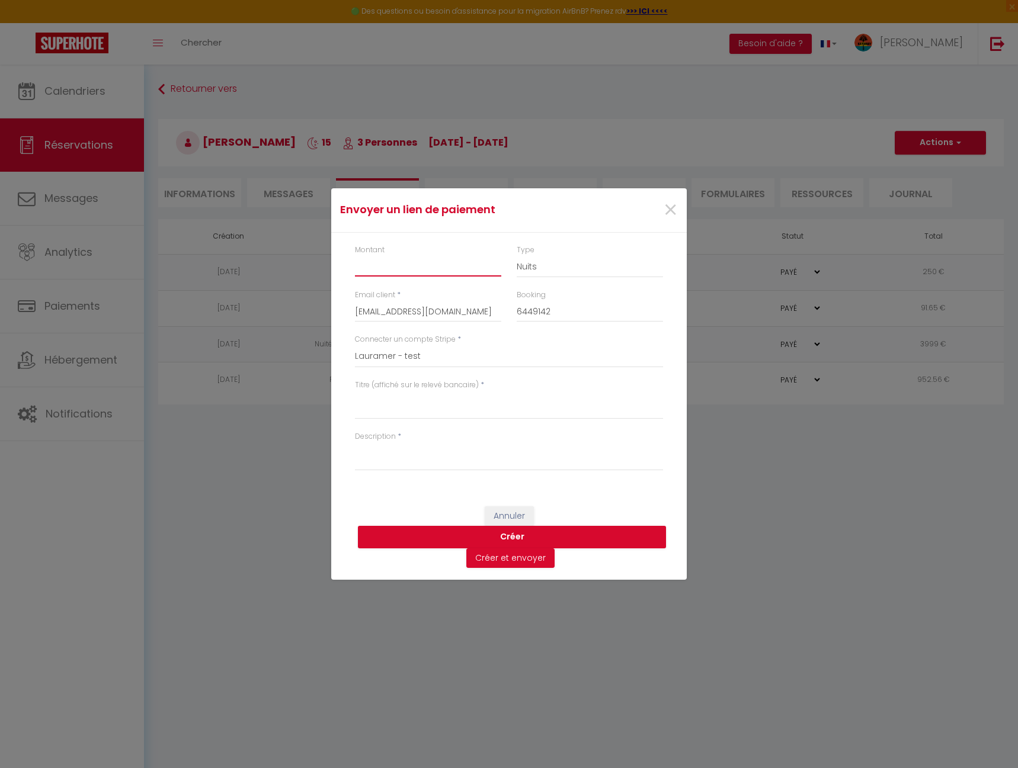
click at [398, 262] on input "Montant" at bounding box center [428, 265] width 146 height 21
click at [406, 403] on textarea "Titre (affiché sur le relevé bancaire)" at bounding box center [509, 405] width 308 height 28
click at [402, 457] on textarea "Description" at bounding box center [509, 457] width 308 height 28
click at [414, 398] on textarea "Nuitée Villa Perle [DATE]" at bounding box center [509, 405] width 308 height 28
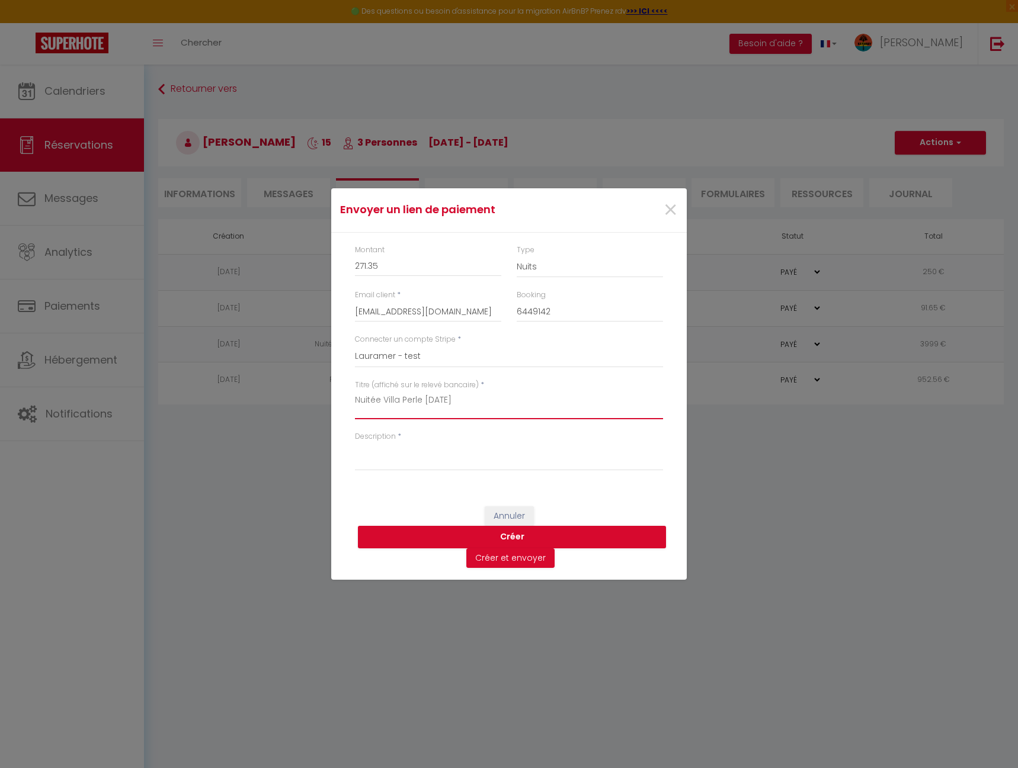
click at [414, 398] on textarea "Nuitée Villa Perle [DATE]" at bounding box center [509, 405] width 308 height 28
click at [415, 465] on textarea "Description" at bounding box center [509, 457] width 308 height 28
paste textarea "Nuitée Villa Perle [DATE]"
click at [522, 563] on button "Créer et envoyer" at bounding box center [510, 559] width 88 height 20
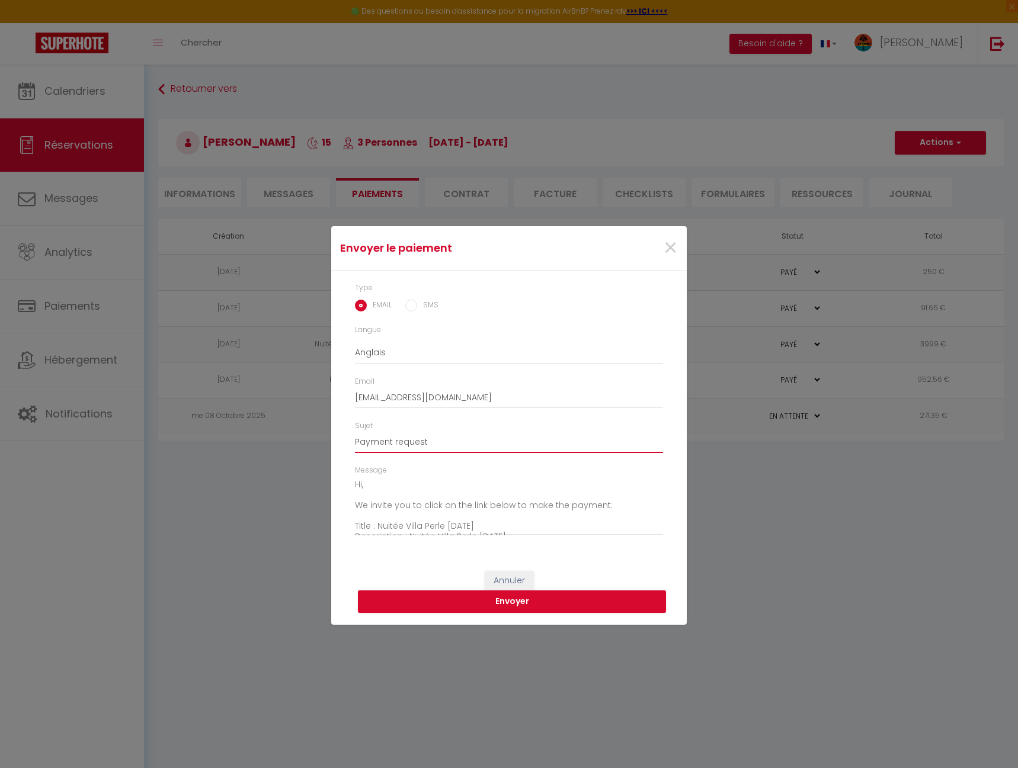
click at [434, 440] on input "Payment request" at bounding box center [509, 442] width 308 height 21
click at [459, 358] on select "Anglais Français Espagnol Portugais" at bounding box center [509, 353] width 308 height 23
click at [355, 342] on select "Anglais Français Espagnol Portugais" at bounding box center [509, 353] width 308 height 23
click at [459, 440] on input "Demande de paiement" at bounding box center [509, 442] width 308 height 21
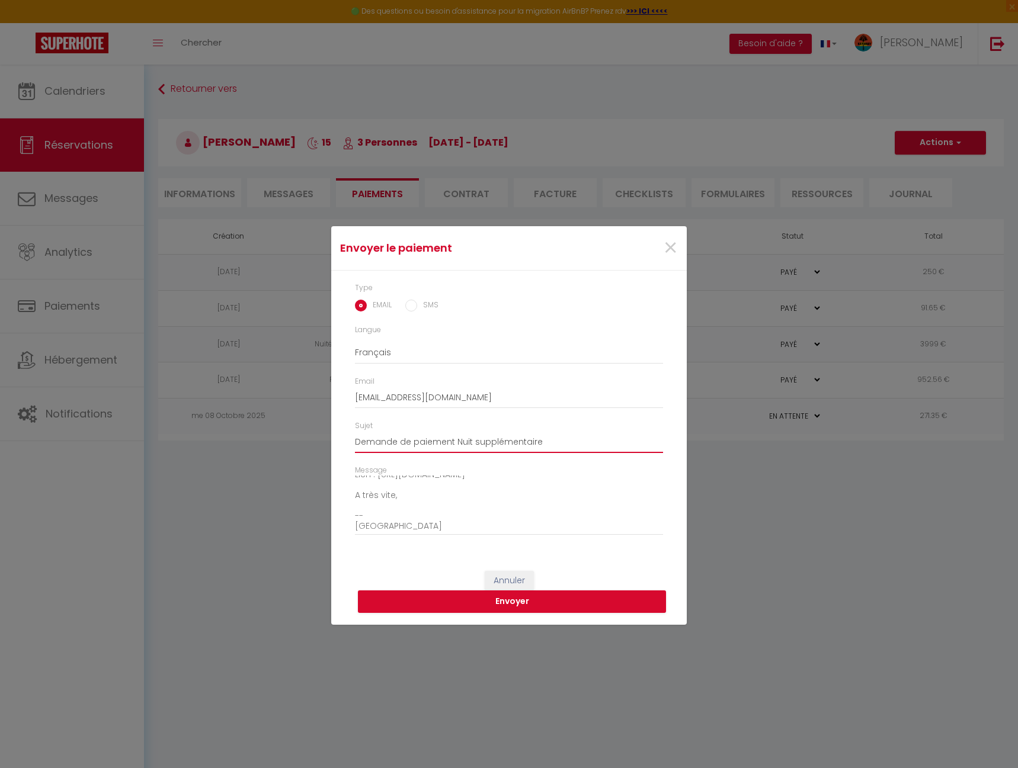
scroll to position [24, 0]
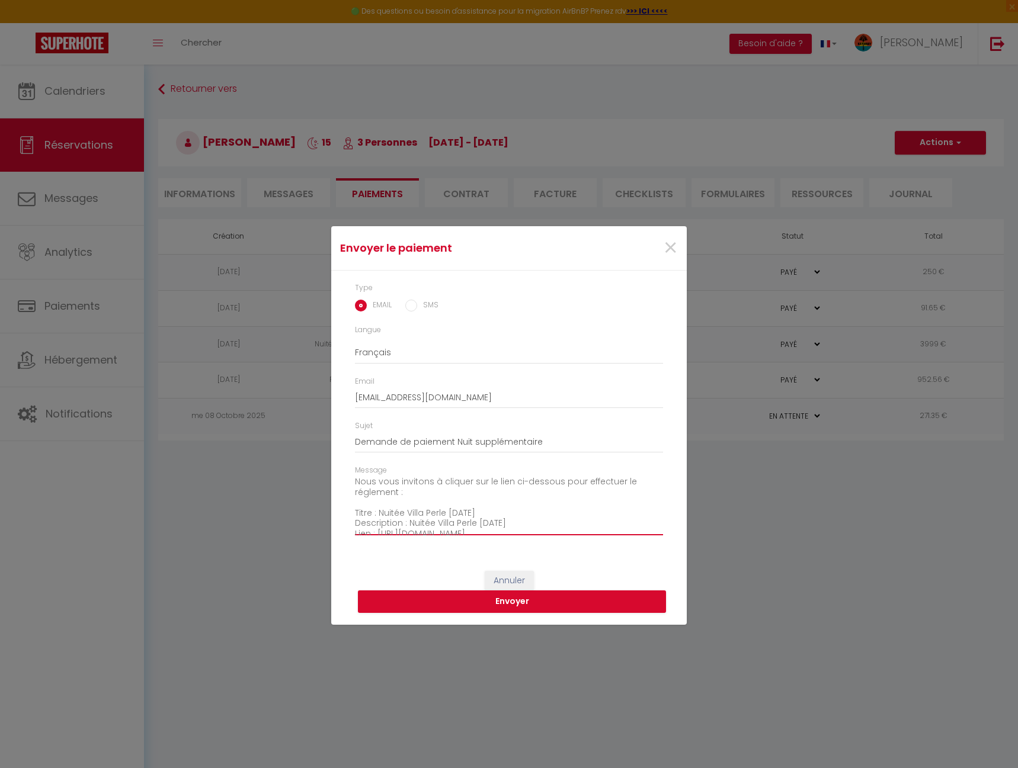
click at [568, 533] on textarea "Bonjour, Nous vous invitons à cliquer sur le lien ci-dessous pour effectuer le …" at bounding box center [509, 506] width 308 height 60
click at [399, 494] on textarea "Bonjour, Nous vous invitons à cliquer sur le lien ci-dessous pour effectuer le …" at bounding box center [509, 506] width 308 height 60
click at [487, 598] on button "Envoyer" at bounding box center [512, 602] width 308 height 23
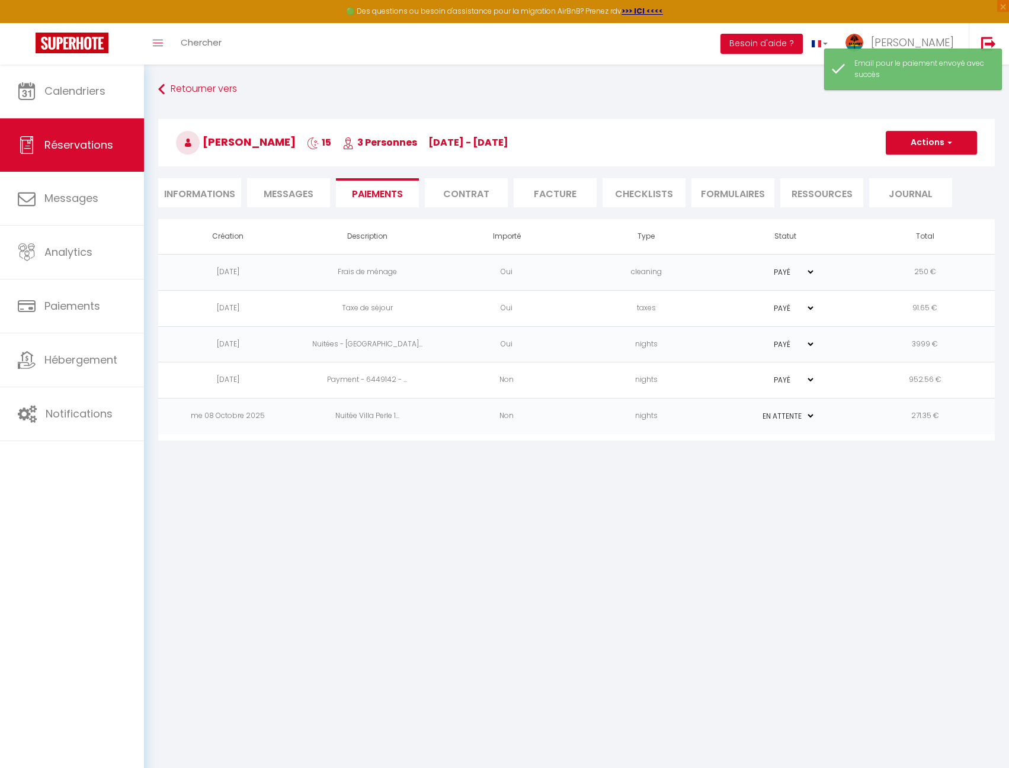
click at [812, 415] on select "PAYÉ EN ATTENTE" at bounding box center [785, 416] width 59 height 11
click at [914, 503] on body "🟢 Des questions ou besoin d'assistance pour la migration AirBnB? Prenez rdv >>>…" at bounding box center [504, 449] width 1009 height 768
click at [931, 414] on td "271.35 €" at bounding box center [925, 417] width 139 height 36
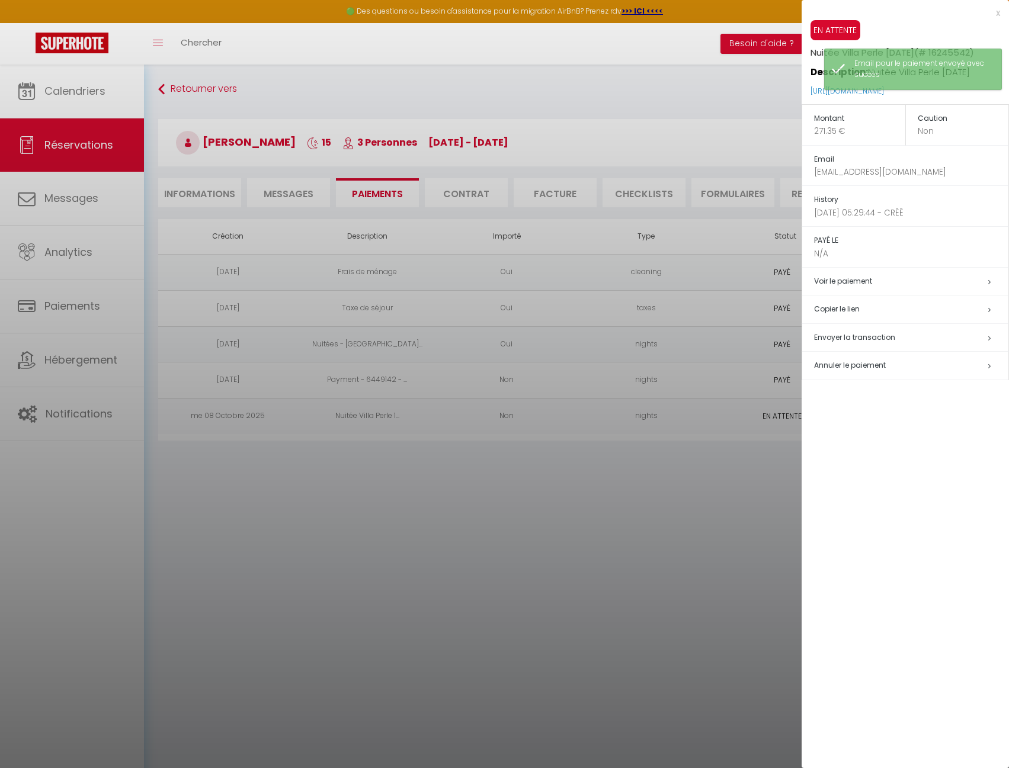
click at [841, 305] on h5 "Copier le lien" at bounding box center [911, 310] width 194 height 14
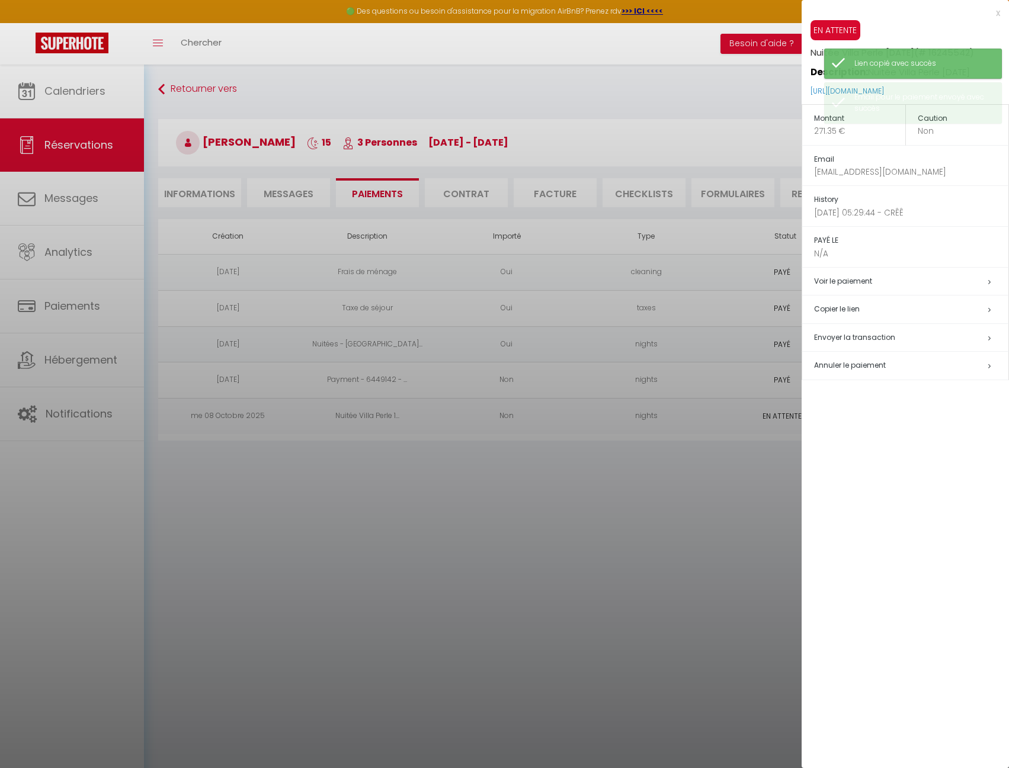
click at [716, 517] on div at bounding box center [504, 384] width 1009 height 768
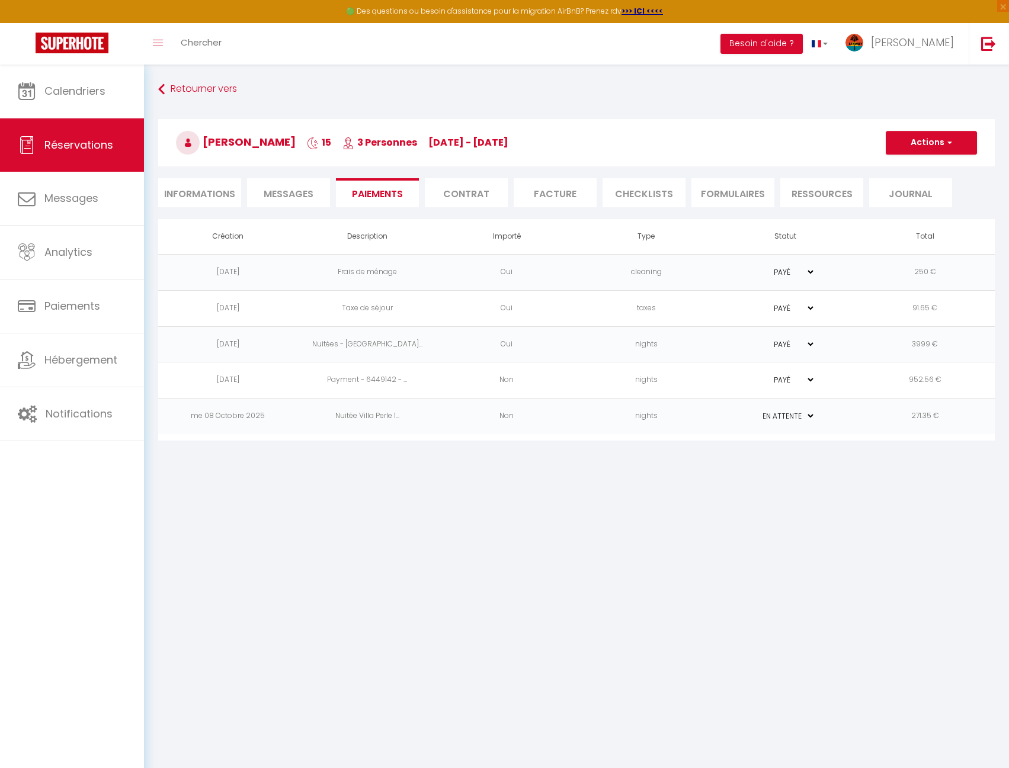
click at [888, 417] on td "271.35 €" at bounding box center [925, 417] width 139 height 36
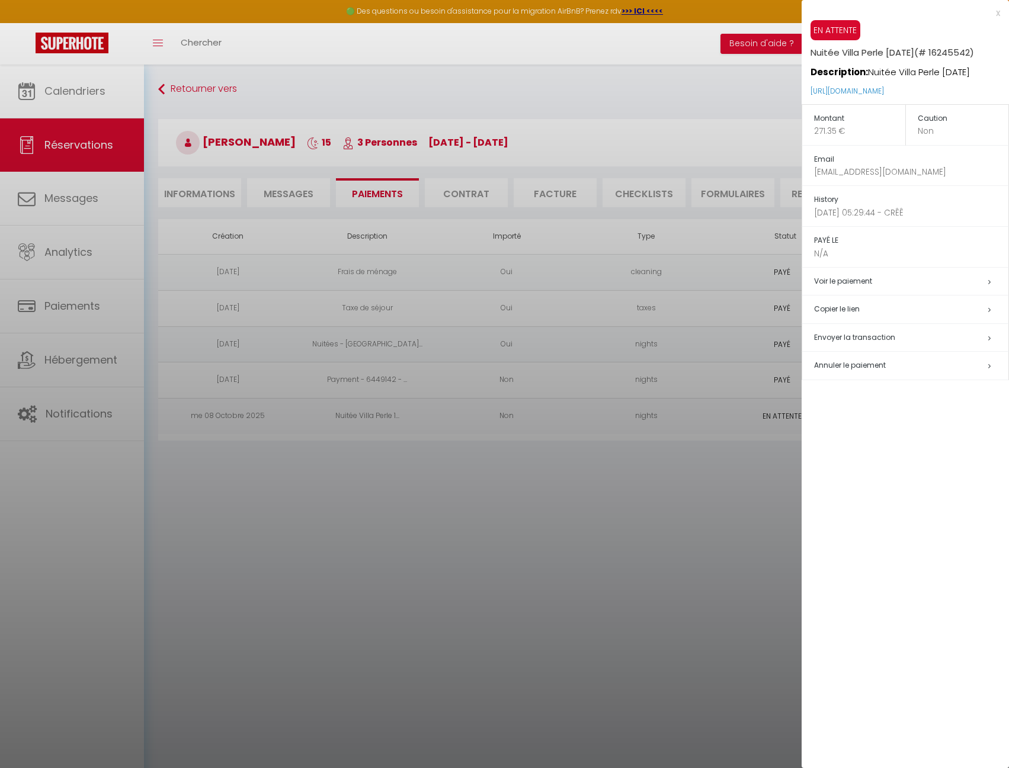
click at [924, 340] on h5 "Envoyer la transaction" at bounding box center [911, 338] width 194 height 14
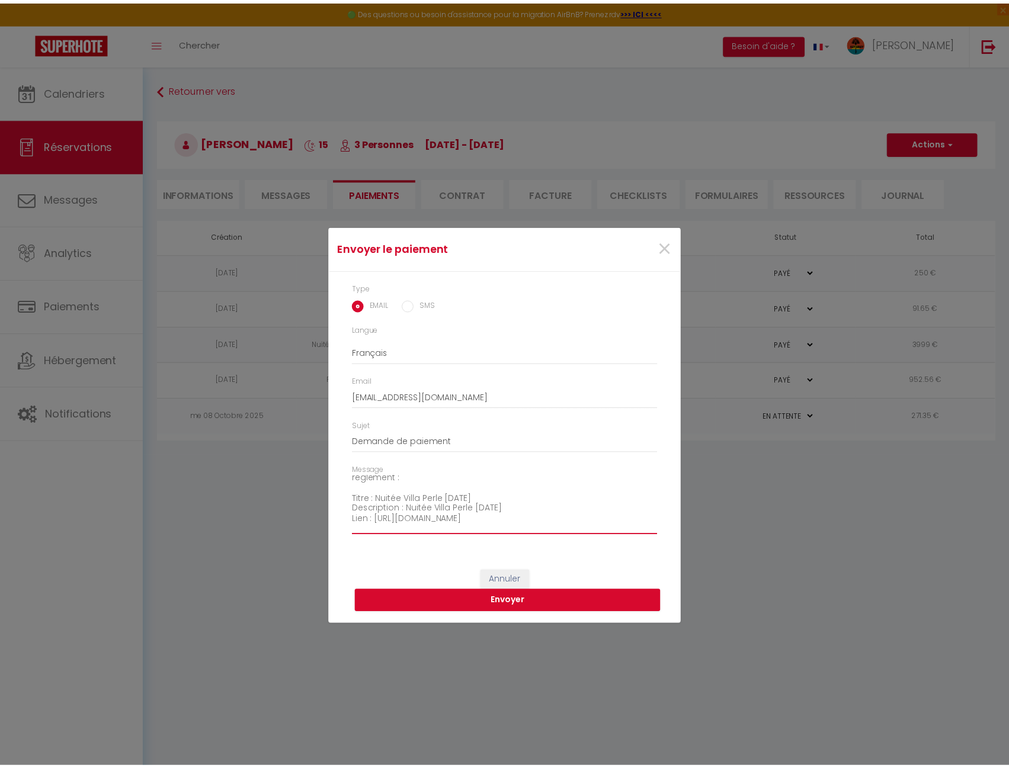
scroll to position [47, 0]
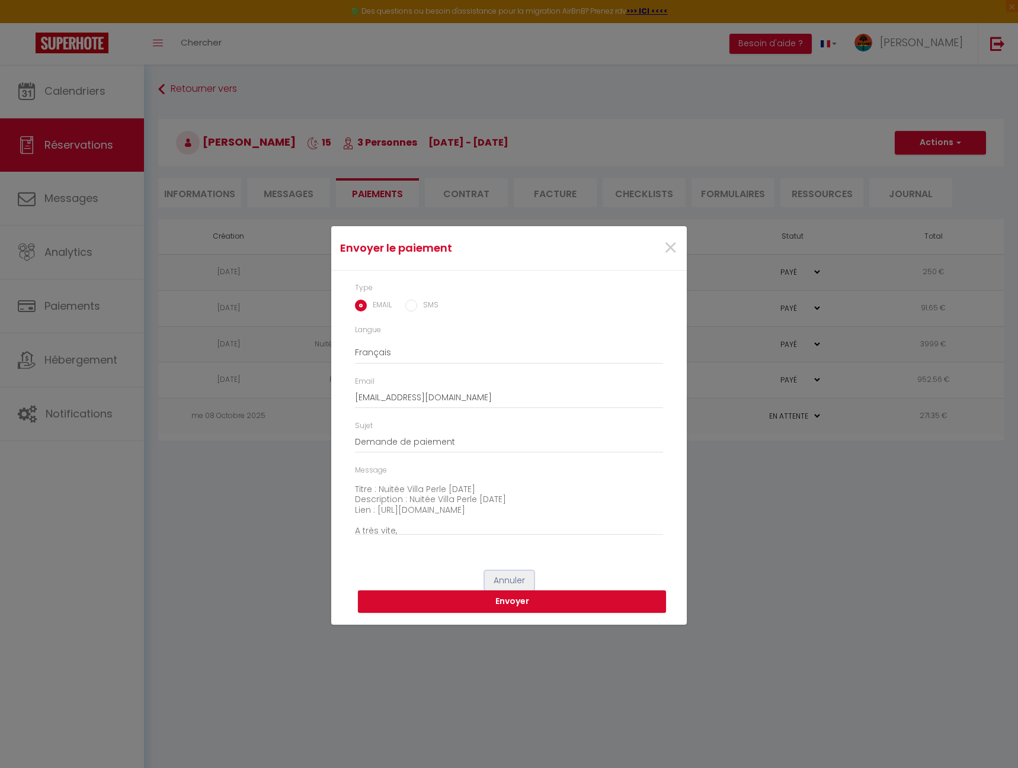
click at [509, 579] on button "Annuler" at bounding box center [509, 581] width 49 height 20
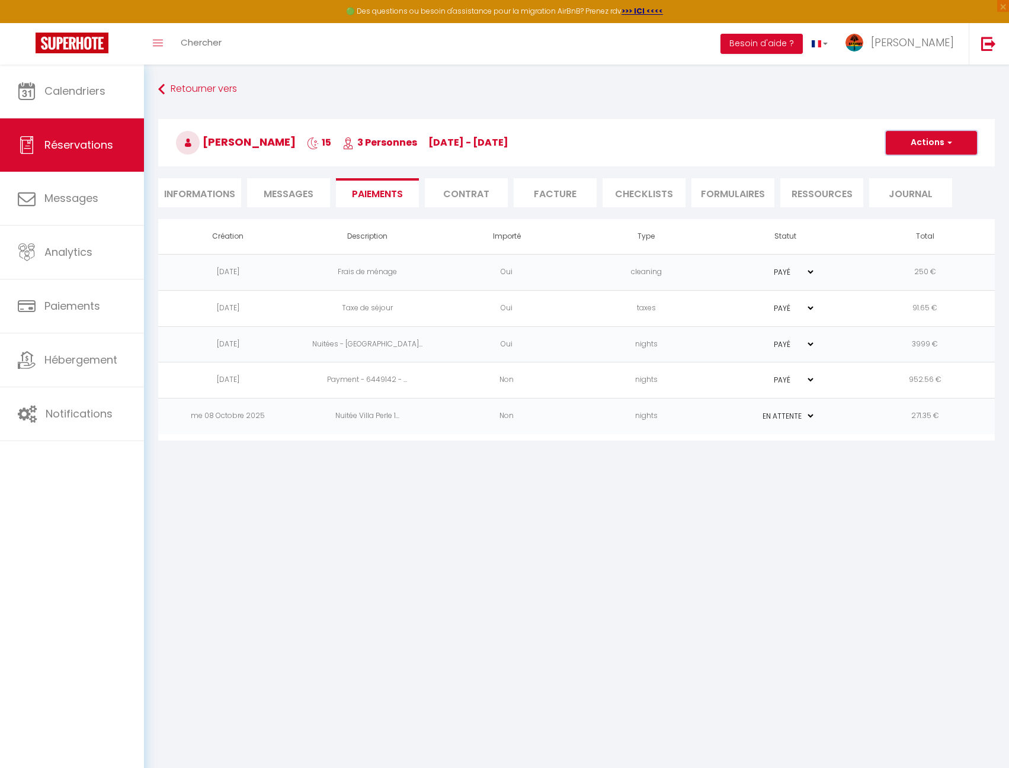
click at [931, 132] on button "Actions" at bounding box center [931, 143] width 91 height 24
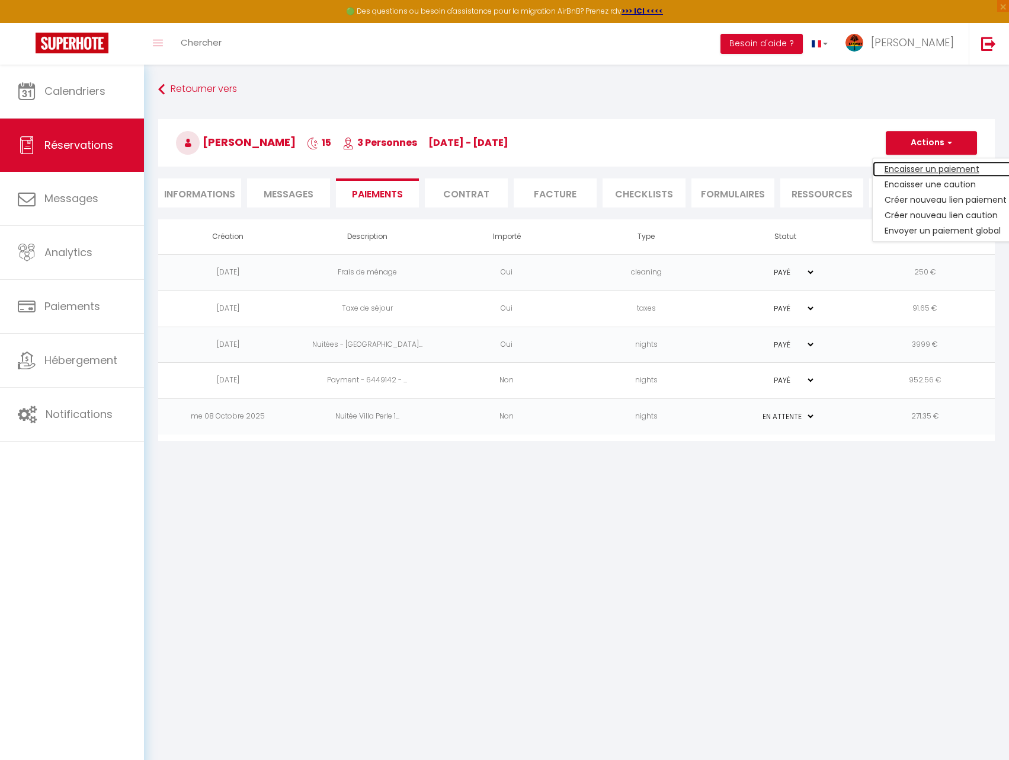
click at [918, 164] on link "Encaisser un paiement" at bounding box center [946, 168] width 146 height 15
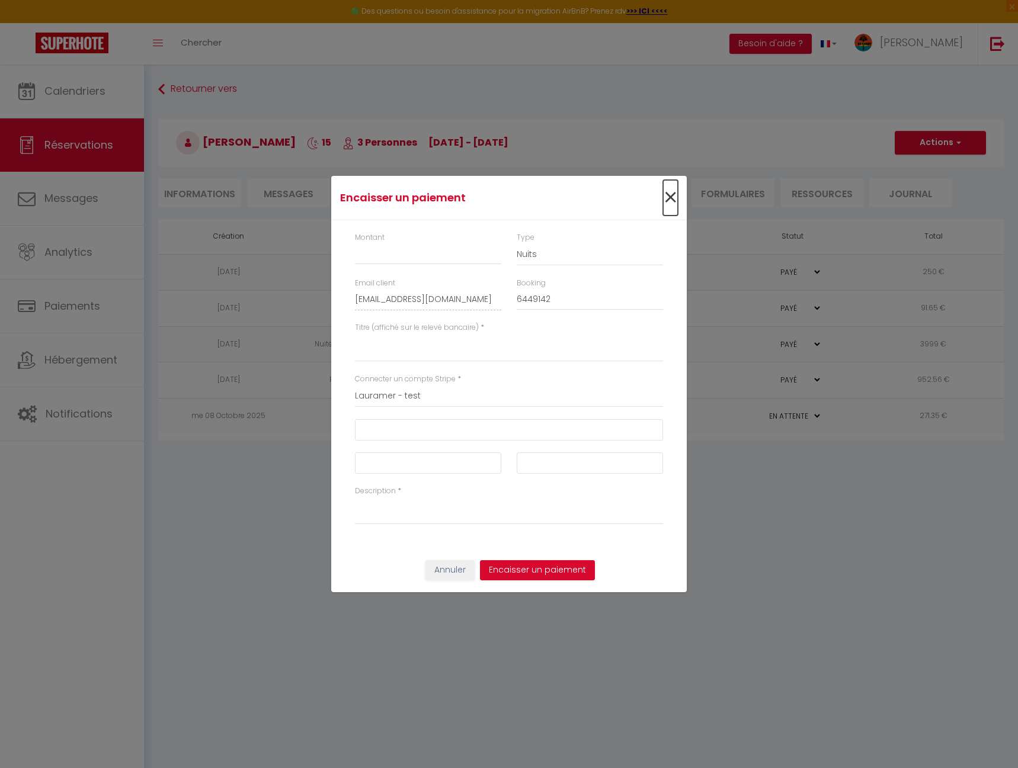
click at [671, 200] on span "×" at bounding box center [670, 198] width 15 height 36
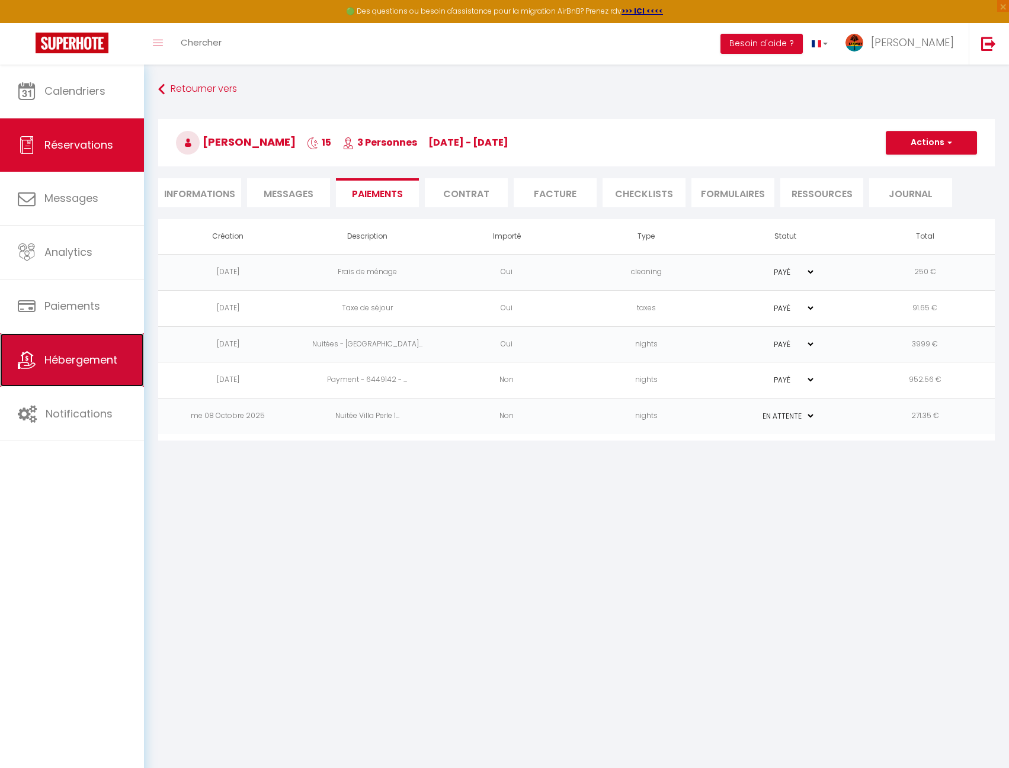
click at [91, 348] on link "Hébergement" at bounding box center [72, 360] width 144 height 53
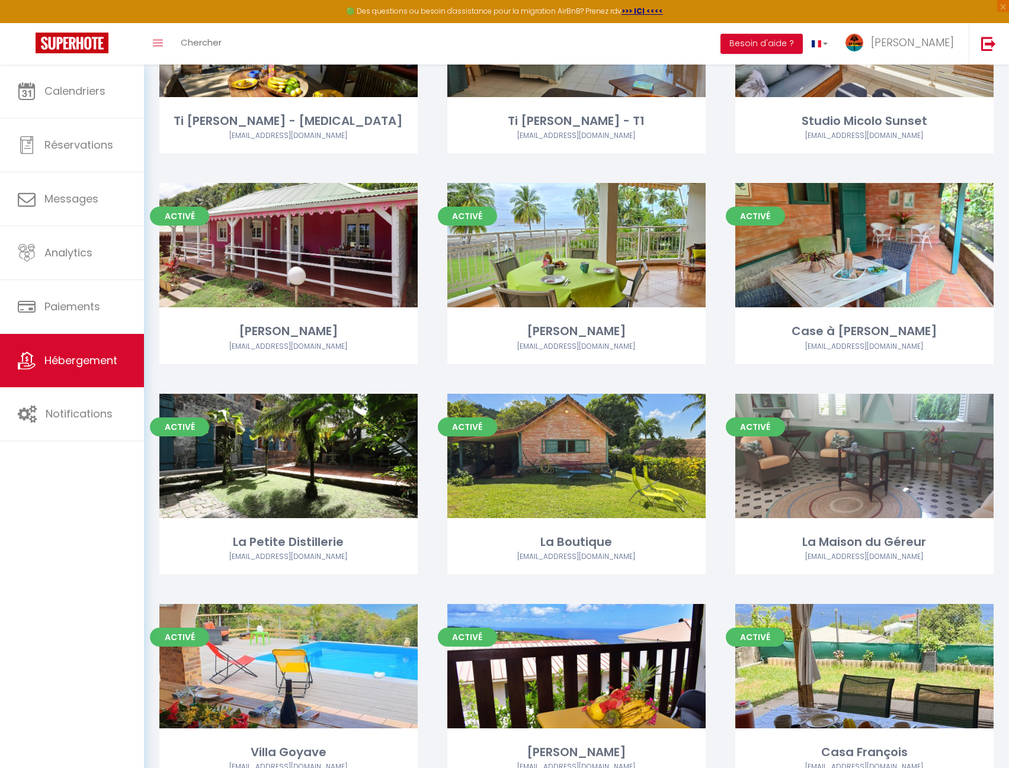
scroll to position [1067, 0]
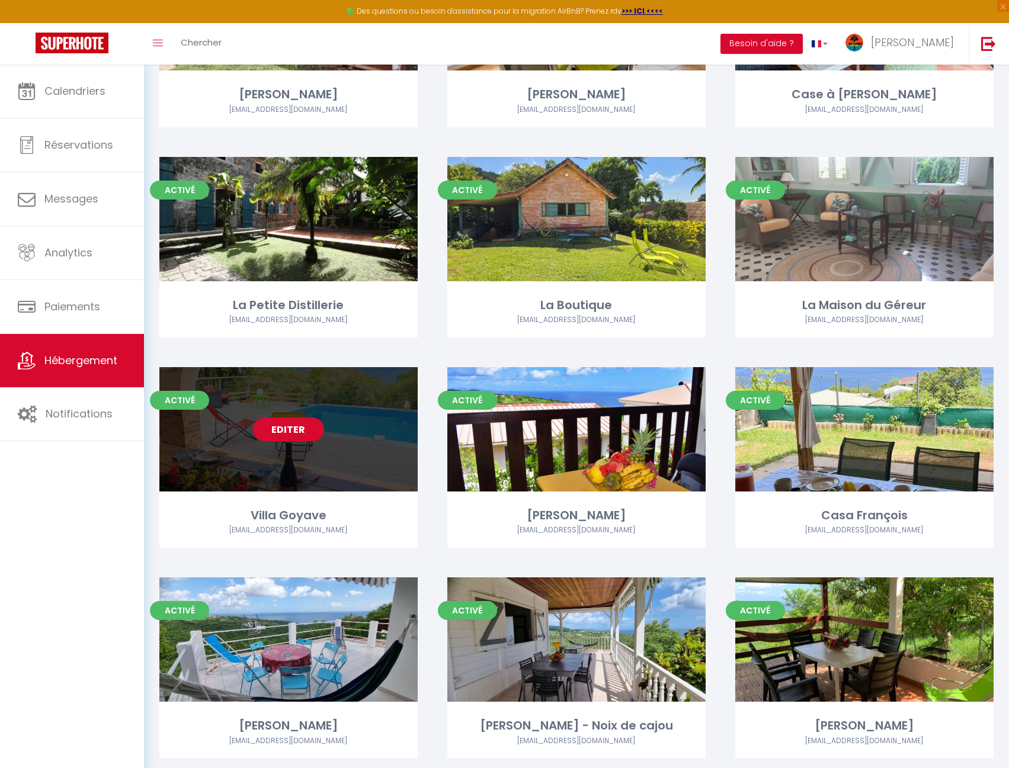
click at [308, 418] on link "Editer" at bounding box center [288, 430] width 71 height 24
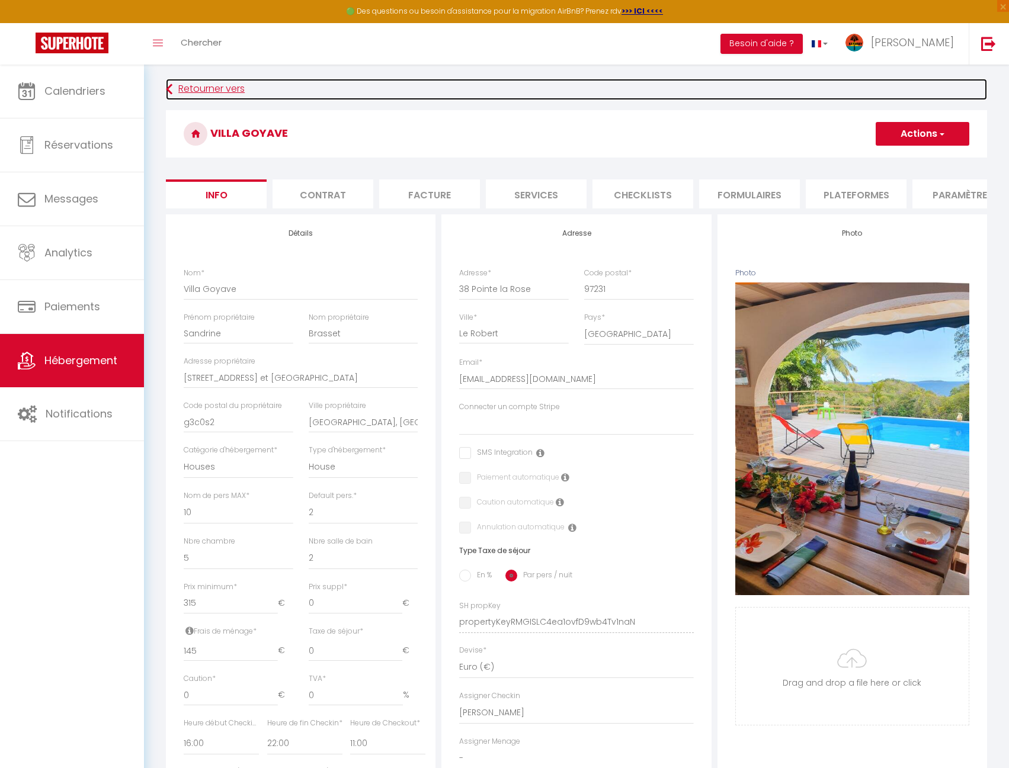
click at [245, 89] on link "Retourner vers" at bounding box center [576, 89] width 821 height 21
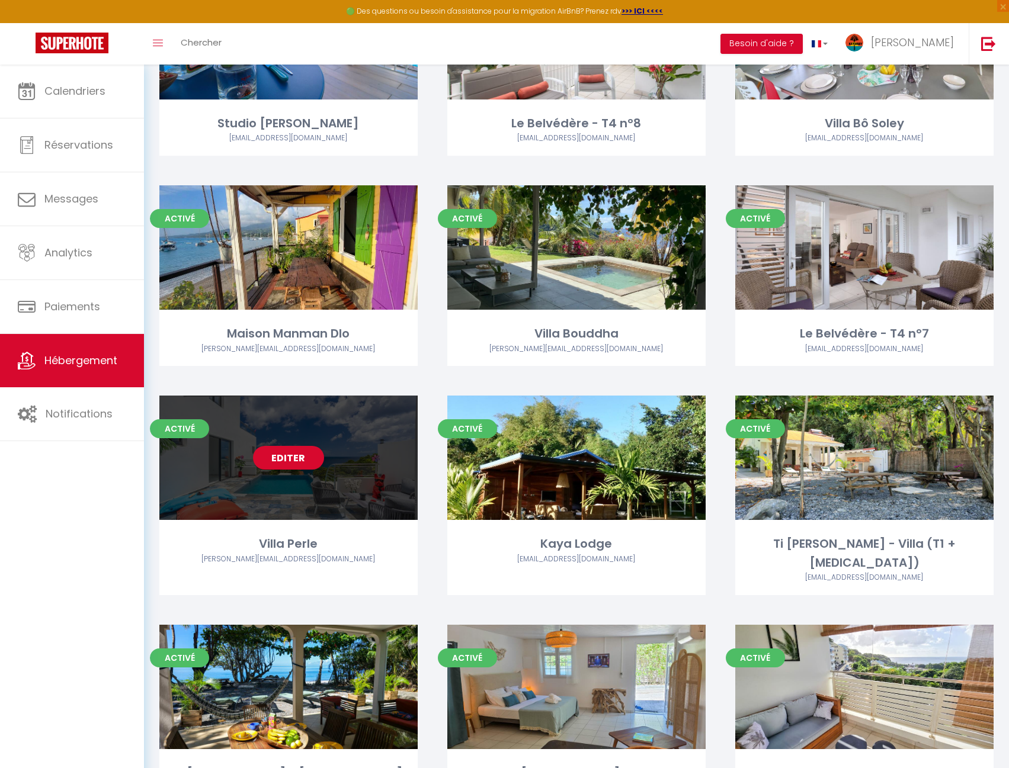
scroll to position [178, 0]
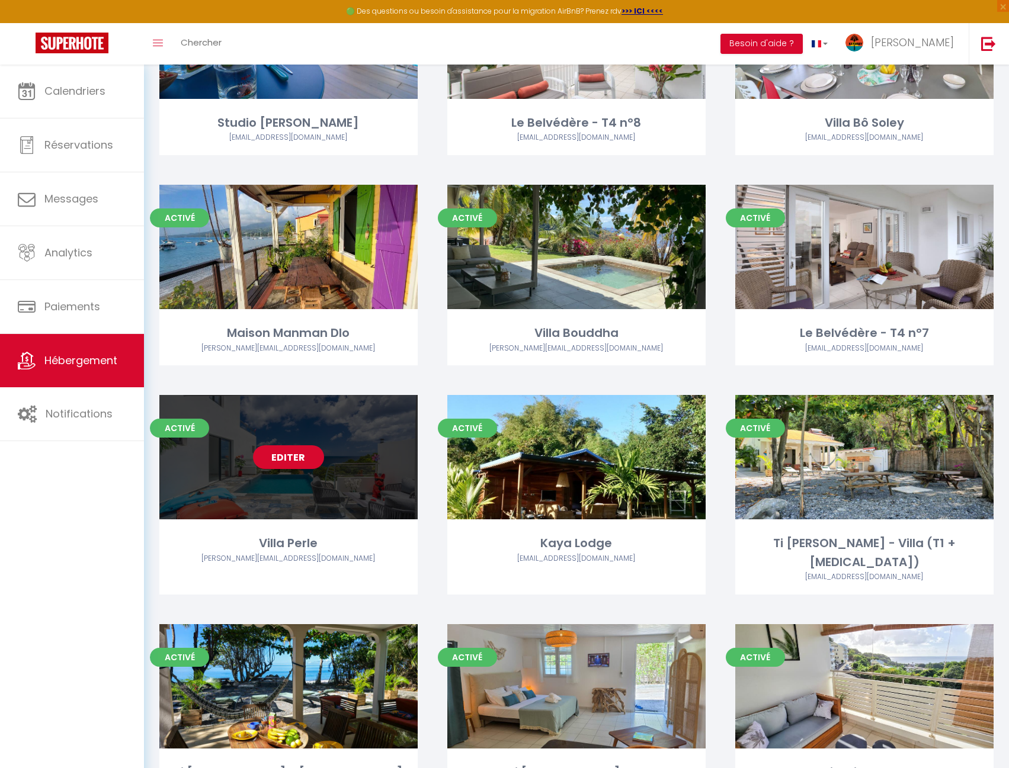
click at [284, 457] on link "Editer" at bounding box center [288, 458] width 71 height 24
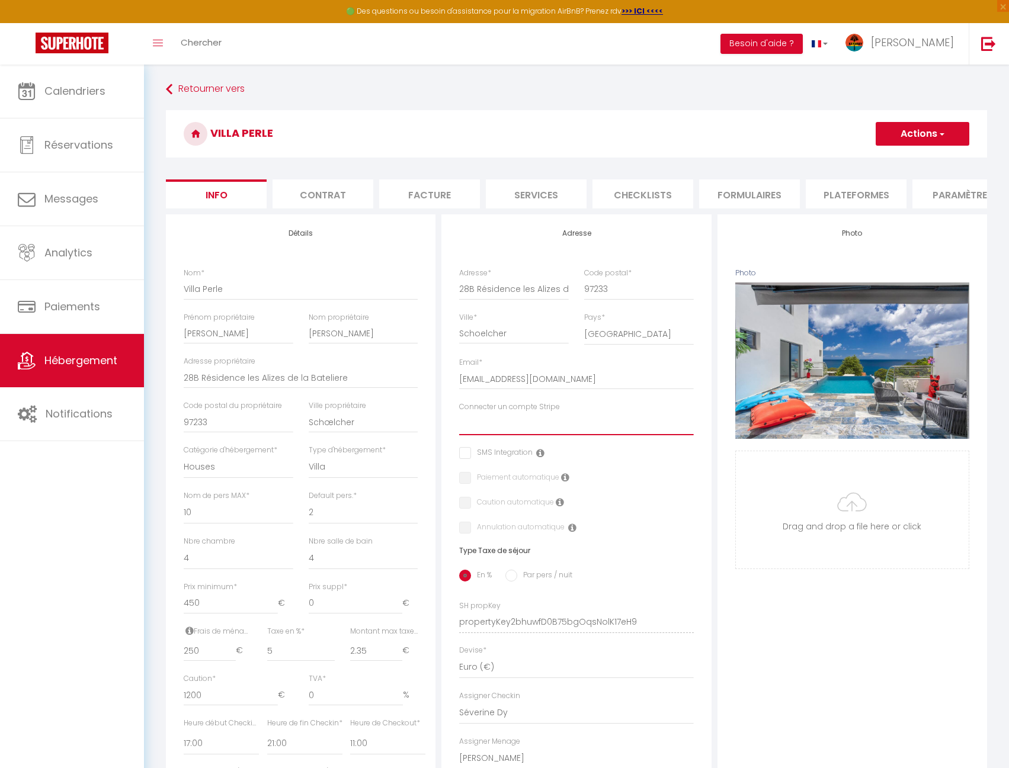
click at [622, 432] on select "Lauramer - test Lauramar - Prod Ti [PERSON_NAME] - Prod" at bounding box center [576, 424] width 234 height 23
click at [825, 687] on div "Photo Photo Supprimer Drag and drop a file here or click Ooops, something wrong…" at bounding box center [853, 613] width 270 height 799
click at [578, 431] on select "Lauramer - test Lauramar - Prod Ti [PERSON_NAME] - Prod" at bounding box center [576, 424] width 234 height 23
click at [860, 627] on div "Photo Photo Supprimer Drag and drop a file here or click Ooops, something wrong…" at bounding box center [853, 613] width 270 height 799
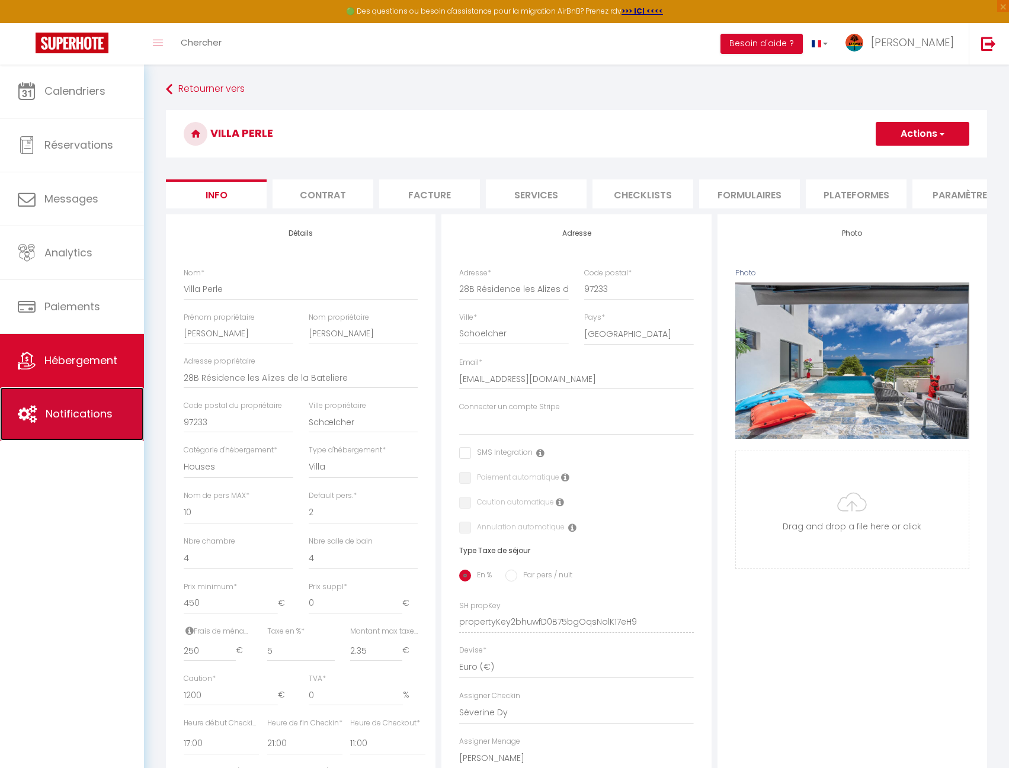
click at [93, 399] on link "Notifications" at bounding box center [72, 413] width 144 height 53
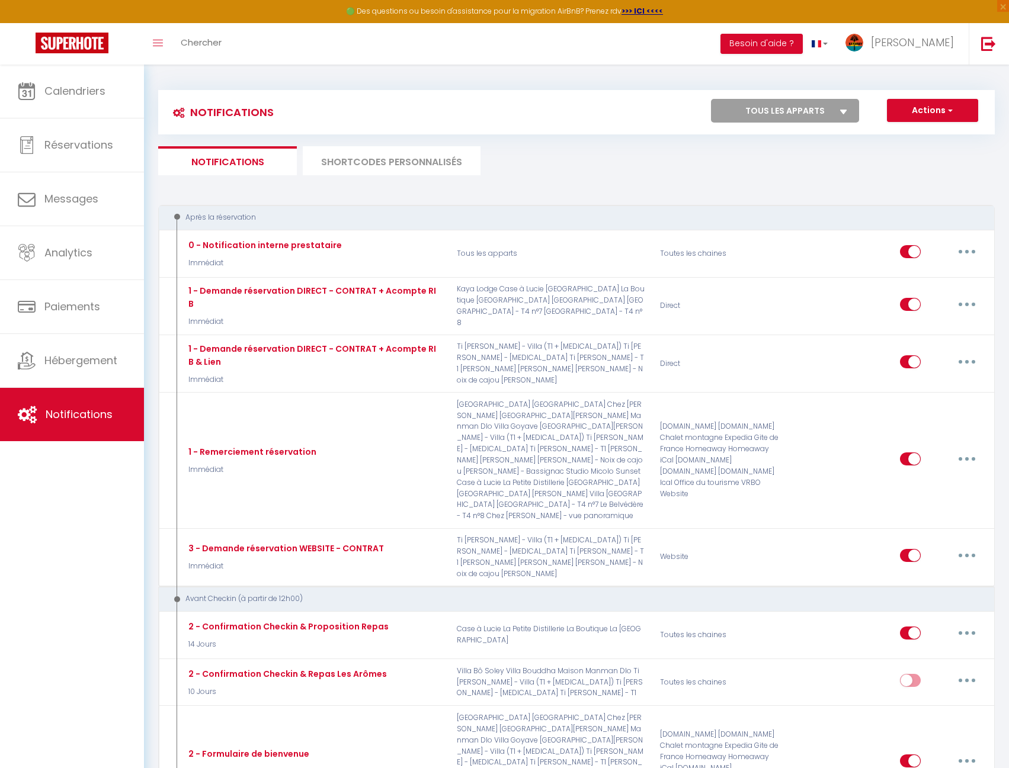
click at [341, 162] on li "SHORTCODES PERSONNALISÉS" at bounding box center [392, 160] width 178 height 29
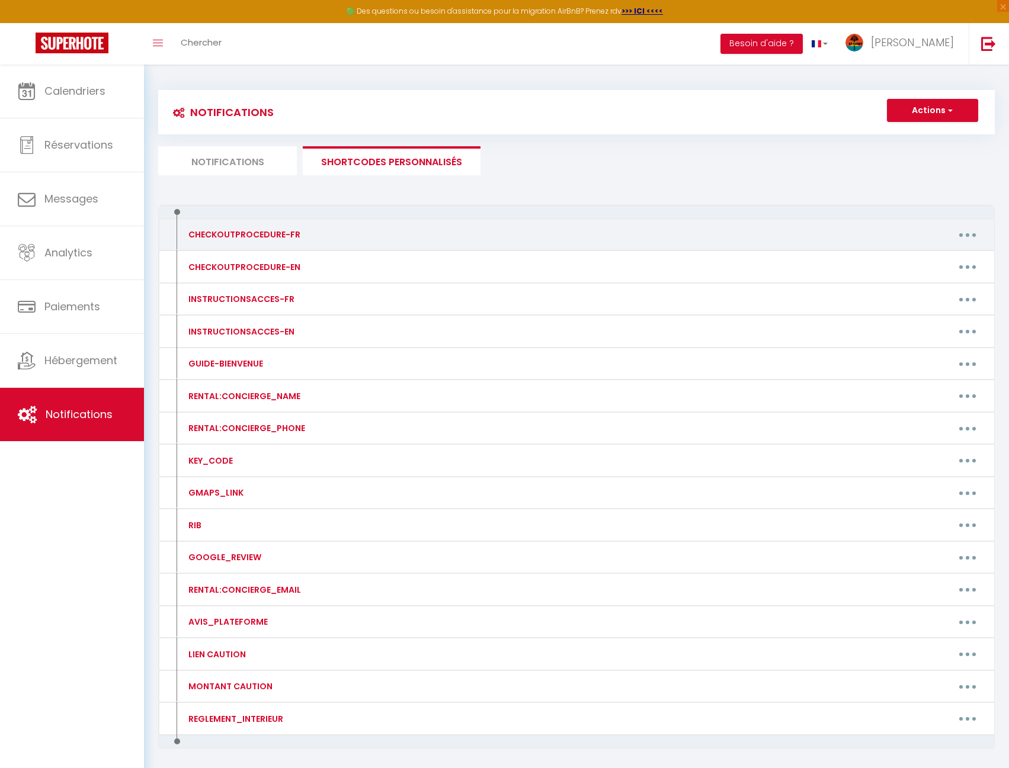
click at [963, 239] on button "button" at bounding box center [967, 234] width 33 height 19
click at [952, 253] on link "Editer" at bounding box center [937, 262] width 88 height 20
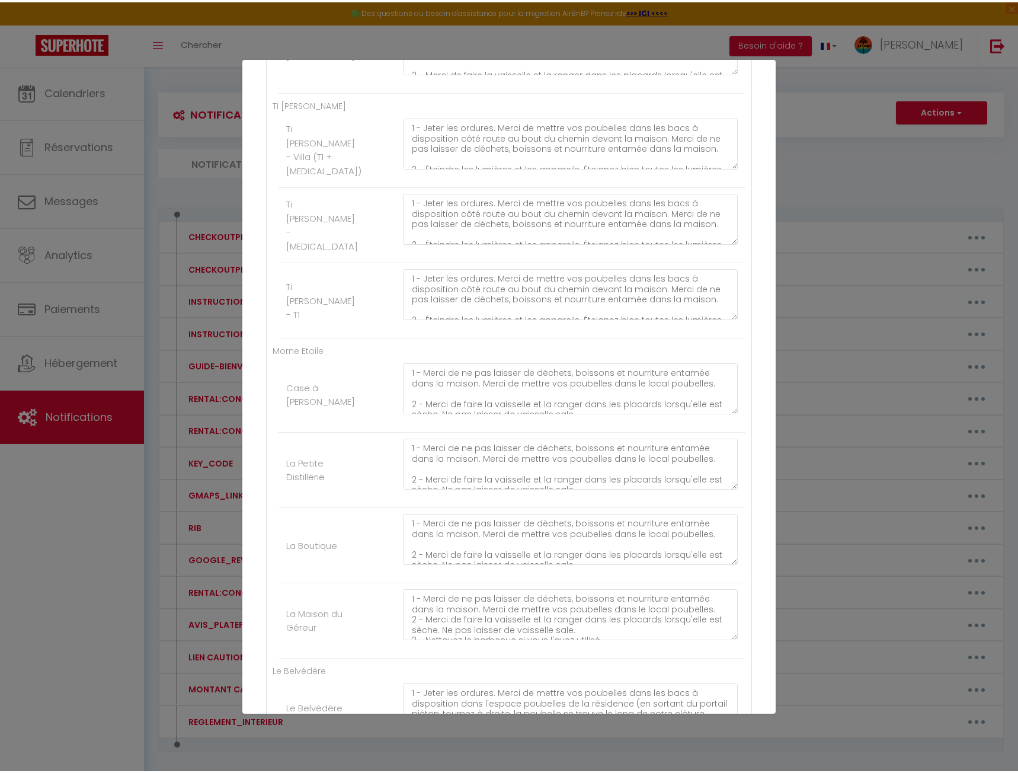
scroll to position [711, 0]
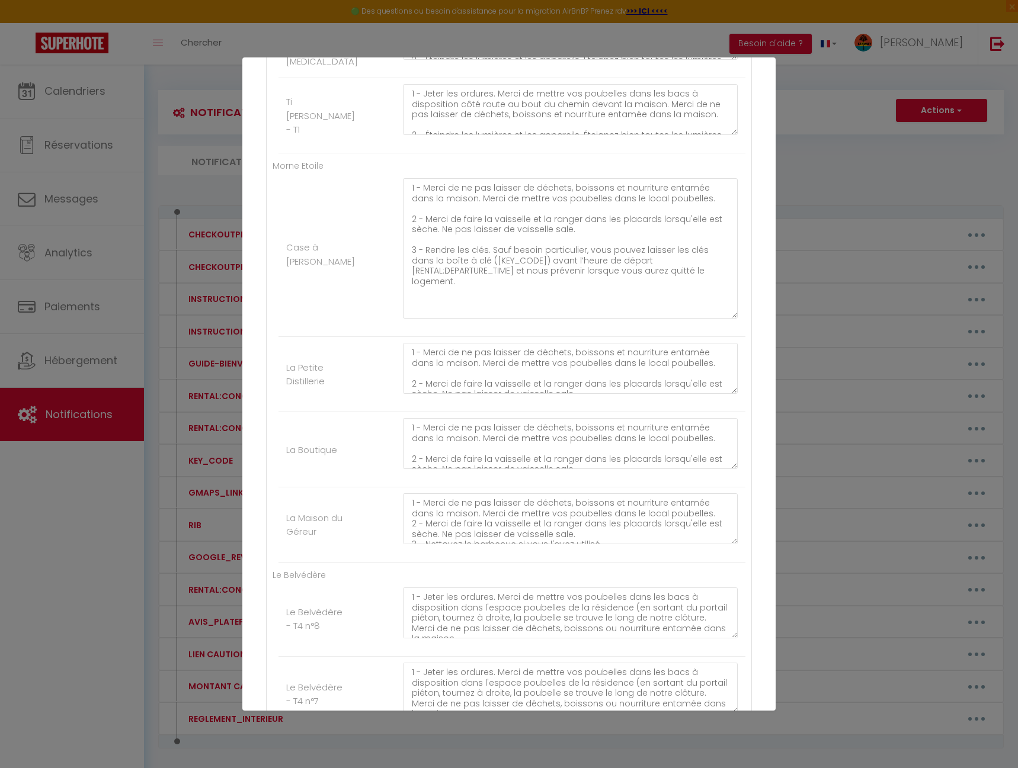
drag, startPoint x: 724, startPoint y: 226, endPoint x: 725, endPoint y: 316, distance: 89.5
click at [725, 316] on textarea "1 - Merci de ne pas laisser de déchets, boissons et nourriture entamée dans la …" at bounding box center [570, 248] width 335 height 140
drag, startPoint x: 687, startPoint y: 201, endPoint x: 422, endPoint y: 192, distance: 265.0
click at [422, 192] on textarea "1 - Merci de ne pas laisser de déchets, boissons et nourriture entamée dans la …" at bounding box center [570, 248] width 335 height 140
drag, startPoint x: 574, startPoint y: 229, endPoint x: 421, endPoint y: 219, distance: 153.2
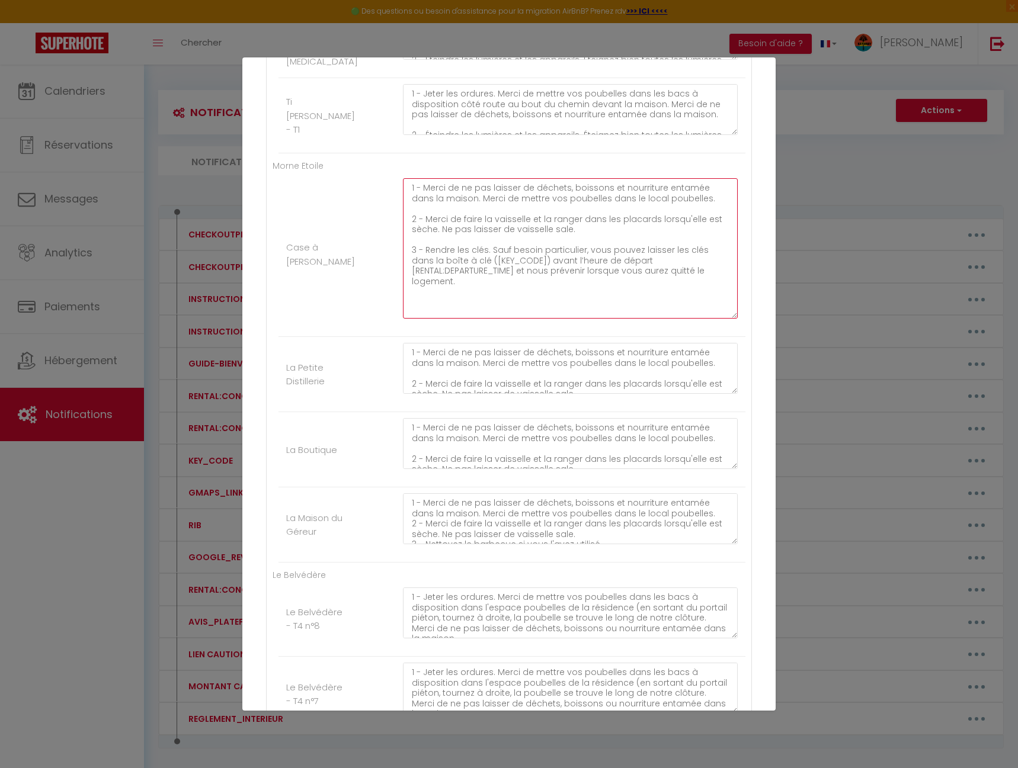
click at [421, 219] on textarea "1 - Merci de ne pas laisser de déchets, boissons et nourriture entamée dans la …" at bounding box center [570, 248] width 335 height 140
click at [423, 219] on textarea "1 - Merci de ne pas laisser de déchets, boissons et nourriture entamée dans la …" at bounding box center [570, 248] width 335 height 140
drag, startPoint x: 430, startPoint y: 268, endPoint x: 423, endPoint y: 252, distance: 17.5
click at [422, 252] on textarea "1 - Merci de ne pas laisser de déchets, boissons et nourriture entamée dans la …" at bounding box center [570, 248] width 335 height 140
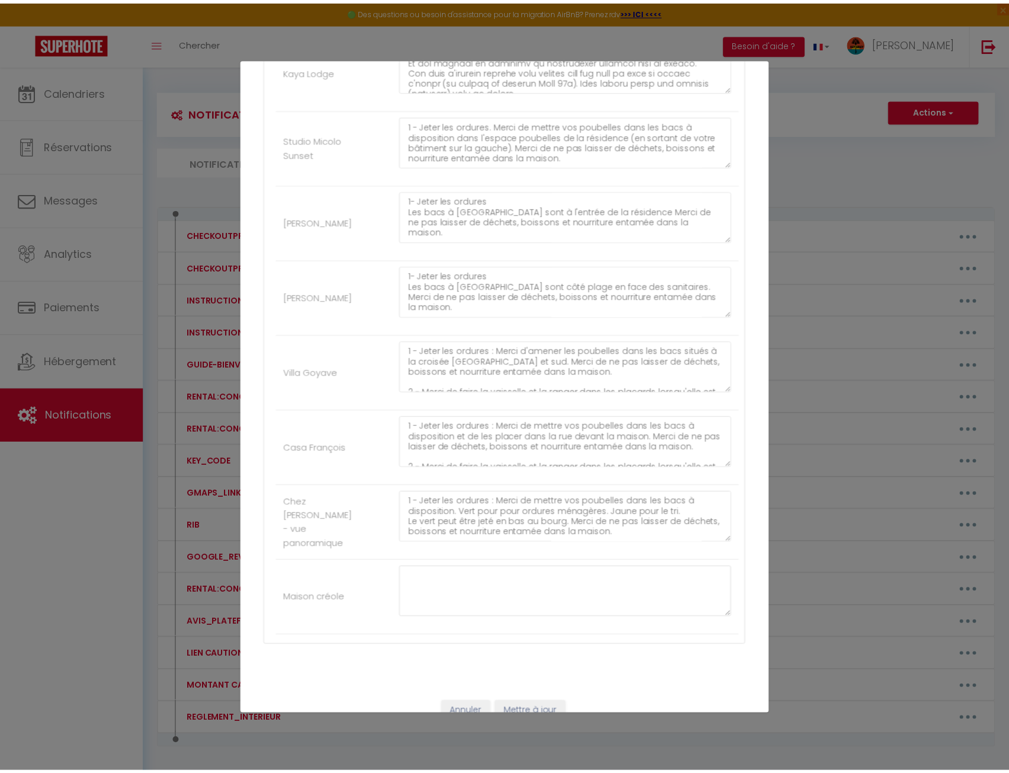
scroll to position [1825, 0]
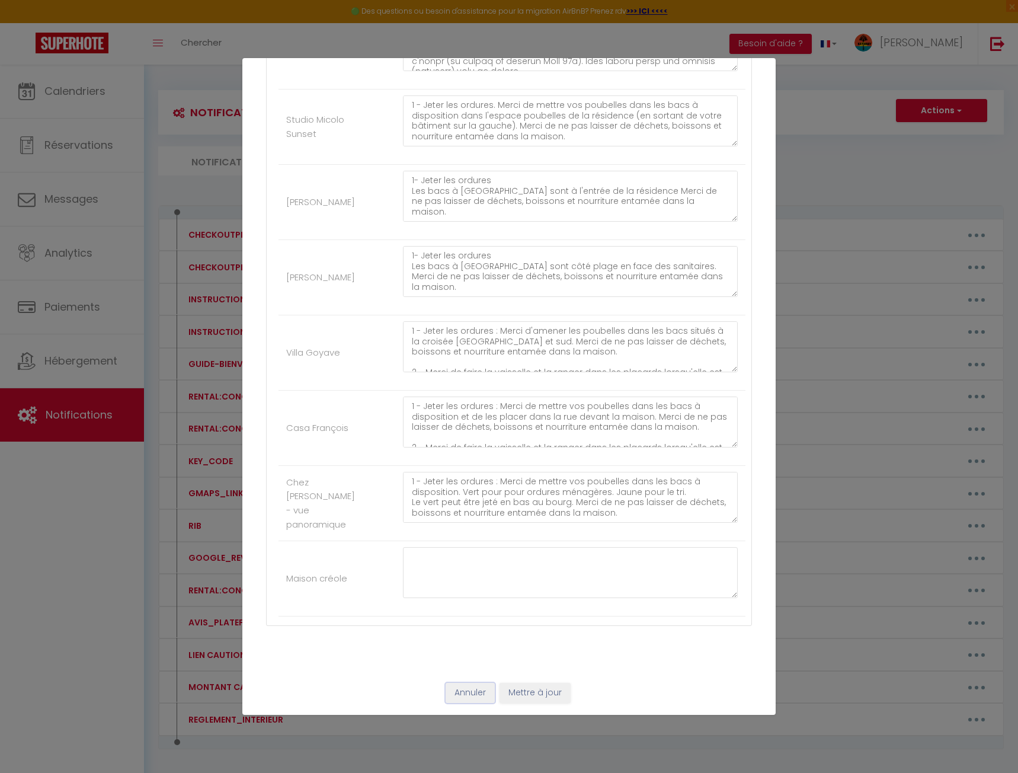
click at [447, 696] on button "Annuler" at bounding box center [470, 693] width 49 height 20
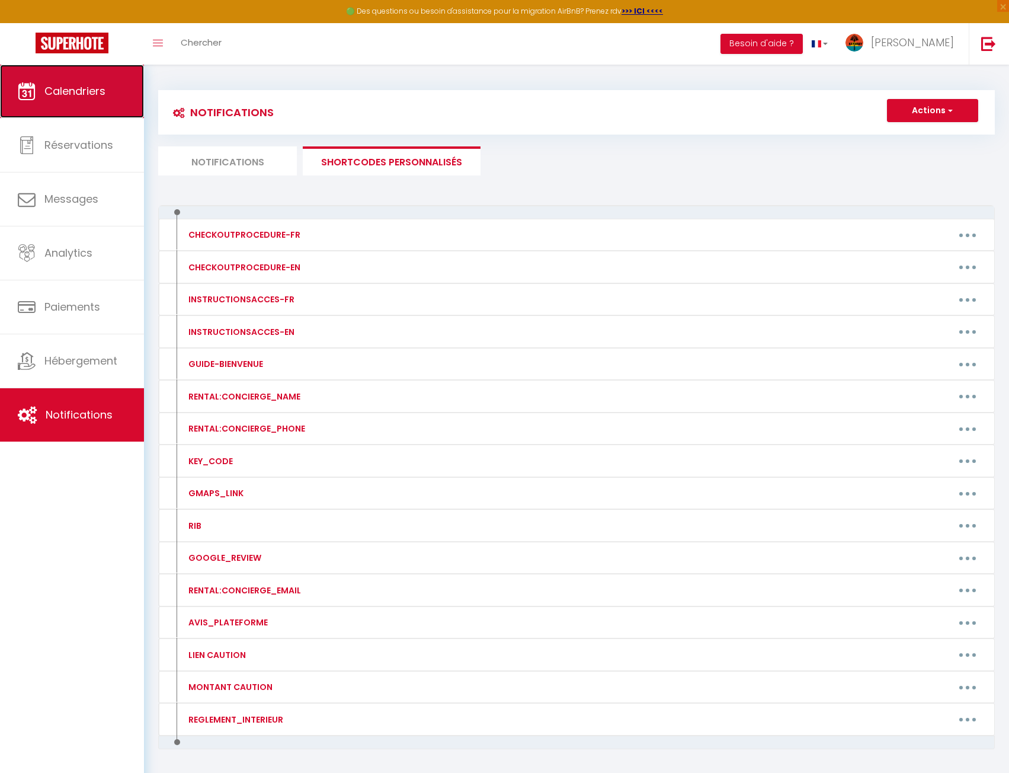
click at [84, 78] on link "Calendriers" at bounding box center [72, 91] width 144 height 53
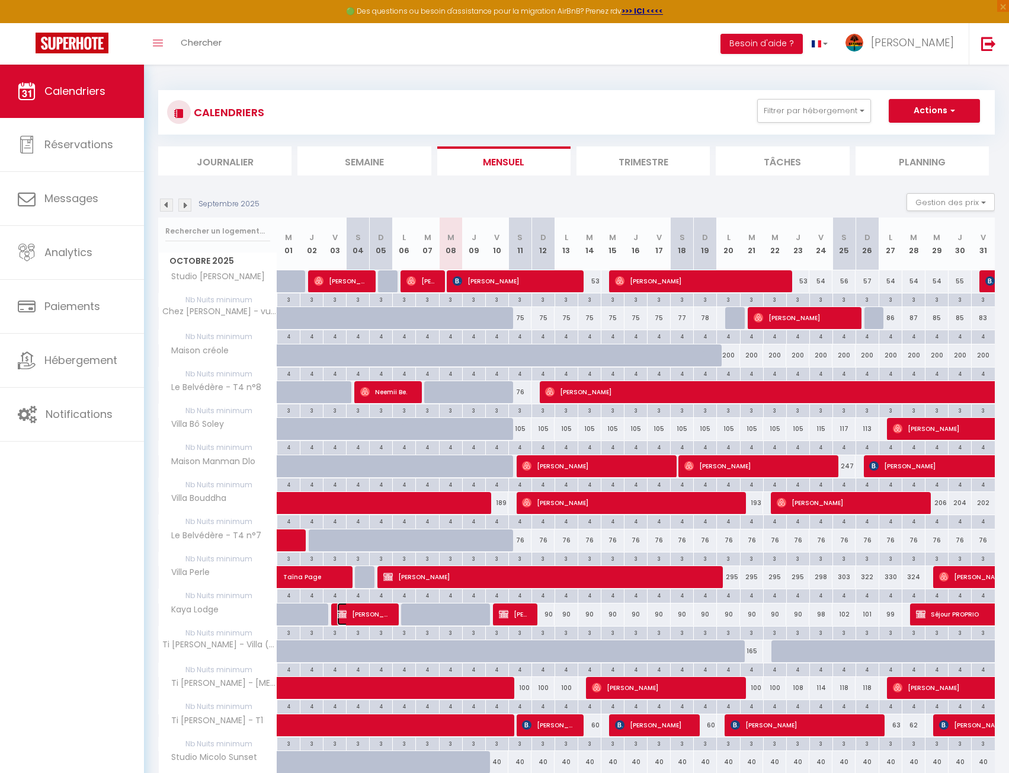
click at [361, 613] on span "[PERSON_NAME]" at bounding box center [364, 614] width 54 height 23
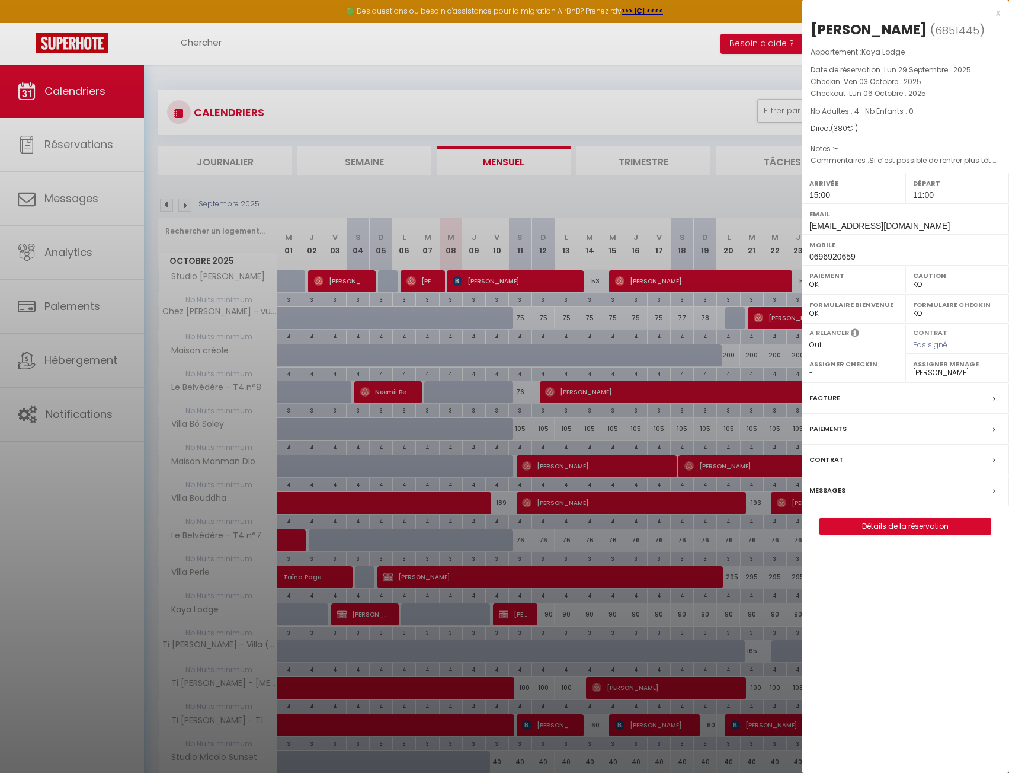
click at [841, 226] on span "[EMAIL_ADDRESS][DOMAIN_NAME]" at bounding box center [879, 225] width 140 height 9
copy div "[EMAIL_ADDRESS][DOMAIN_NAME]"
drag, startPoint x: 569, startPoint y: 598, endPoint x: 529, endPoint y: 610, distance: 42.0
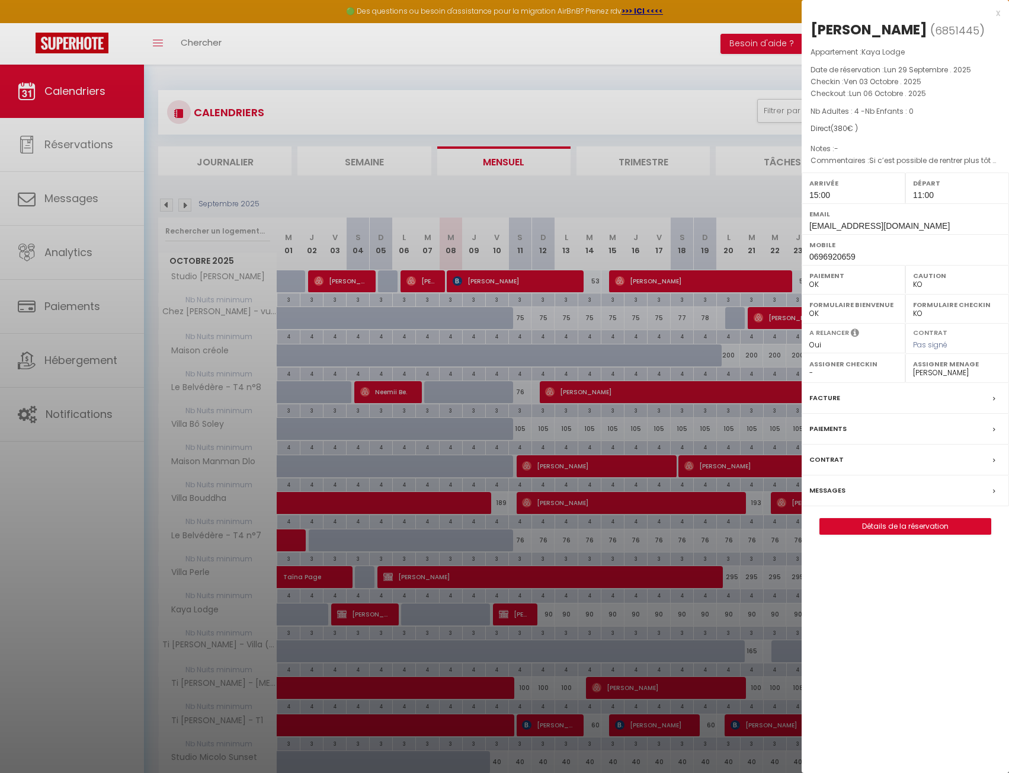
click at [569, 598] on div at bounding box center [504, 386] width 1009 height 773
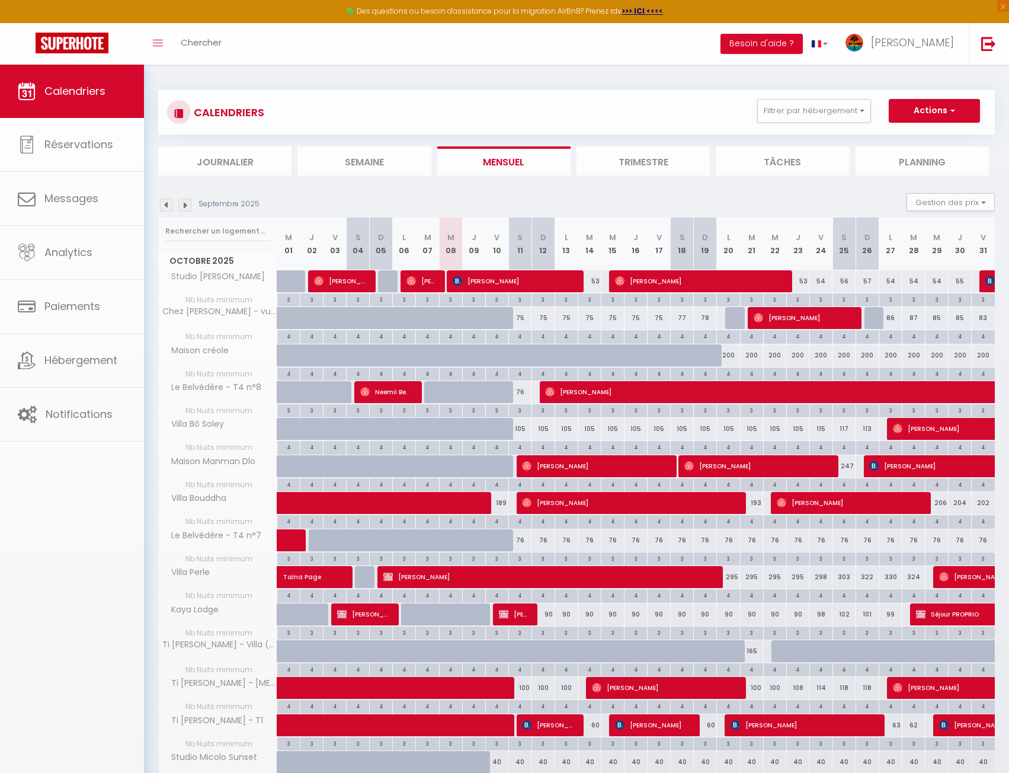
click at [511, 614] on div at bounding box center [504, 386] width 1009 height 773
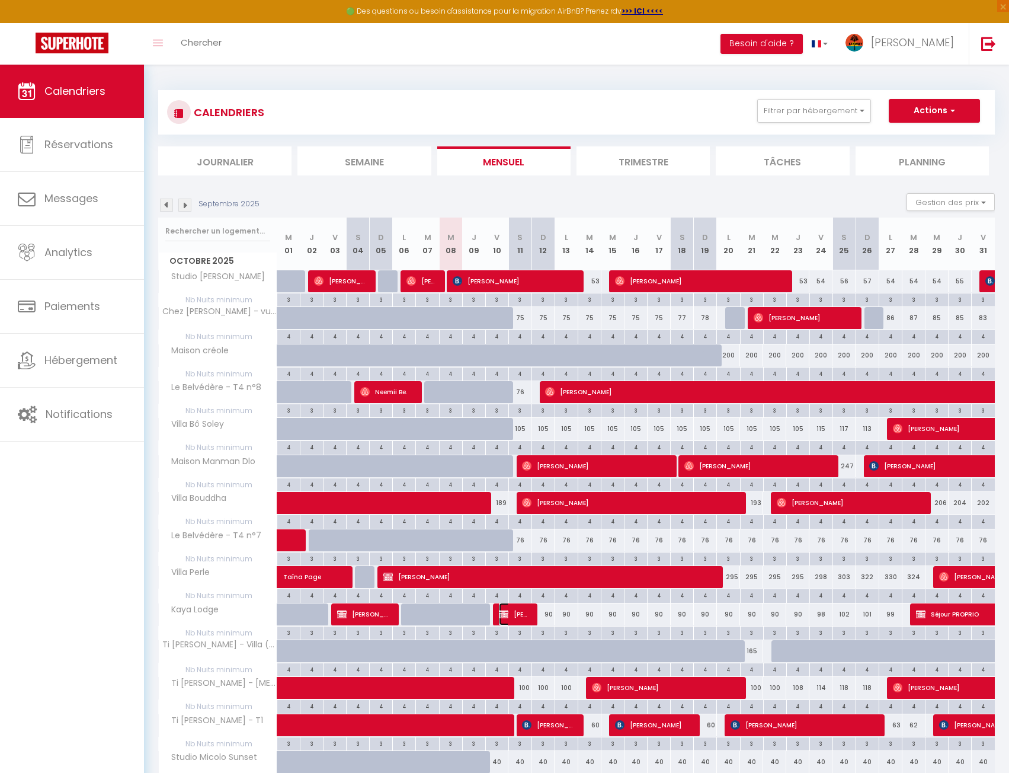
click at [511, 614] on span "[PERSON_NAME]" at bounding box center [514, 614] width 31 height 23
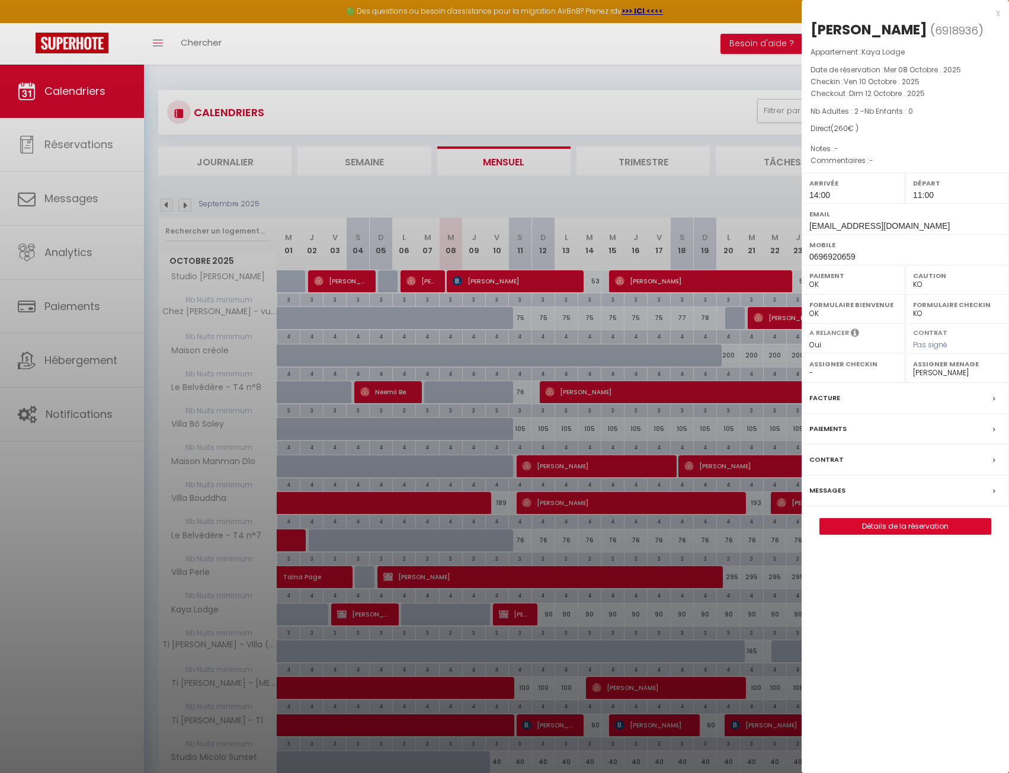
click at [489, 611] on div at bounding box center [504, 386] width 1009 height 773
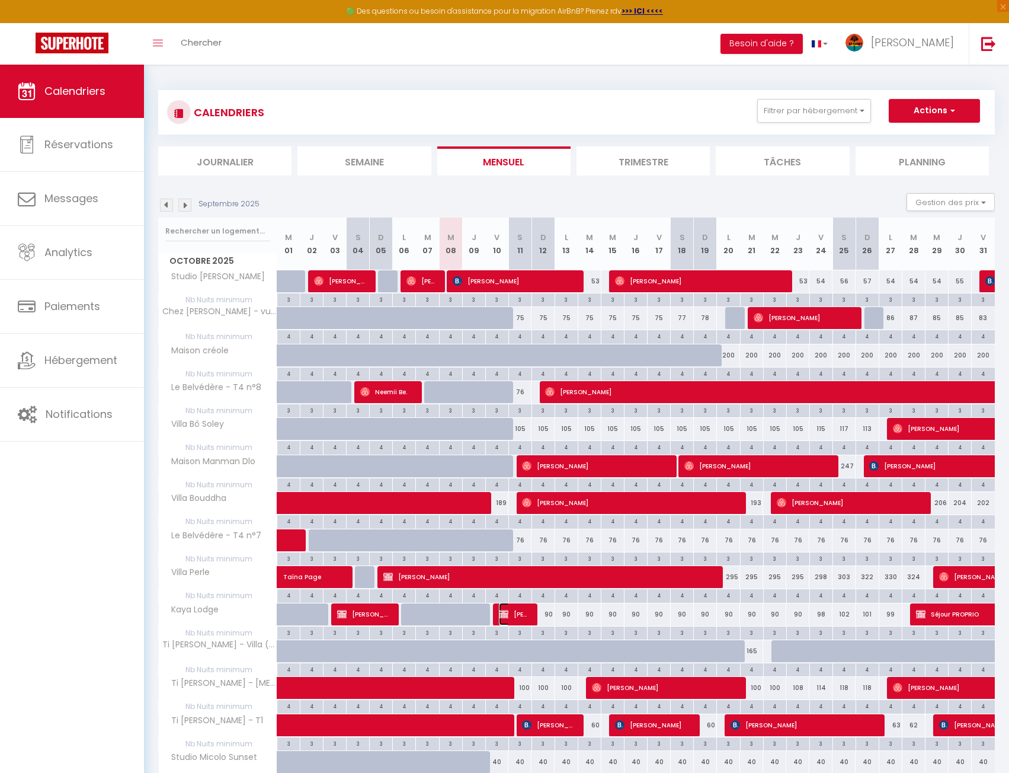
click at [518, 614] on span "[PERSON_NAME]" at bounding box center [514, 614] width 31 height 23
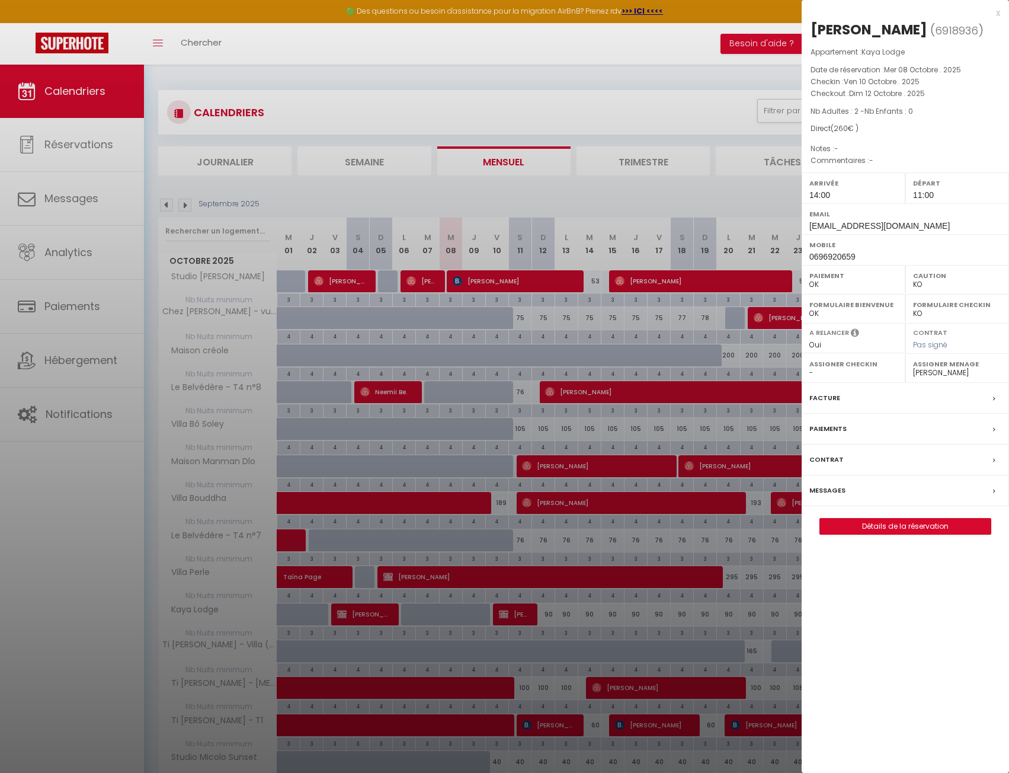
click at [465, 608] on div at bounding box center [504, 386] width 1009 height 773
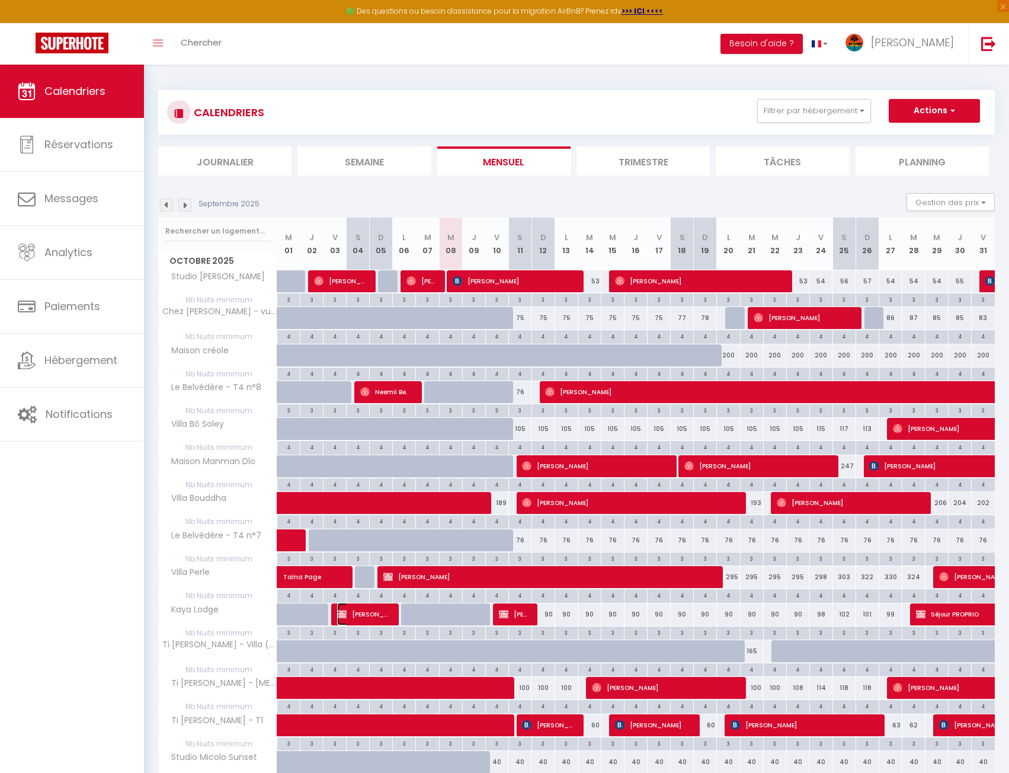
click at [359, 620] on span "[PERSON_NAME]" at bounding box center [364, 614] width 54 height 23
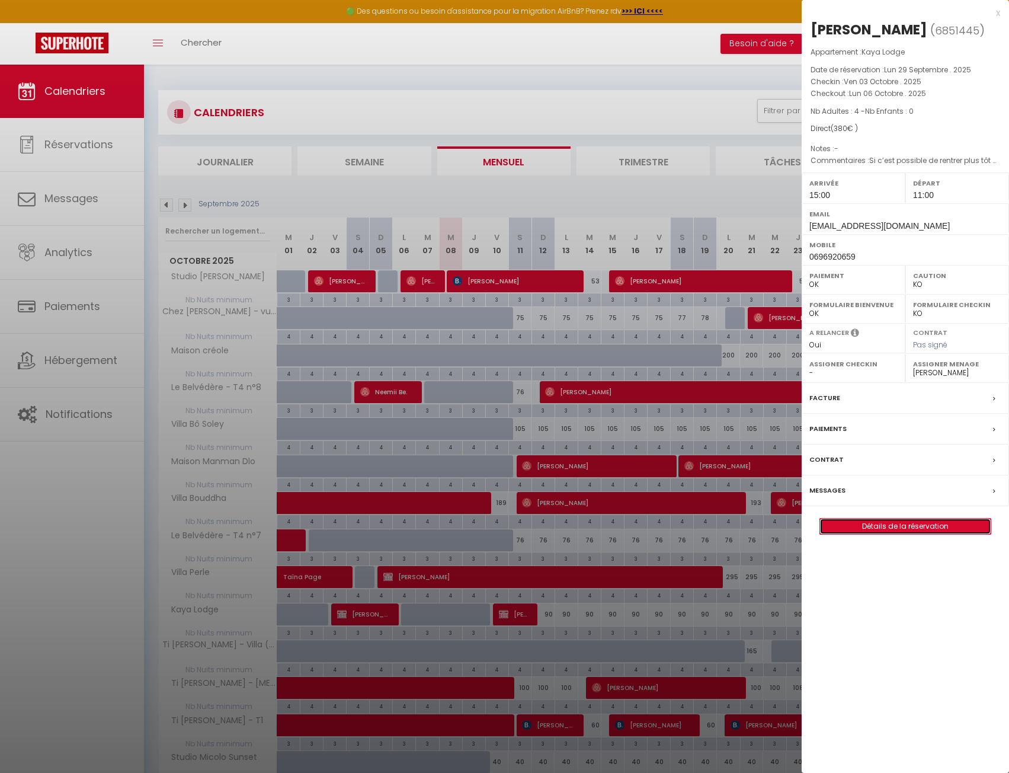
click at [917, 527] on link "Détails de la réservation" at bounding box center [905, 525] width 171 height 15
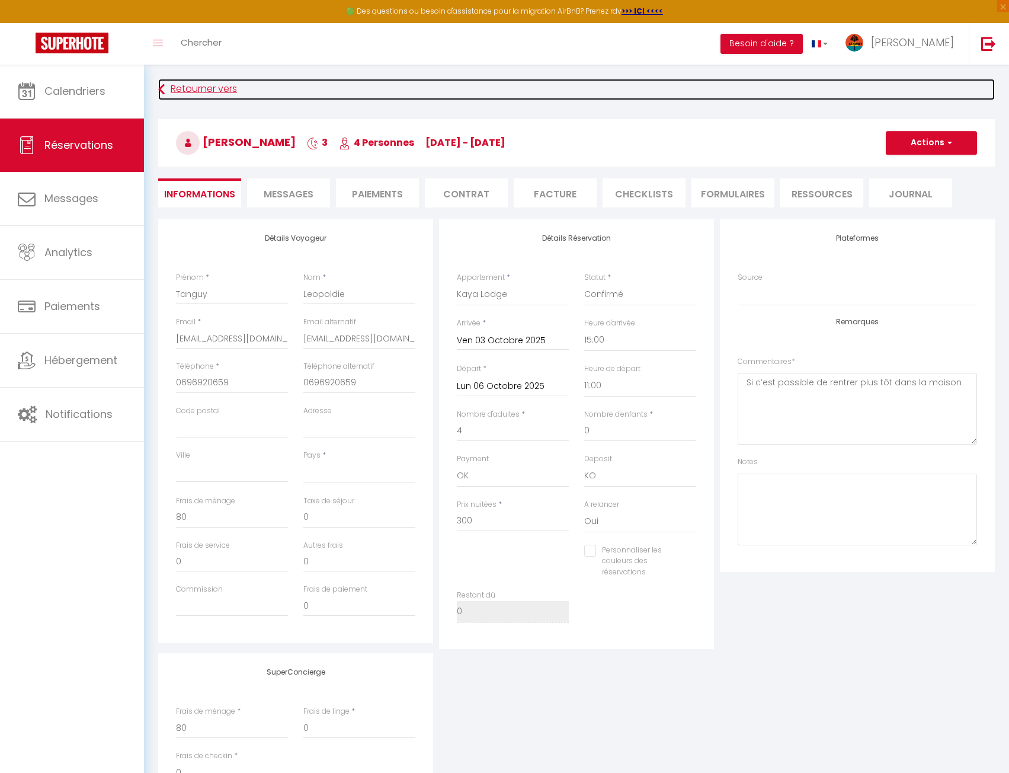
click at [219, 89] on link "Retourner vers" at bounding box center [576, 89] width 837 height 21
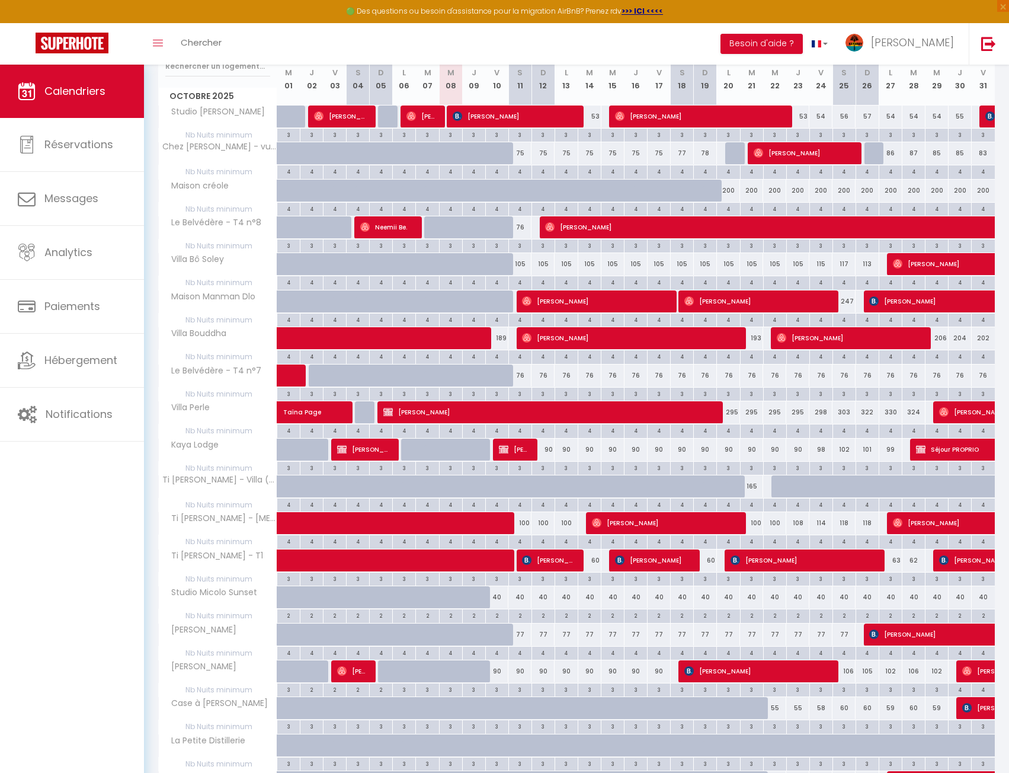
scroll to position [296, 0]
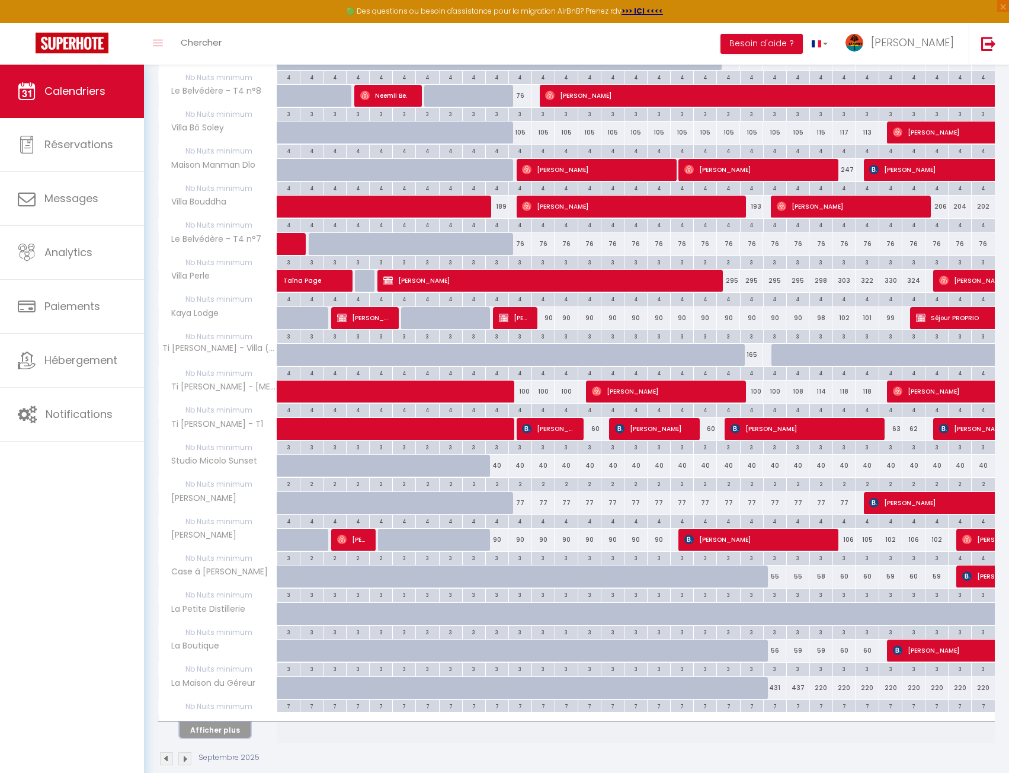
drag, startPoint x: 233, startPoint y: 728, endPoint x: 305, endPoint y: 688, distance: 81.7
click at [233, 728] on button "Afficher plus" at bounding box center [215, 730] width 71 height 16
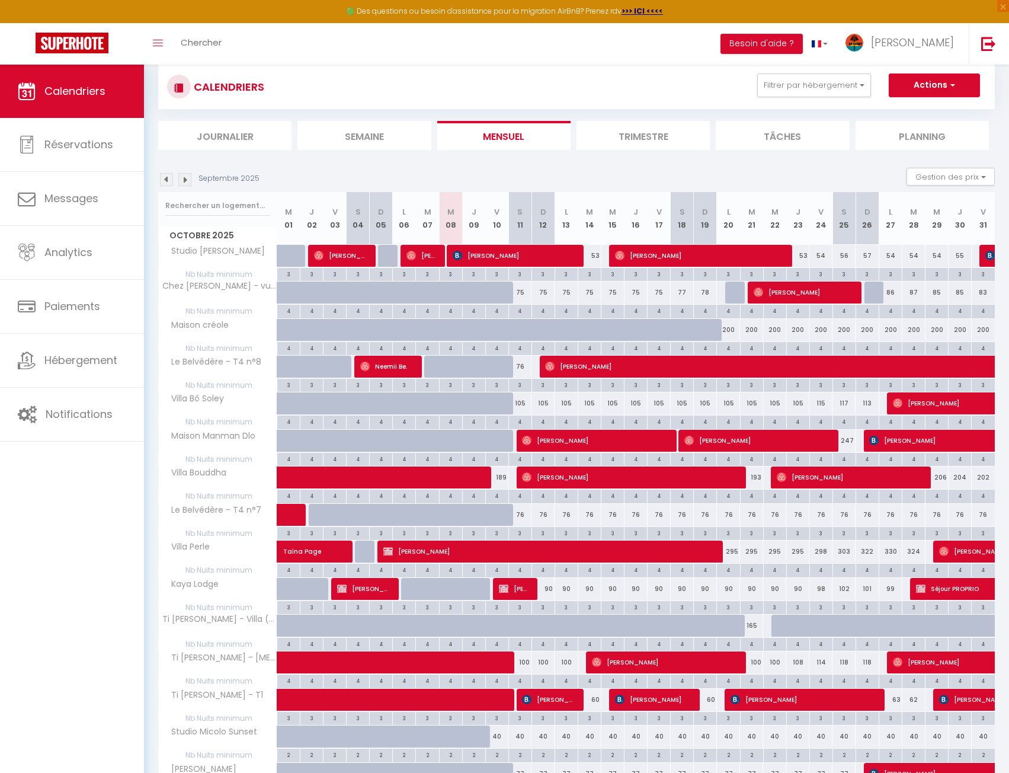
scroll to position [0, 0]
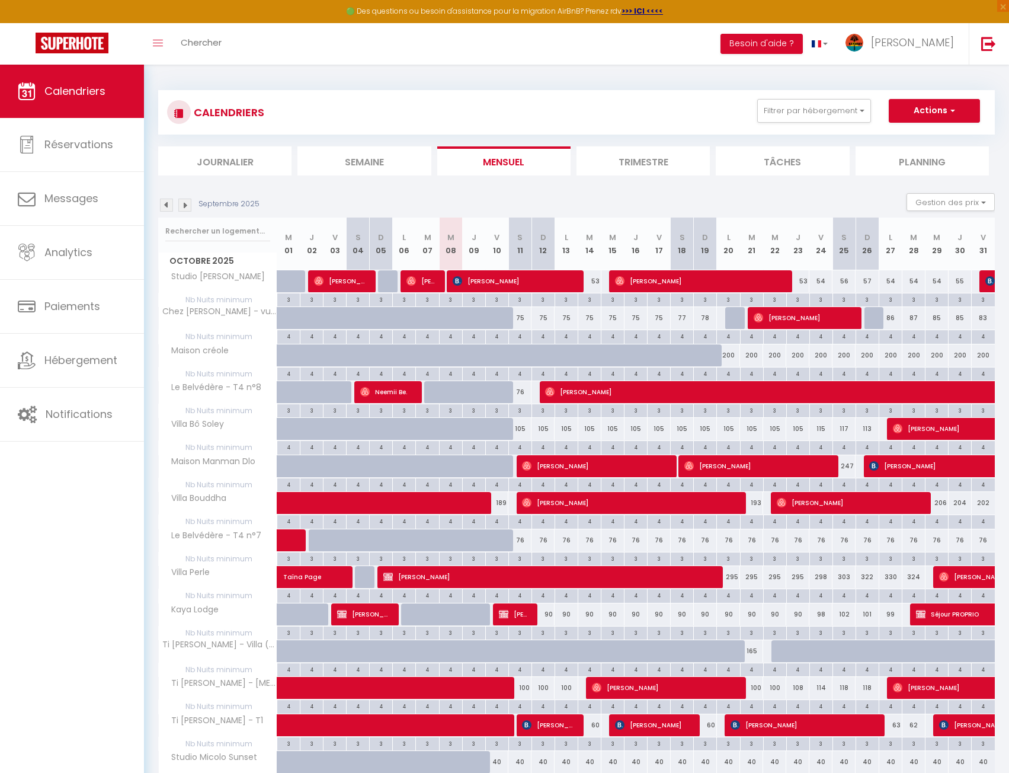
click at [182, 202] on img at bounding box center [184, 204] width 13 height 13
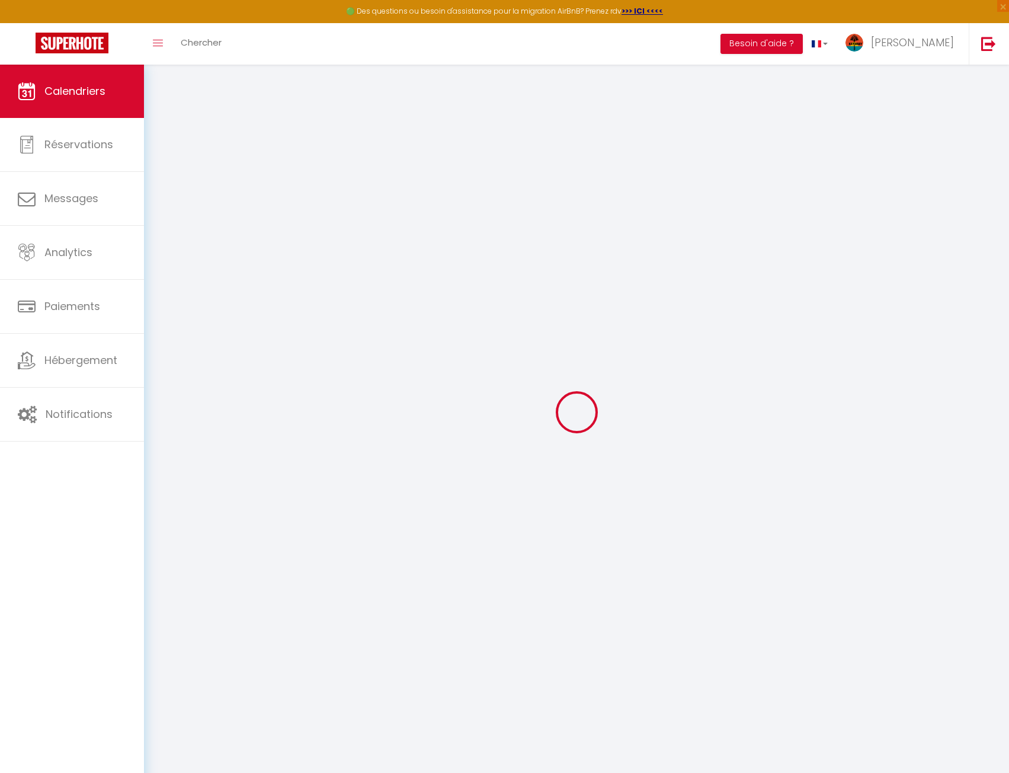
click at [182, 202] on div at bounding box center [576, 412] width 837 height 666
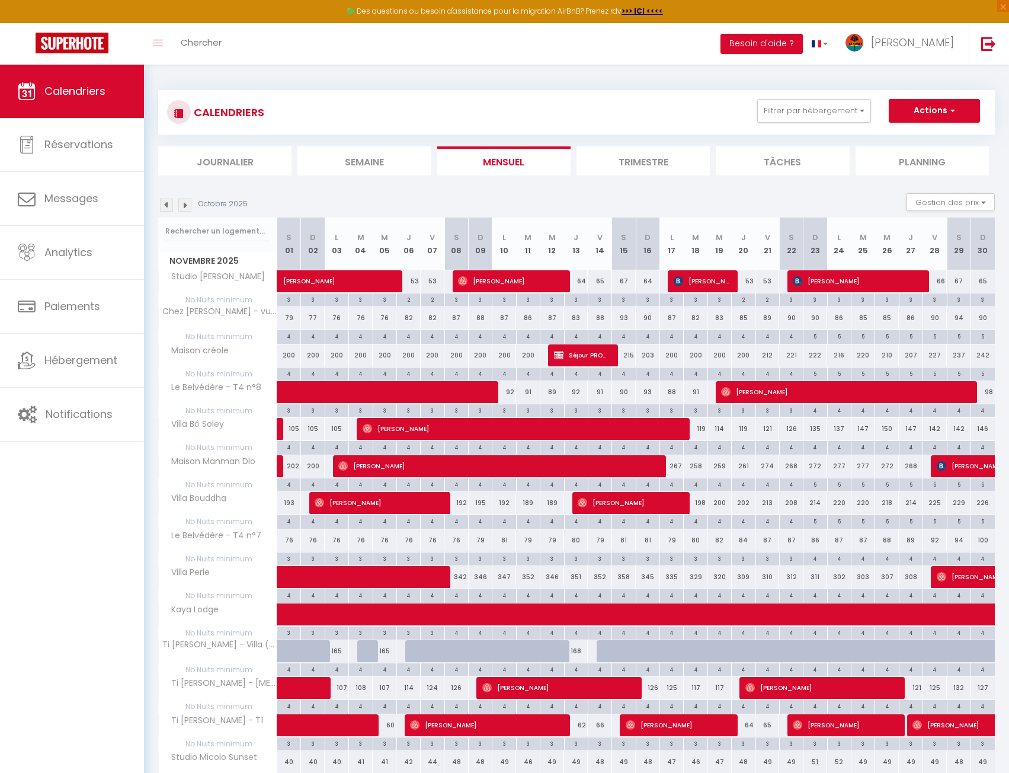
click at [194, 204] on div "Octobre 2025" at bounding box center [204, 204] width 93 height 13
click at [188, 205] on img at bounding box center [184, 204] width 13 height 13
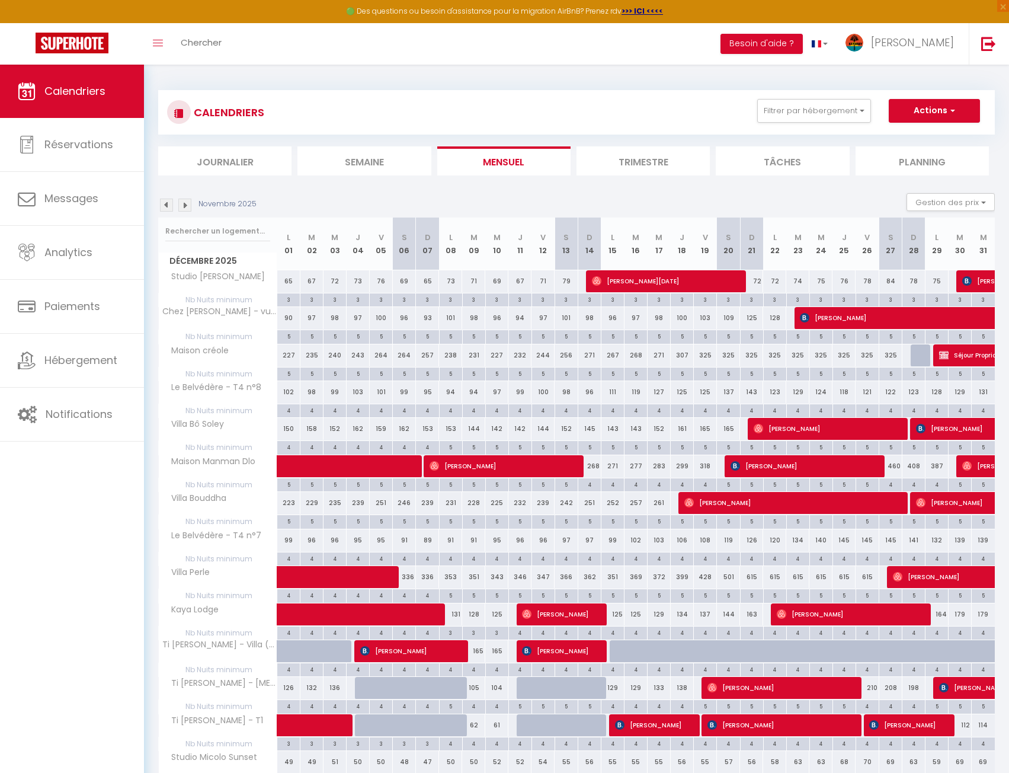
click at [188, 205] on img at bounding box center [184, 204] width 13 height 13
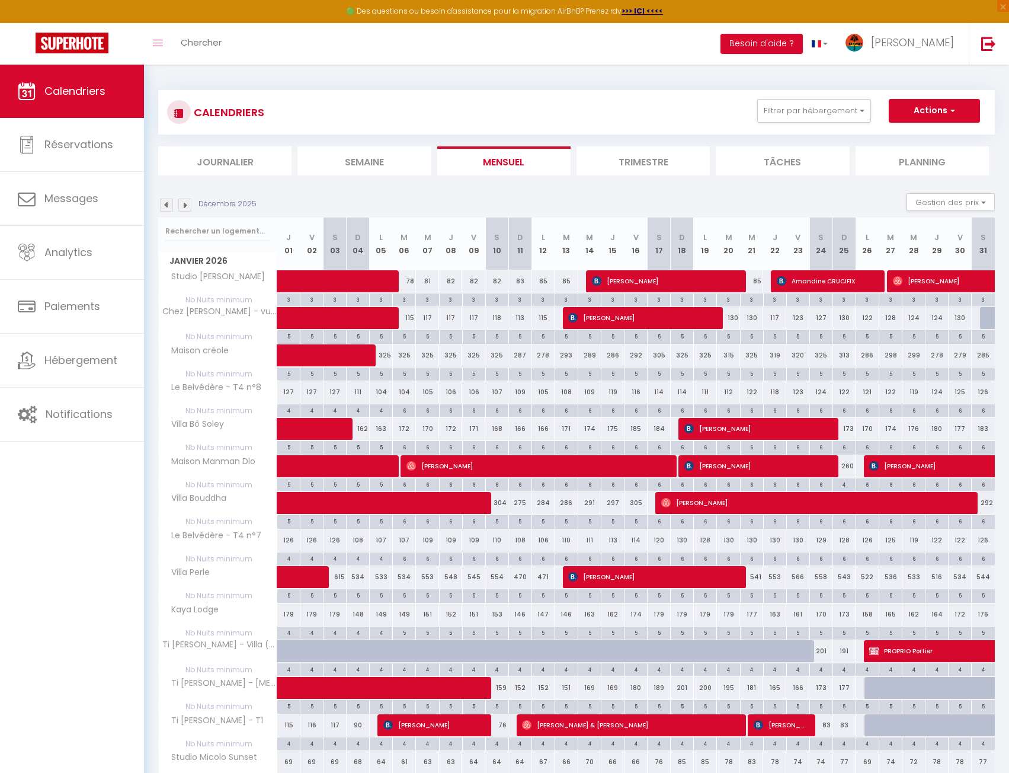
click at [188, 205] on img at bounding box center [184, 204] width 13 height 13
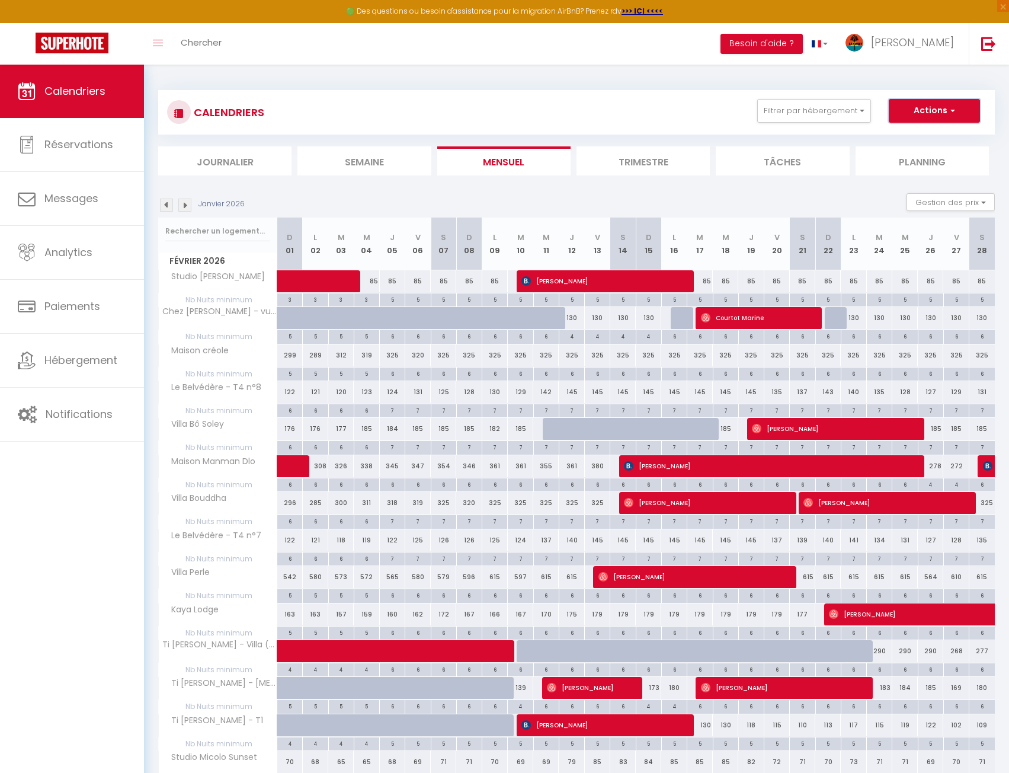
click at [925, 122] on button "Actions" at bounding box center [934, 111] width 91 height 24
click at [595, 123] on div "CALENDRIERS Filtrer par hébergement [PERSON_NAME] [PERSON_NAME] Lauramar - Noix…" at bounding box center [576, 112] width 819 height 27
click at [547, 429] on div at bounding box center [555, 429] width 25 height 23
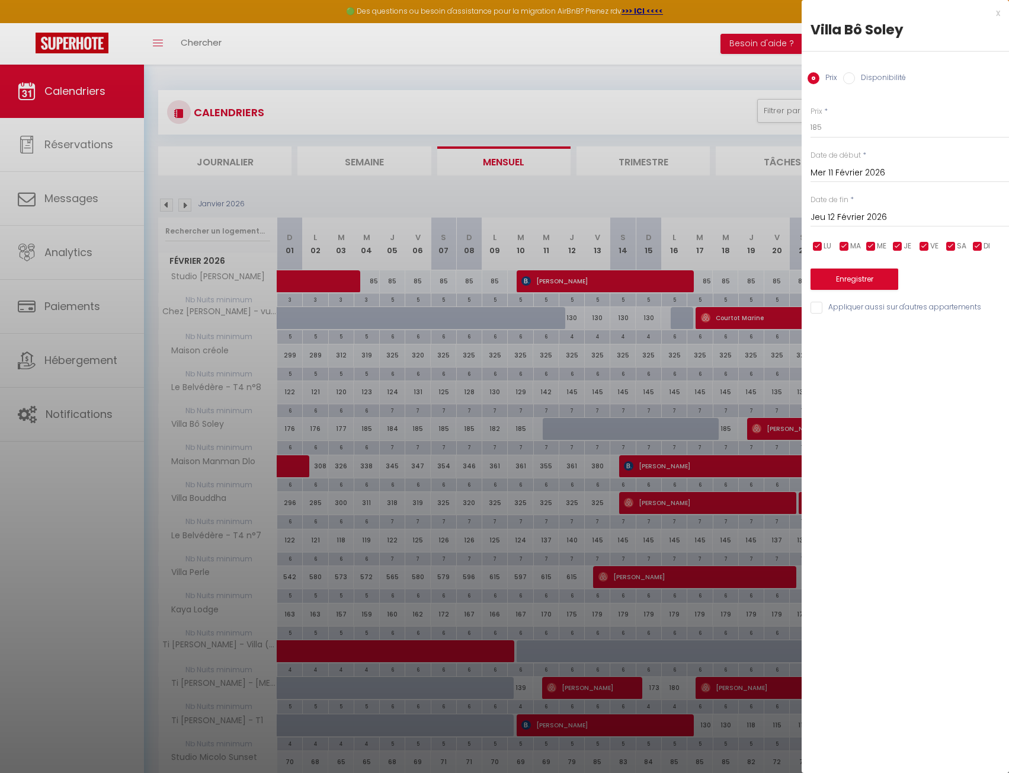
click at [867, 217] on input "Jeu 12 Février 2026" at bounding box center [910, 217] width 198 height 15
click at [902, 331] on span "18" at bounding box center [899, 333] width 25 height 24
click at [885, 84] on label "Disponibilité" at bounding box center [880, 78] width 51 height 13
click at [855, 84] on input "Disponibilité" at bounding box center [849, 78] width 12 height 12
click at [857, 283] on button "Enregistrer" at bounding box center [855, 280] width 88 height 21
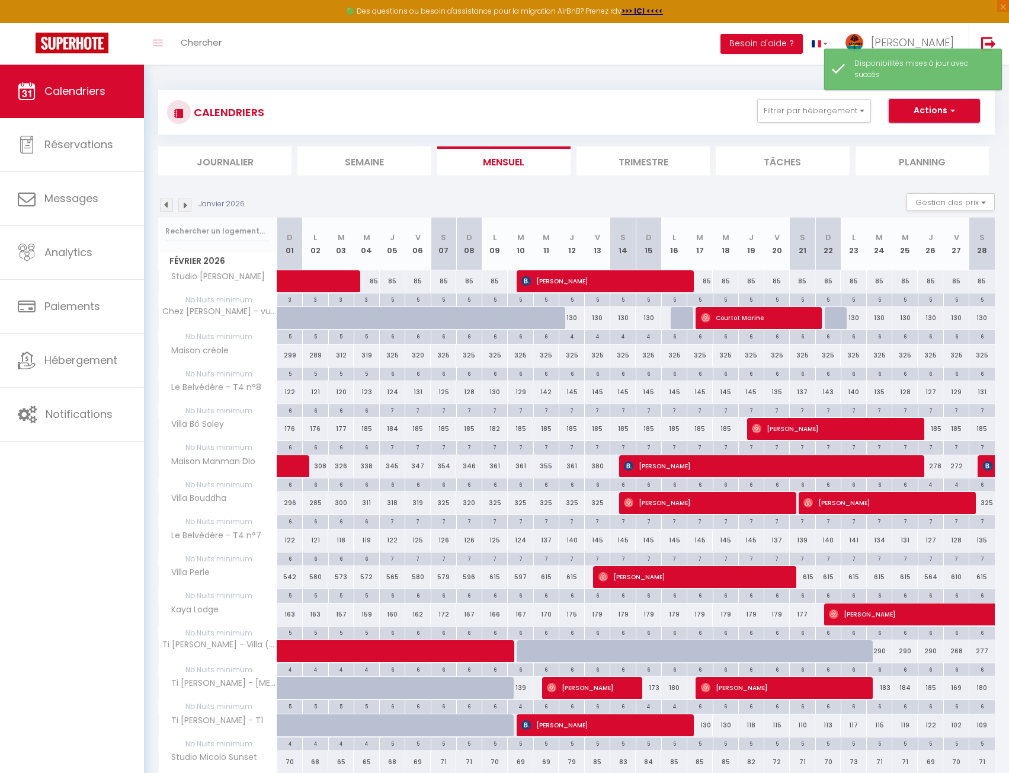
click at [917, 114] on button "Actions" at bounding box center [934, 111] width 91 height 24
click at [907, 132] on link "Nouvelle réservation" at bounding box center [921, 138] width 103 height 18
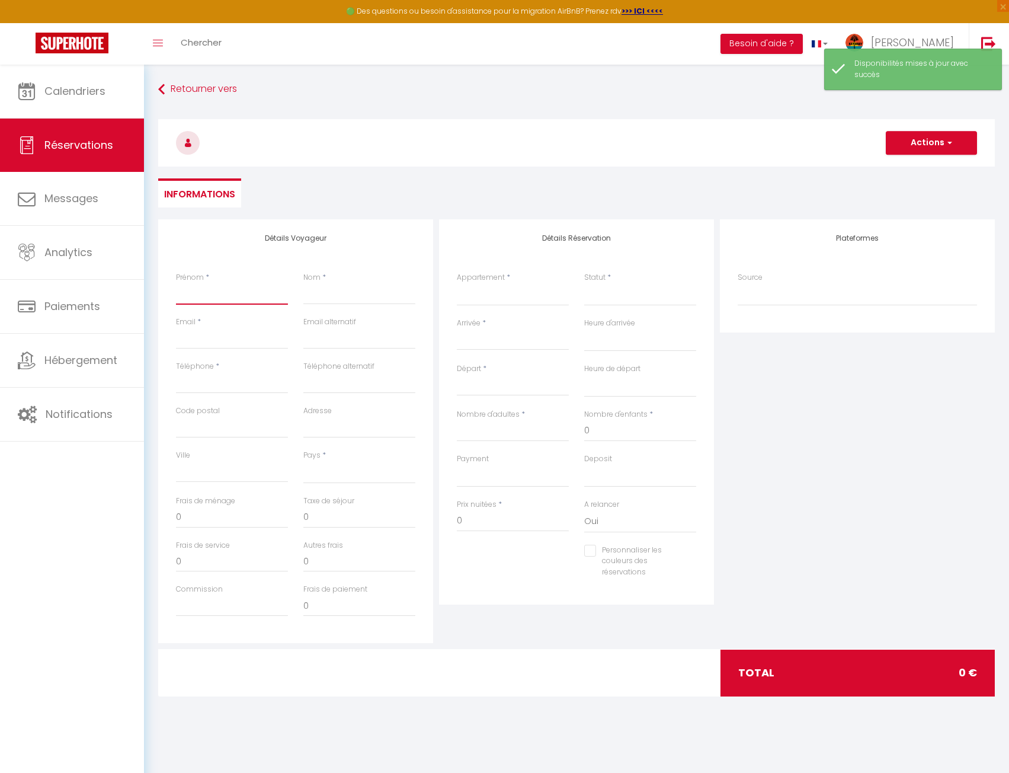
click at [235, 300] on input "Prénom" at bounding box center [232, 293] width 112 height 21
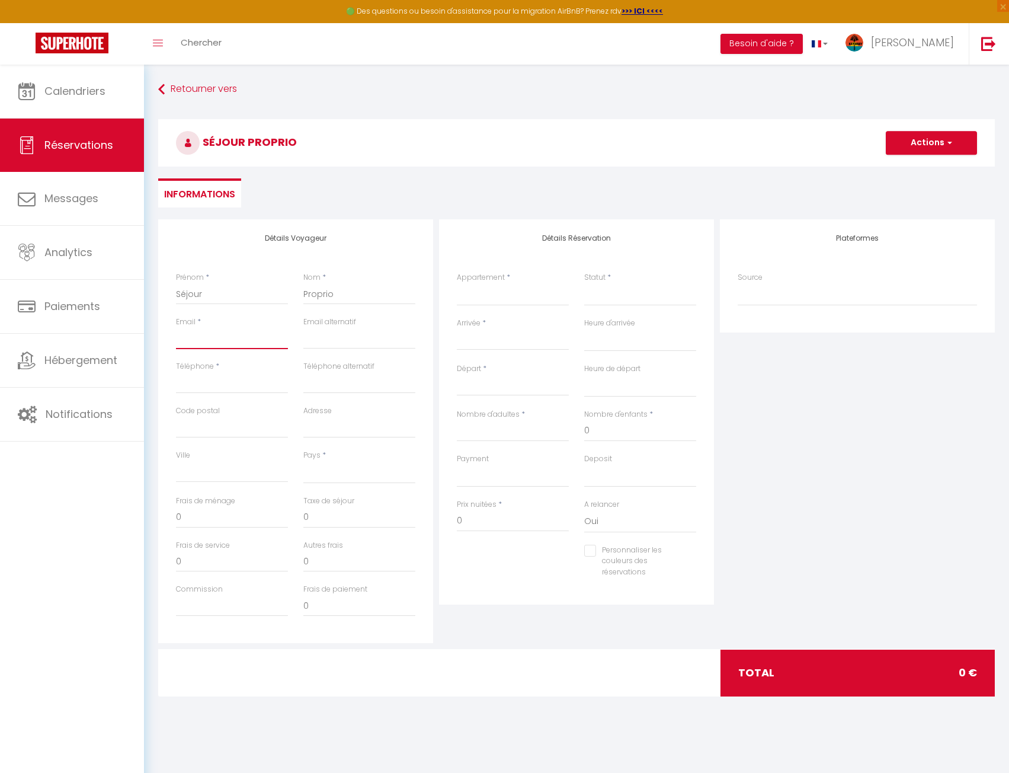
click at [211, 336] on input "Email client" at bounding box center [232, 338] width 112 height 21
click at [333, 471] on select "[GEOGRAPHIC_DATA] [GEOGRAPHIC_DATA] [GEOGRAPHIC_DATA] [GEOGRAPHIC_DATA] [GEOGRA…" at bounding box center [359, 472] width 112 height 23
click at [508, 286] on select "Studio Chez [PERSON_NAME] Belvédère - T4 n°8 Villa Bô Soley Maison Manman Dlo […" at bounding box center [513, 294] width 112 height 23
click at [457, 283] on select "Studio Chez [PERSON_NAME] Belvédère - T4 n°8 Villa Bô Soley Maison Manman Dlo […" at bounding box center [513, 294] width 112 height 23
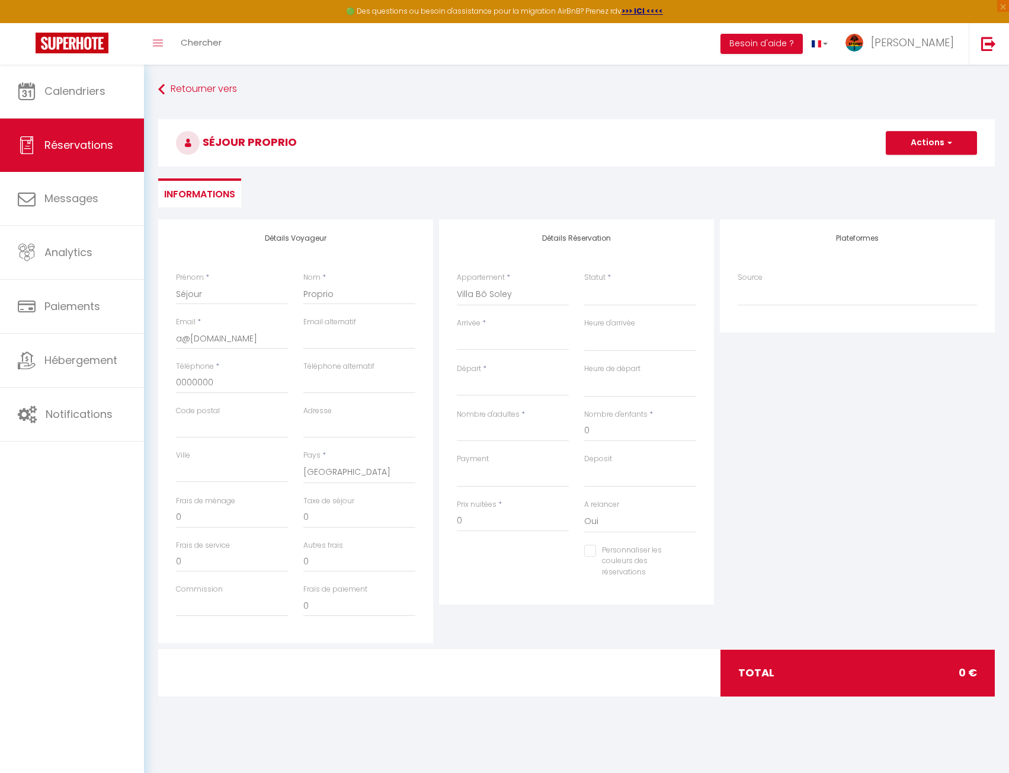
click at [499, 344] on input "Arrivée" at bounding box center [513, 340] width 112 height 15
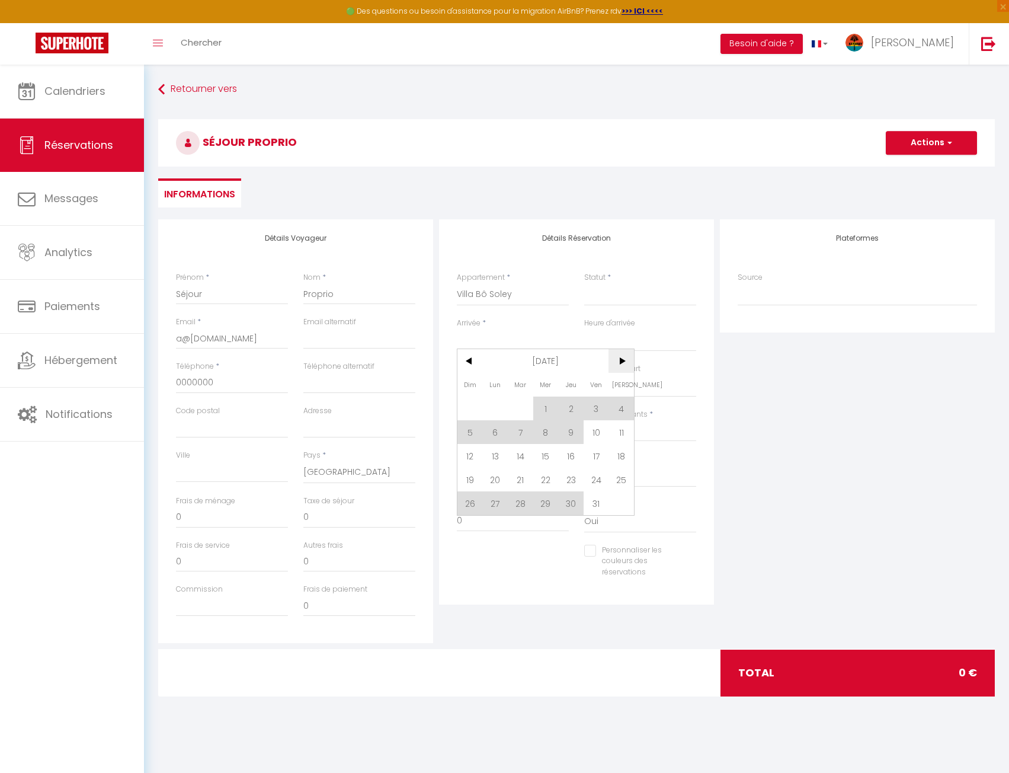
click at [622, 364] on span ">" at bounding box center [620, 361] width 25 height 24
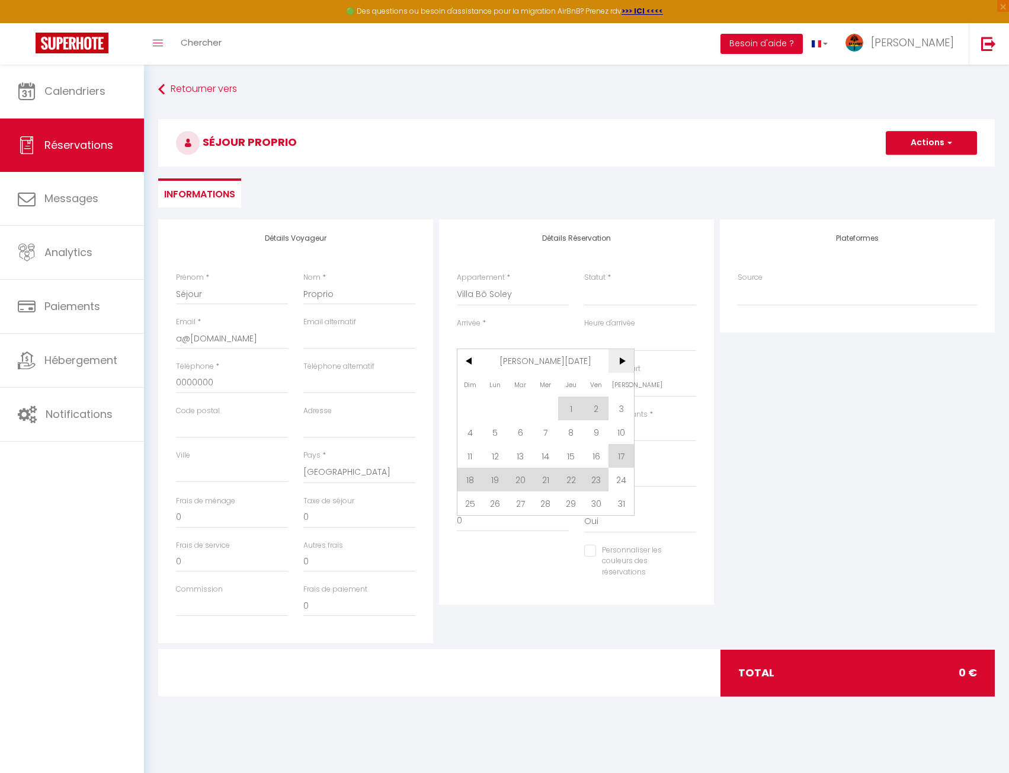
click at [622, 364] on span ">" at bounding box center [620, 361] width 25 height 24
click at [552, 431] on span "11" at bounding box center [545, 432] width 25 height 24
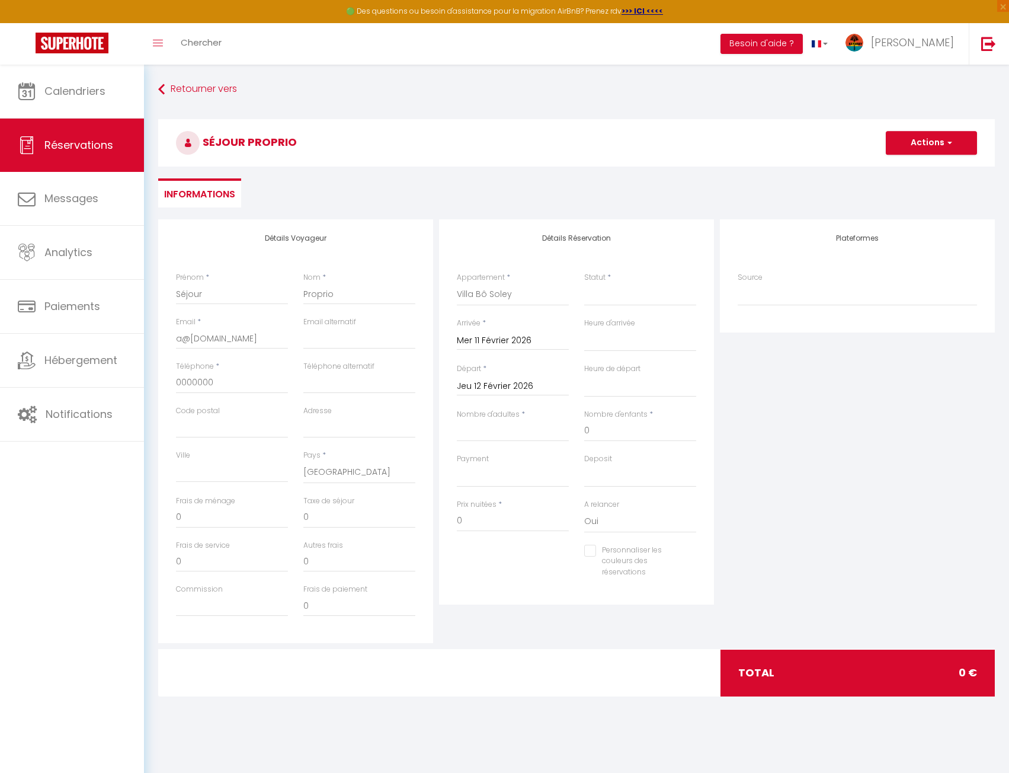
click at [518, 374] on div "[DATE] < [DATE] > Dim Lun Mar Mer Jeu Ven Sam 1 2 3 4 5 6 7 8 9 10 11 12 13 14 …" at bounding box center [513, 384] width 112 height 21
click at [518, 377] on div "[DATE] < [DATE] > Dim Lun Mar Mer Jeu Ven Sam 1 2 3 4 5 6 7 8 9 10 11 12 13 14 …" at bounding box center [513, 384] width 112 height 21
click at [519, 386] on input "Jeu 12 Février 2026" at bounding box center [513, 386] width 112 height 15
click at [545, 499] on span "18" at bounding box center [545, 501] width 25 height 24
click at [521, 438] on input "Nombre d'adultes" at bounding box center [513, 430] width 112 height 21
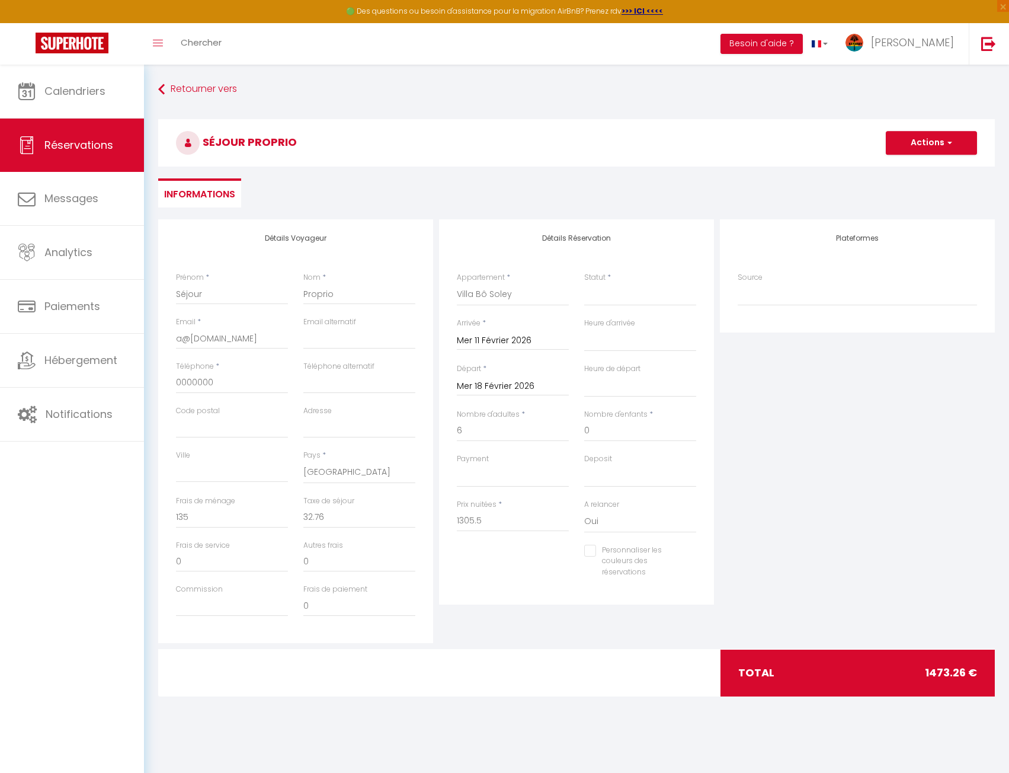
click at [788, 463] on div "Plateformes Source Direct [DOMAIN_NAME] [DOMAIN_NAME] Chalet montagne Expedia G…" at bounding box center [857, 431] width 281 height 424
click at [494, 424] on input "6" at bounding box center [513, 430] width 112 height 21
click at [818, 467] on div "Plateformes Source Direct [DOMAIN_NAME] [DOMAIN_NAME] Chalet montagne Expedia G…" at bounding box center [857, 431] width 281 height 424
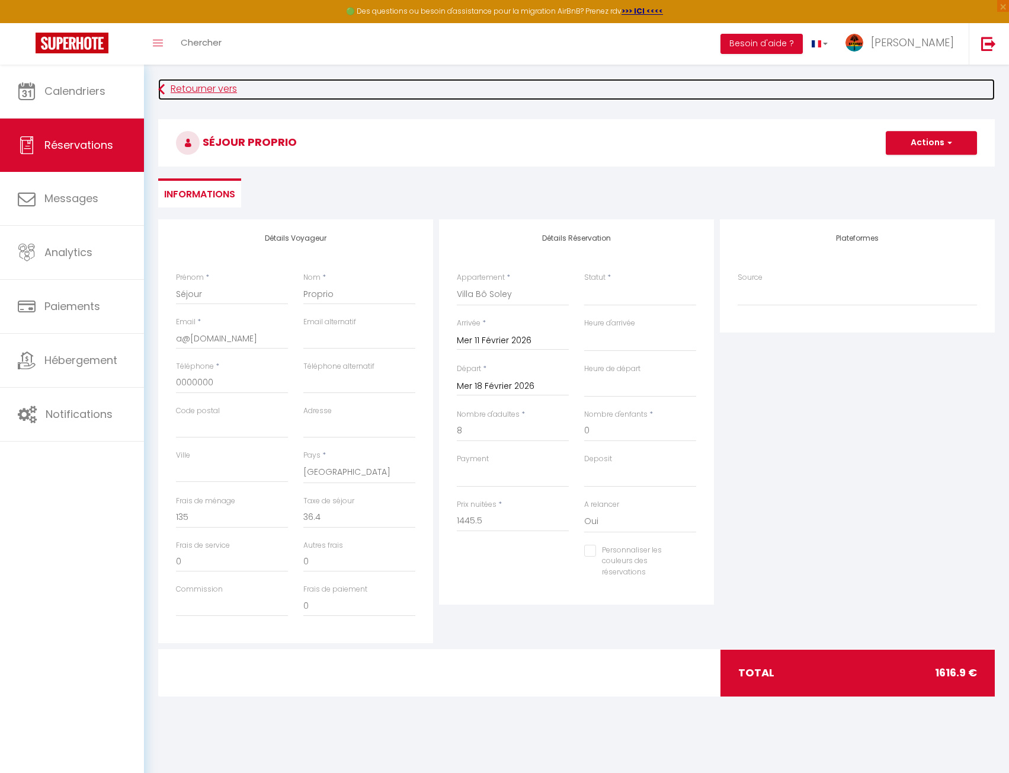
click at [218, 89] on link "Retourner vers" at bounding box center [576, 89] width 837 height 21
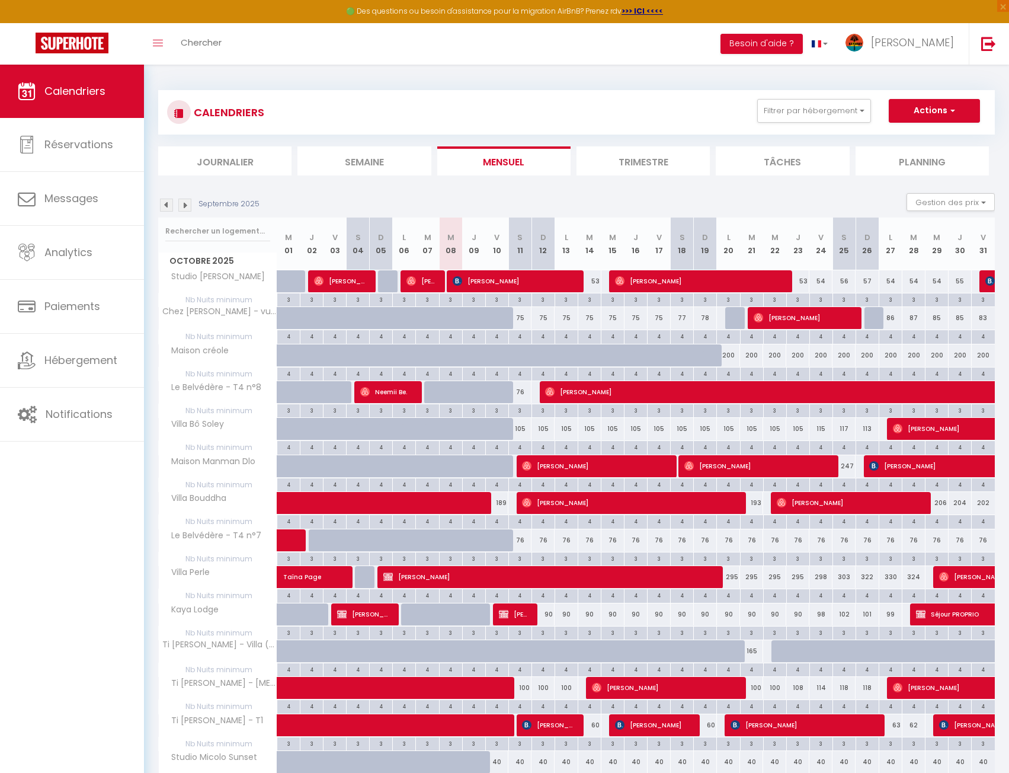
click at [190, 206] on img at bounding box center [184, 204] width 13 height 13
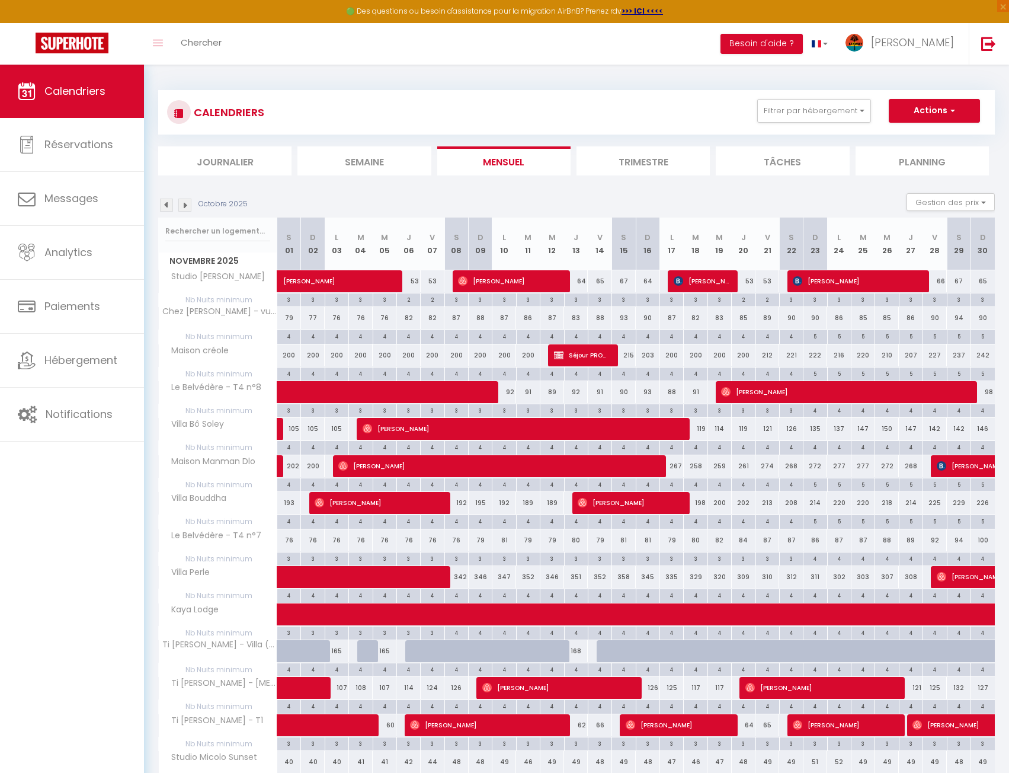
click at [190, 206] on img at bounding box center [184, 204] width 13 height 13
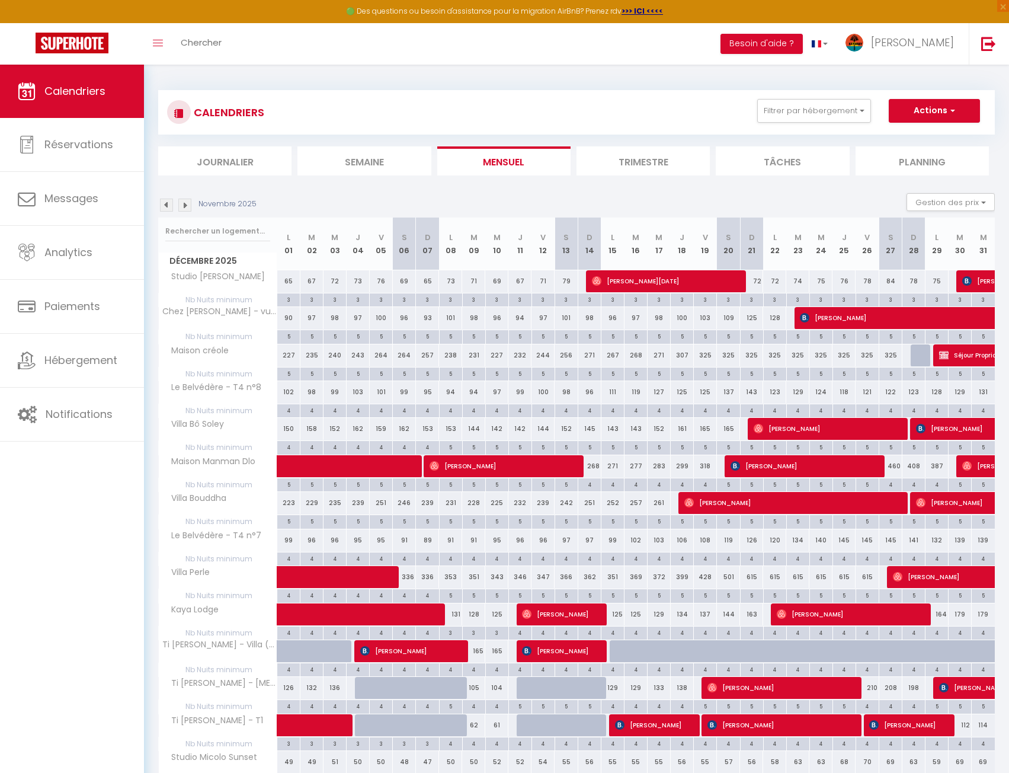
click at [190, 206] on img at bounding box center [184, 204] width 13 height 13
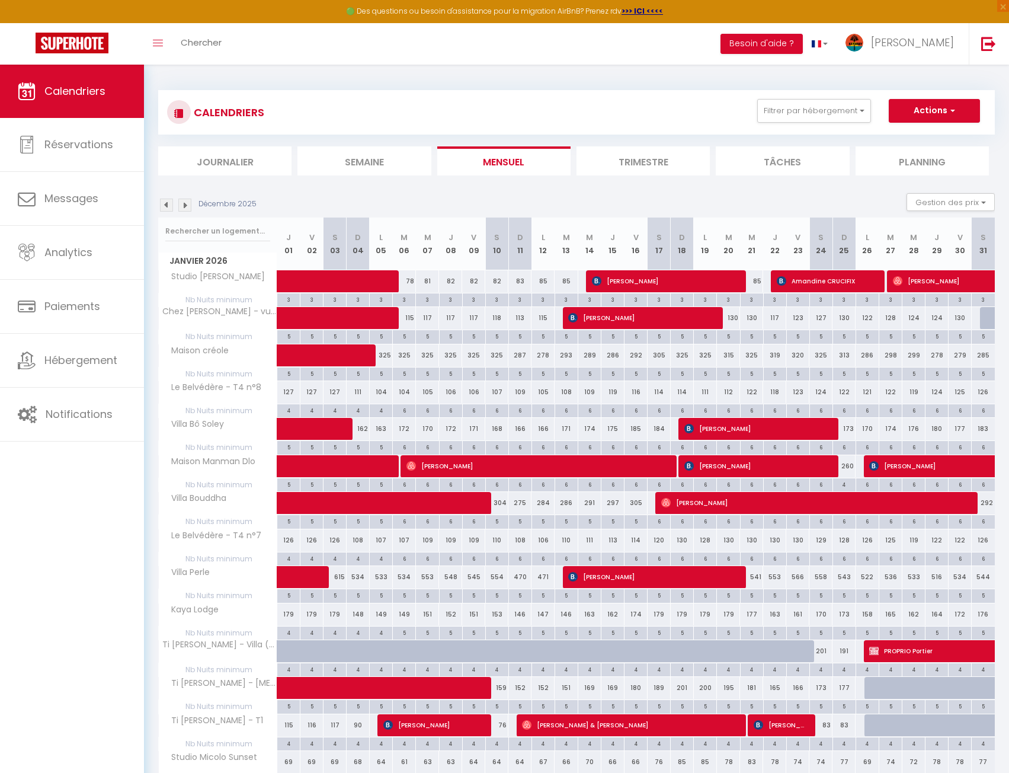
click at [190, 206] on img at bounding box center [184, 204] width 13 height 13
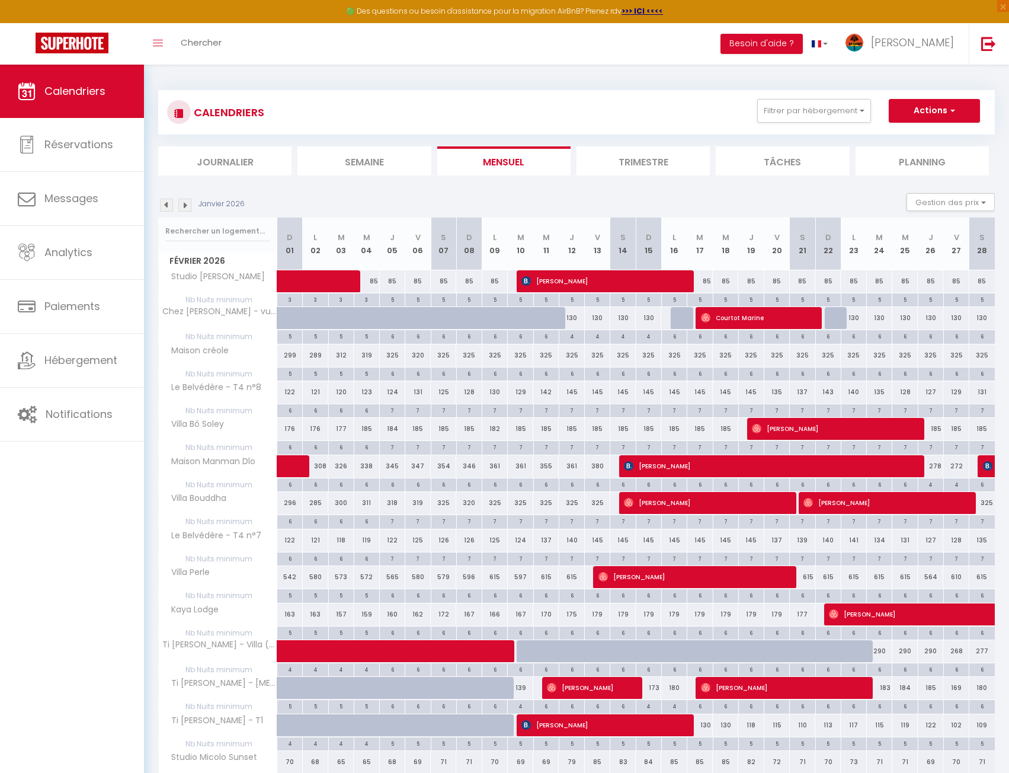
click at [543, 427] on div "185" at bounding box center [545, 429] width 25 height 22
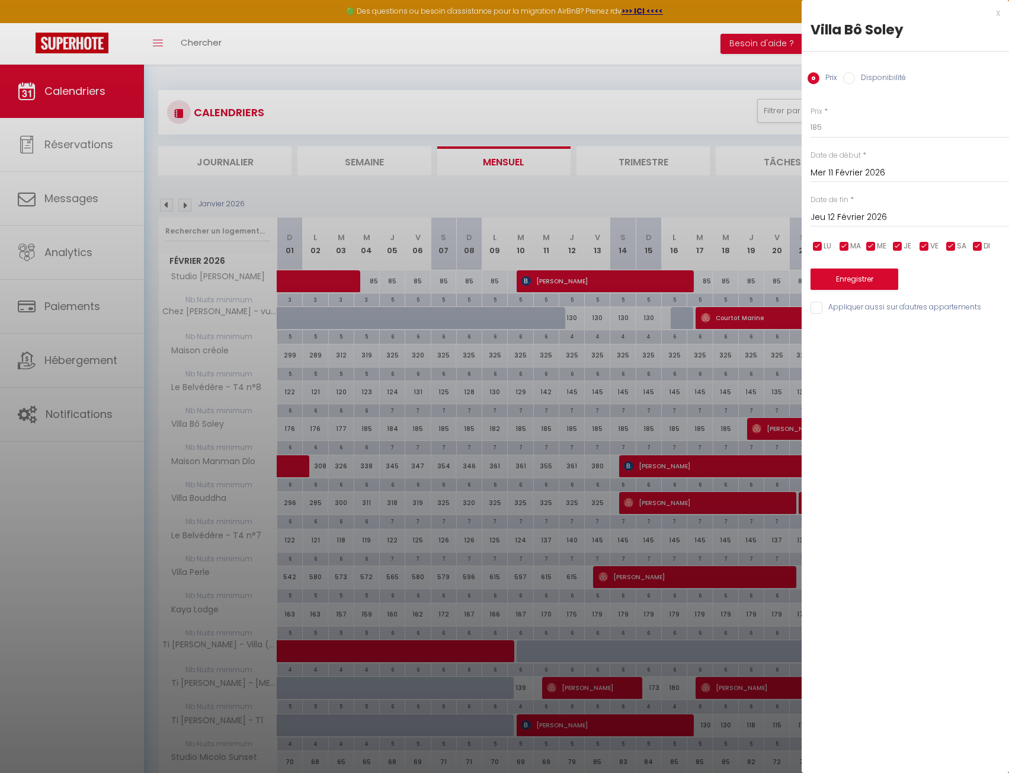
click at [854, 217] on input "Jeu 12 Février 2026" at bounding box center [910, 217] width 198 height 15
click at [902, 331] on span "18" at bounding box center [899, 333] width 25 height 24
click at [864, 77] on label "Disponibilité" at bounding box center [880, 78] width 51 height 13
click at [855, 77] on input "Disponibilité" at bounding box center [849, 78] width 12 height 12
click at [857, 134] on select "Disponible Indisponible" at bounding box center [910, 128] width 198 height 23
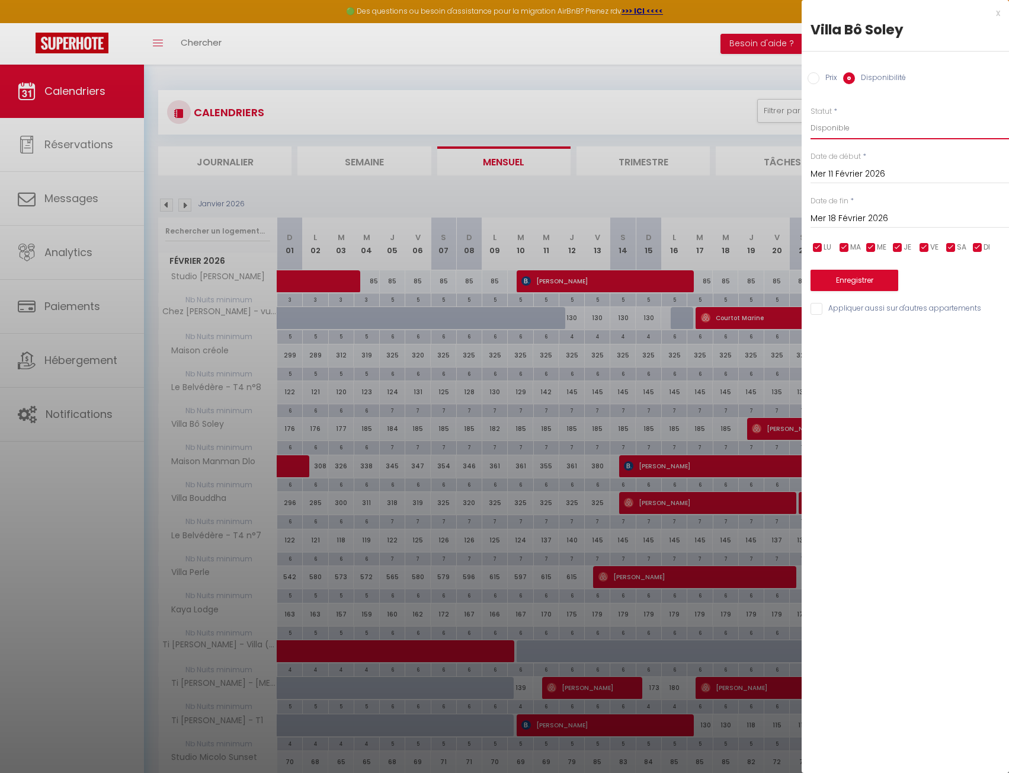
click at [811, 117] on select "Disponible Indisponible" at bounding box center [910, 128] width 198 height 23
click at [861, 278] on button "Enregistrer" at bounding box center [855, 280] width 88 height 21
